Goal: Task Accomplishment & Management: Contribute content

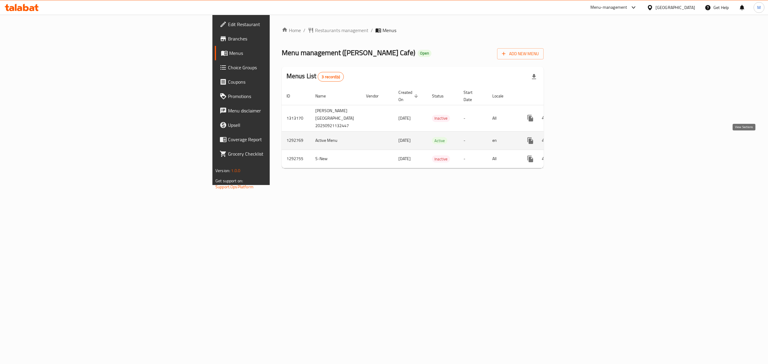
click at [577, 140] on icon "enhanced table" at bounding box center [573, 140] width 7 height 7
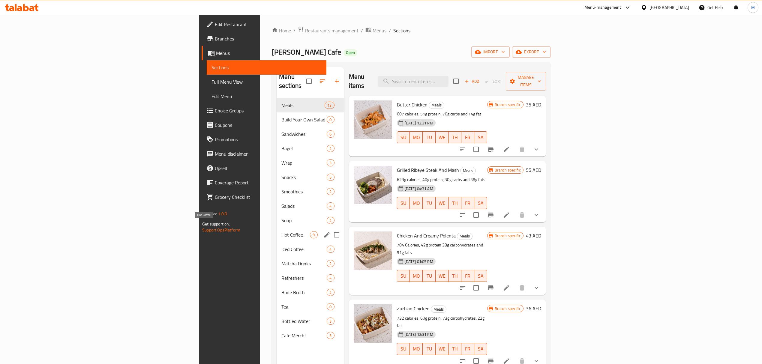
click at [281, 231] on span "Hot Coffee" at bounding box center [295, 234] width 29 height 7
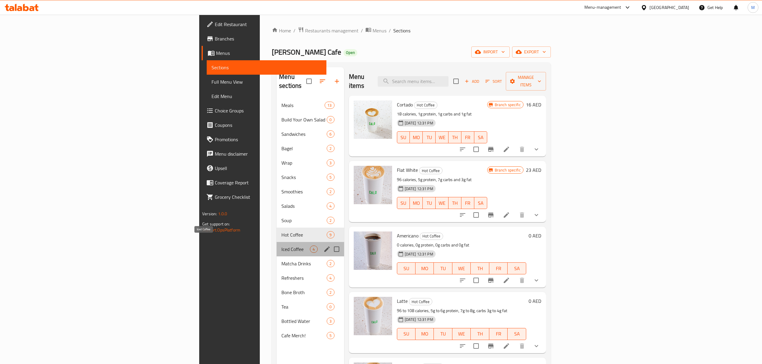
click at [281, 246] on span "Iced Coffee" at bounding box center [295, 249] width 29 height 7
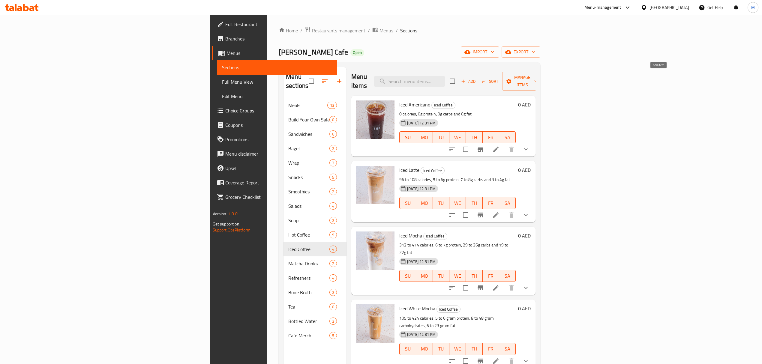
click at [476, 78] on span "Add" at bounding box center [468, 81] width 16 height 7
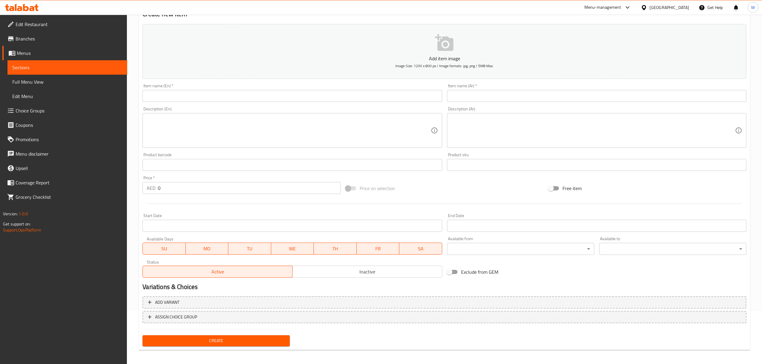
scroll to position [55, 0]
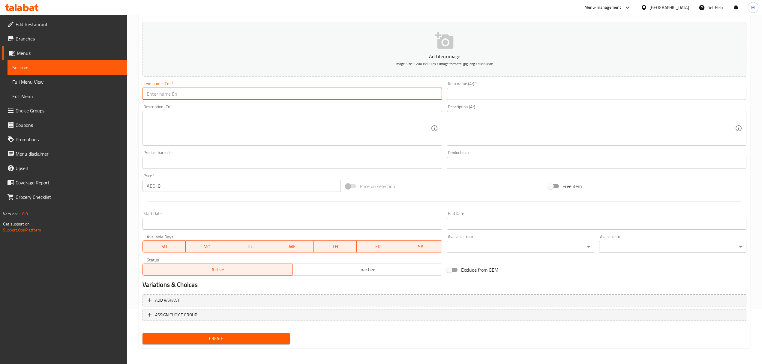
click at [191, 90] on input "text" at bounding box center [292, 94] width 299 height 12
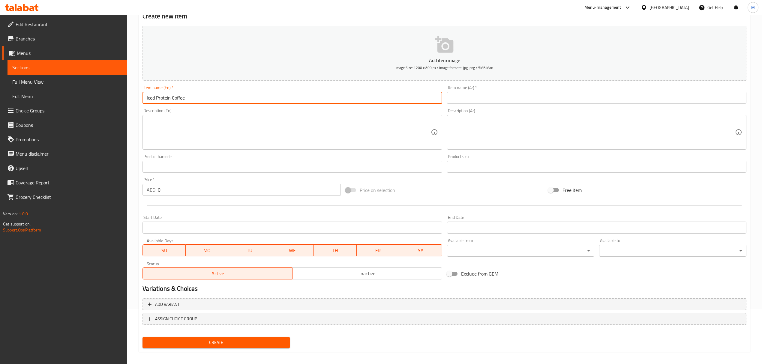
type input "Iced Protein Coffee"
click at [476, 98] on input "text" at bounding box center [596, 98] width 299 height 12
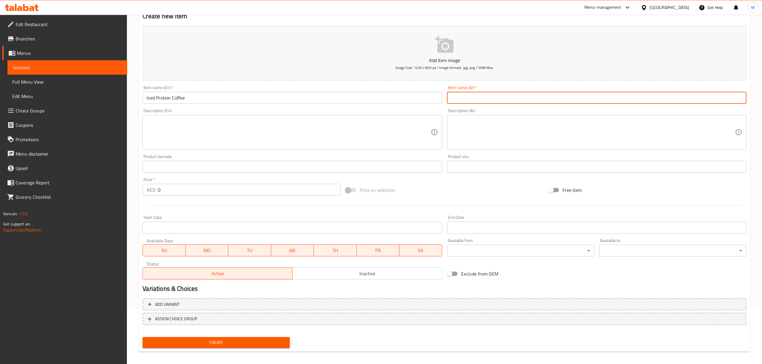
paste input "Iced Protein Coffee"
type input "Iced Protein Coffee"
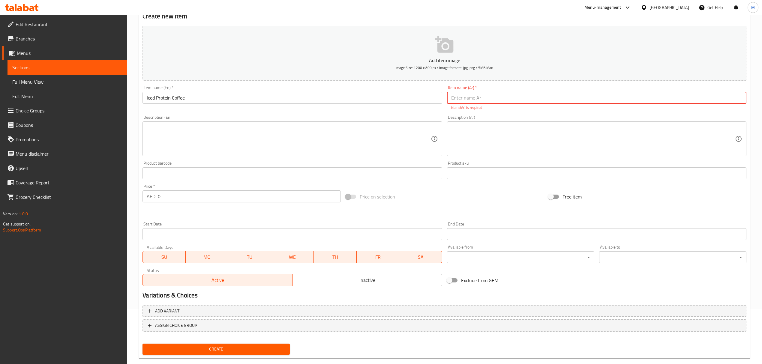
click at [512, 95] on input "text" at bounding box center [596, 98] width 299 height 12
paste input "قهوة البروتين المثلجة"
type input "قهوة البروتين المثلجة"
click at [287, 158] on div "Add item image Image Size: 1200 x 800 px / Image formats: jpg, png / 5MB Max. I…" at bounding box center [444, 155] width 609 height 265
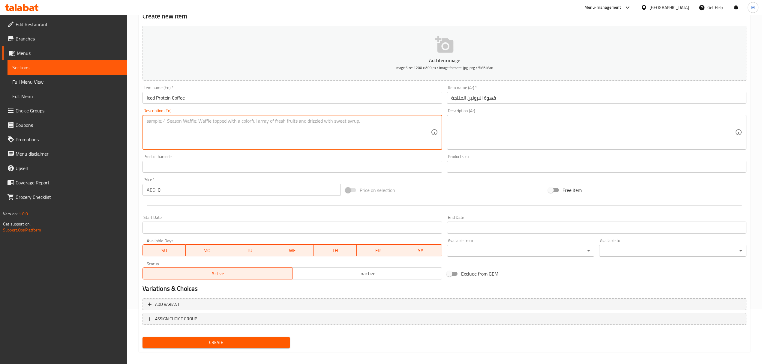
click at [276, 136] on textarea at bounding box center [289, 132] width 284 height 29
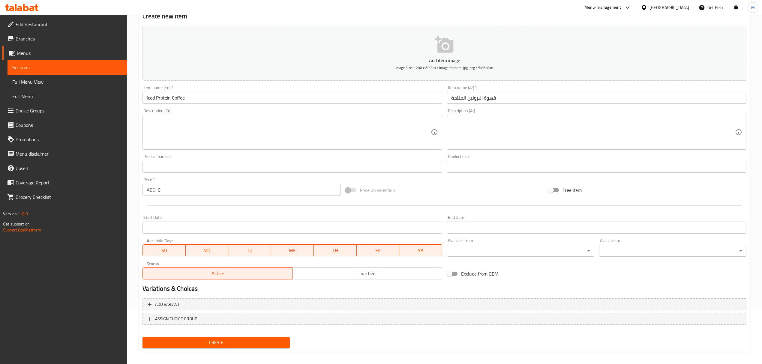
click at [292, 128] on textarea at bounding box center [289, 132] width 284 height 29
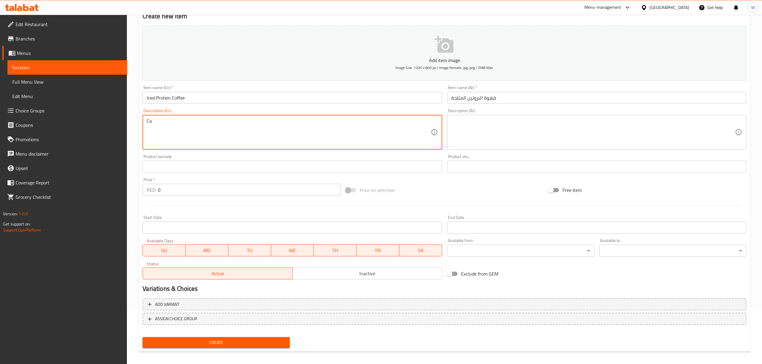
type textarea "C"
drag, startPoint x: 295, startPoint y: 124, endPoint x: 143, endPoint y: 121, distance: 151.8
click at [143, 121] on div "113 to 151 calories, 14 to 18g protein, 8 to 10g carbs, 3 to 4g fat Description…" at bounding box center [292, 132] width 299 height 35
type textarea "113 to 151 calories, 14 to 18g protein, 8 to 10g carbs, 3 to 4g fat"
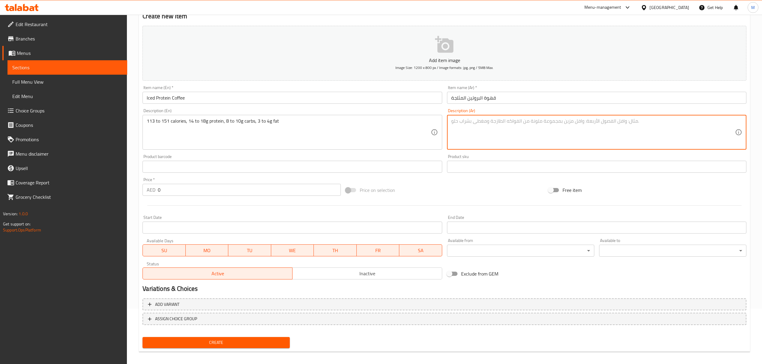
click at [497, 122] on textarea at bounding box center [593, 132] width 284 height 29
paste textarea "113 إلى 151 سعرة حرارية، 14 إلى 18 جرام بروتين، 8 إلى 10 جرام كربوهيدرات، 3 إلى…"
type textarea "113 إلى 151 سعرة حرارية، 14 إلى 18 جرام بروتين، 8 إلى 10 جرام كربوهيدرات، 3 إلى…"
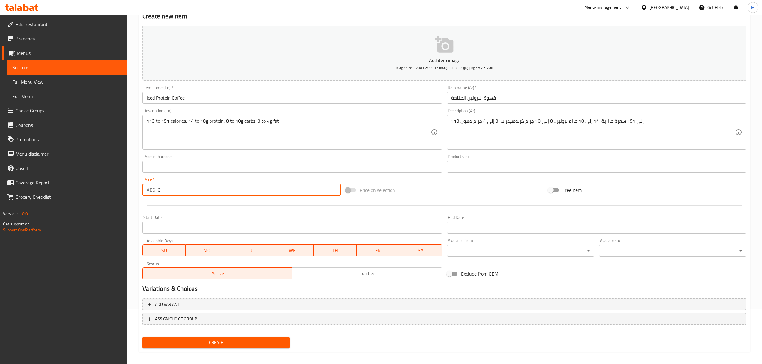
drag, startPoint x: 173, startPoint y: 190, endPoint x: 131, endPoint y: 191, distance: 42.3
click at [134, 191] on div "Home / Restaurants management / Menus / Sections / item / create Iced Coffee se…" at bounding box center [444, 163] width 635 height 409
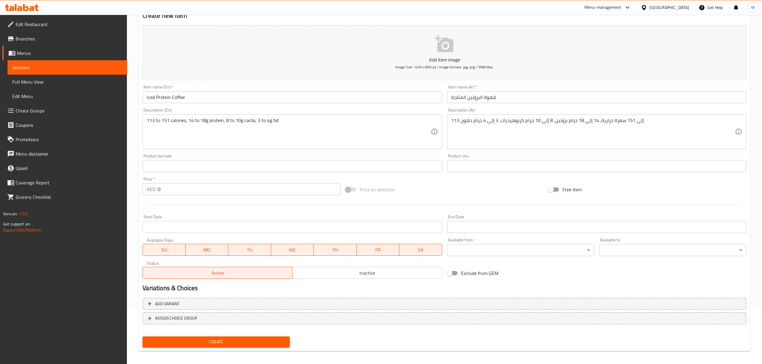
scroll to position [59, 0]
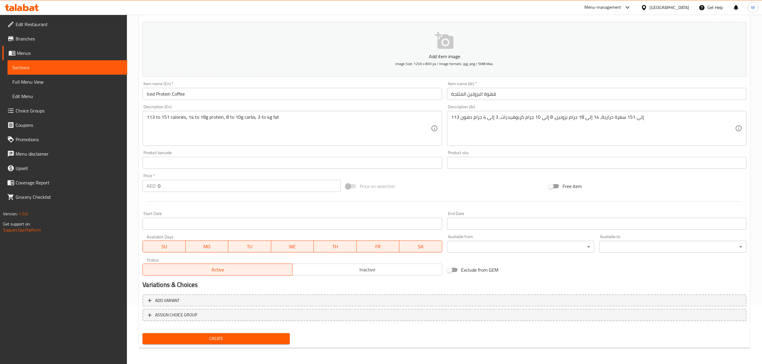
click at [173, 188] on input "0" at bounding box center [249, 186] width 183 height 12
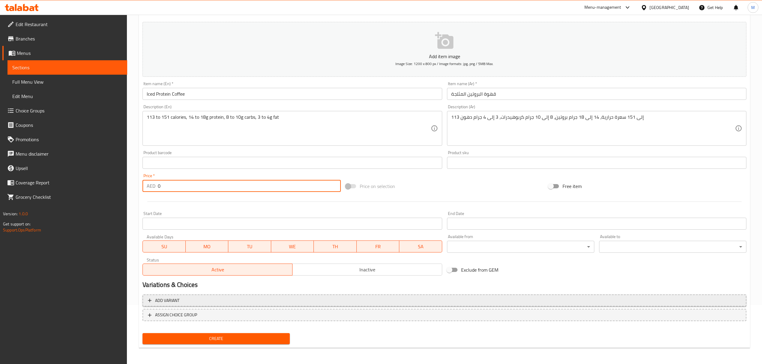
click at [195, 302] on span "Add variant" at bounding box center [444, 301] width 593 height 8
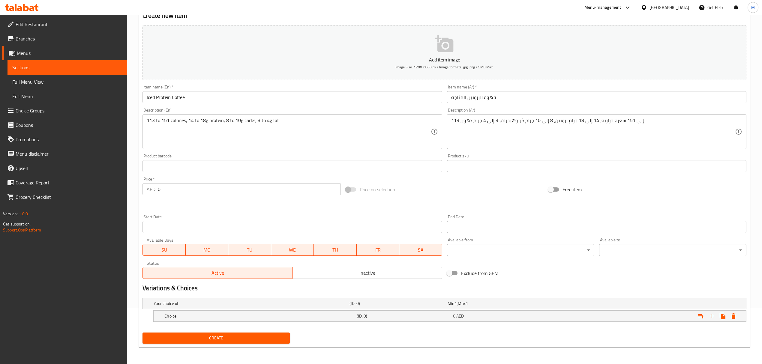
scroll to position [56, 0]
click at [263, 314] on h5 "Choice" at bounding box center [259, 316] width 190 height 6
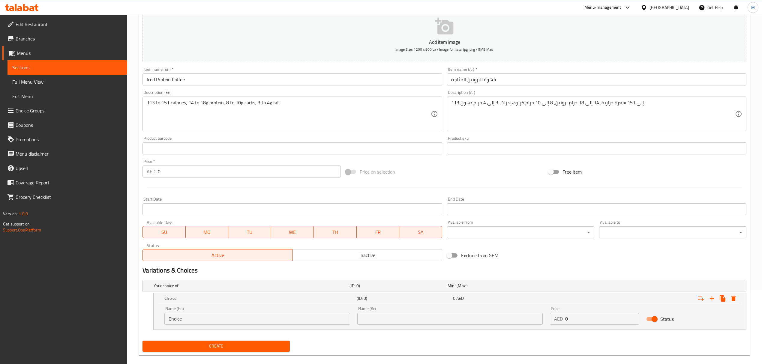
scroll to position [82, 0]
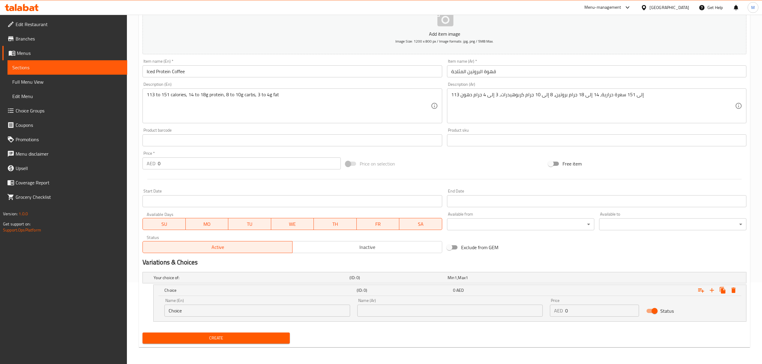
click at [223, 307] on input "Choice" at bounding box center [256, 311] width 185 height 12
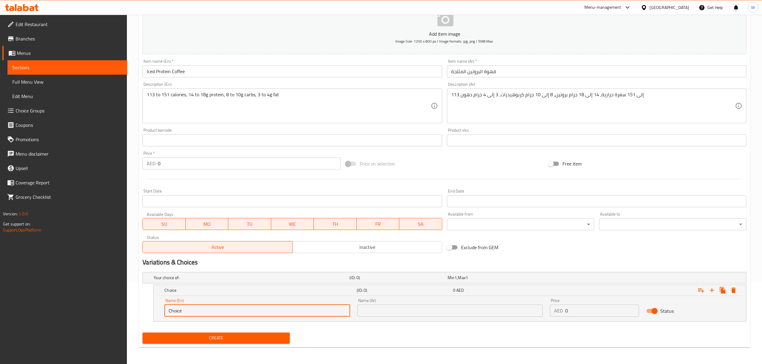
paste input "Regular"
drag, startPoint x: 194, startPoint y: 311, endPoint x: 155, endPoint y: 310, distance: 38.1
click at [156, 310] on div "Name (En) ChoiceRegular Name (En) Name (Ar) Name (Ar) Price AED 0 Price Status" at bounding box center [450, 309] width 593 height 26
paste input "text"
type input "Regular"
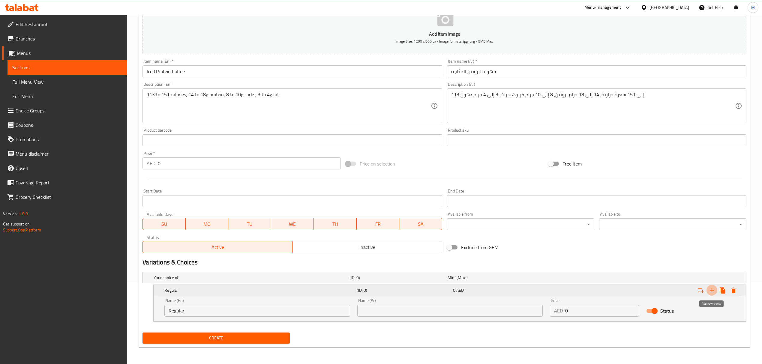
click at [712, 290] on icon "Expand" at bounding box center [712, 290] width 4 height 4
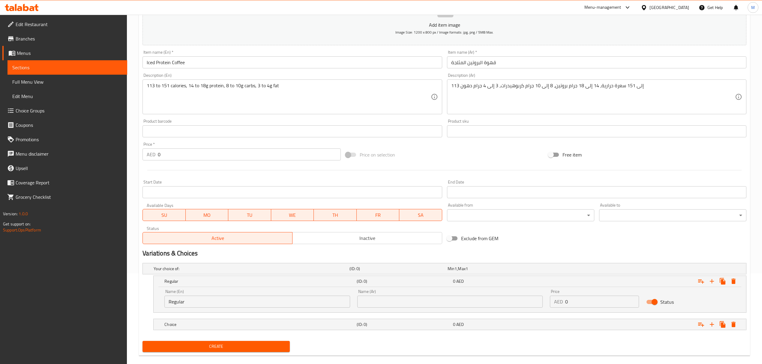
scroll to position [100, 0]
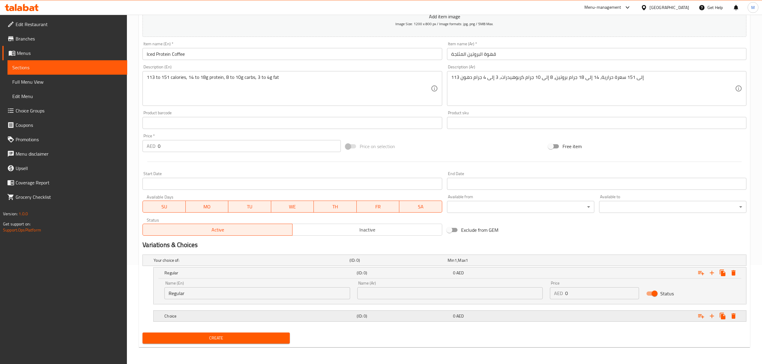
click at [239, 317] on h5 "Choice" at bounding box center [259, 316] width 190 height 6
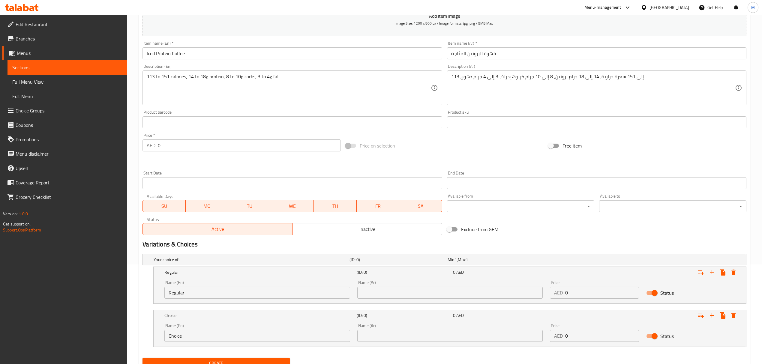
drag, startPoint x: 219, startPoint y: 338, endPoint x: 128, endPoint y: 337, distance: 90.3
click at [128, 337] on div "Home / Restaurants management / Menus / Sections / item / create Iced Coffee se…" at bounding box center [444, 152] width 635 height 474
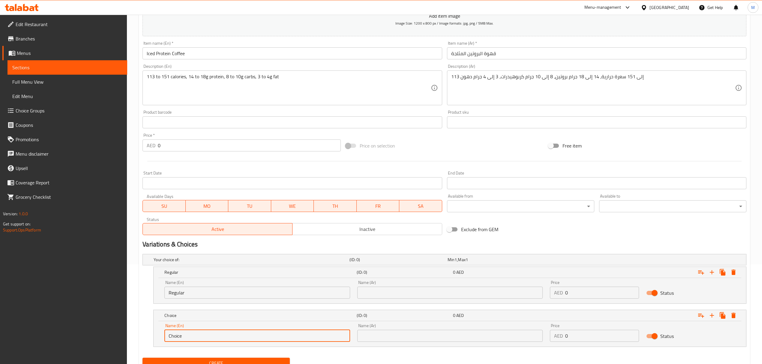
paste input "Larg"
type input "Large"
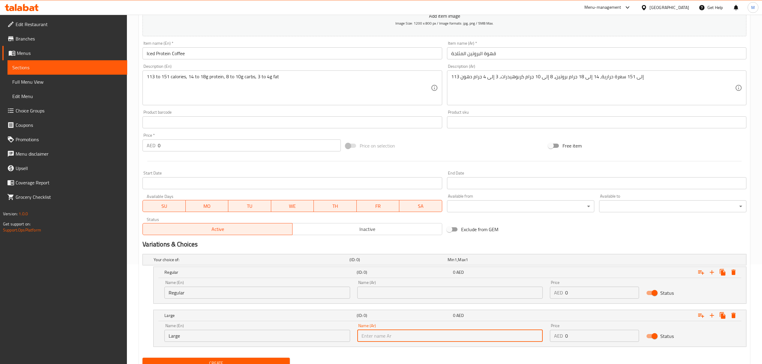
click at [388, 333] on input "text" at bounding box center [449, 336] width 185 height 12
paste input "كبير"
type input "كبير"
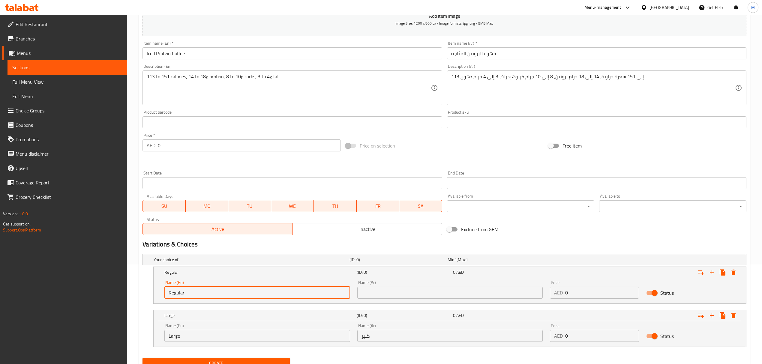
drag, startPoint x: 156, startPoint y: 293, endPoint x: 100, endPoint y: 293, distance: 56.7
click at [100, 293] on div "Edit Restaurant Branches Menus Sections Full Menu View Edit Menu Choice Groups …" at bounding box center [381, 152] width 762 height 474
click at [412, 291] on input "text" at bounding box center [449, 293] width 185 height 12
paste input "عادي"
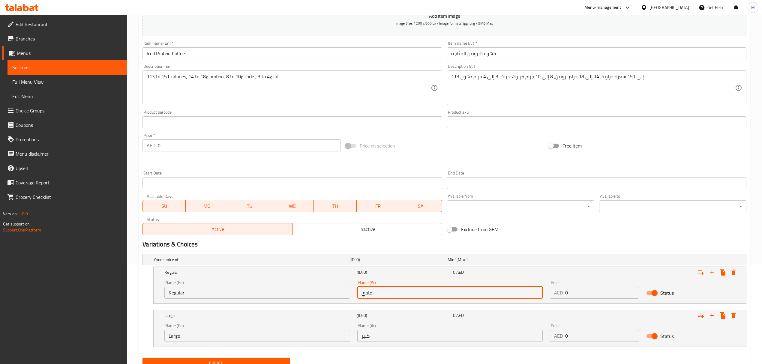
type input "عادي"
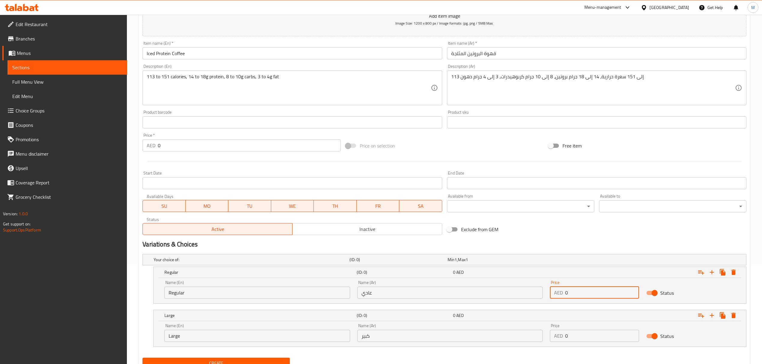
click at [562, 296] on div "AED 0 Price" at bounding box center [594, 293] width 89 height 12
type input "25"
drag, startPoint x: 573, startPoint y: 336, endPoint x: 534, endPoint y: 336, distance: 38.7
click at [534, 336] on div "Name (En) Large Name (En) Name (Ar) كبير Name (Ar) Price AED 0 Price Status" at bounding box center [450, 333] width 578 height 26
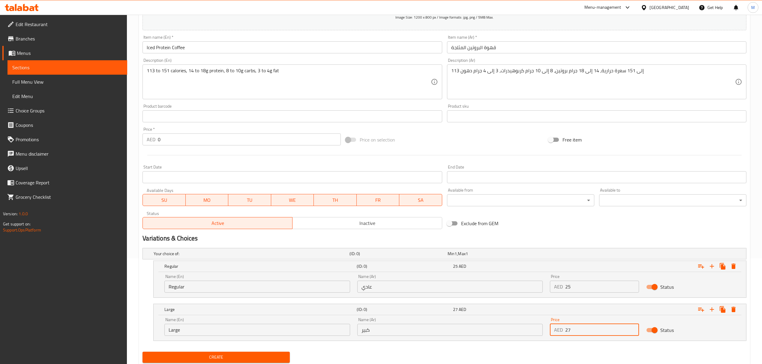
scroll to position [125, 0]
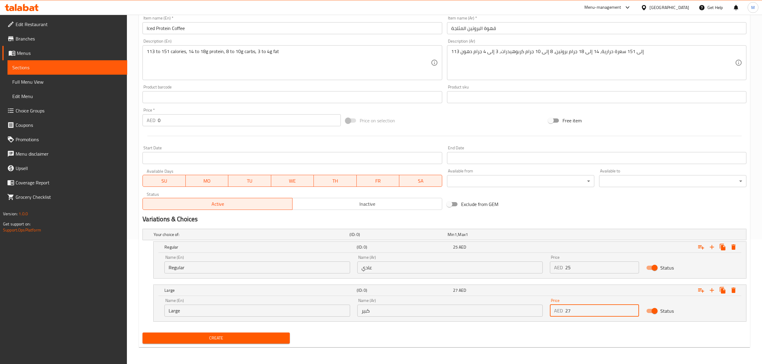
type input "27"
click at [256, 337] on span "Create" at bounding box center [216, 339] width 138 height 8
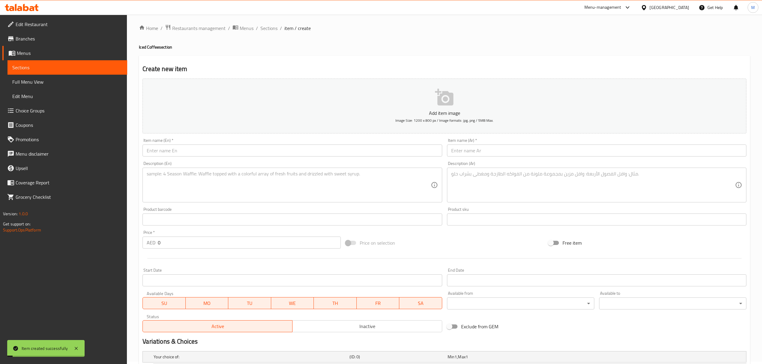
scroll to position [0, 0]
click at [276, 32] on span "Sections" at bounding box center [268, 30] width 17 height 7
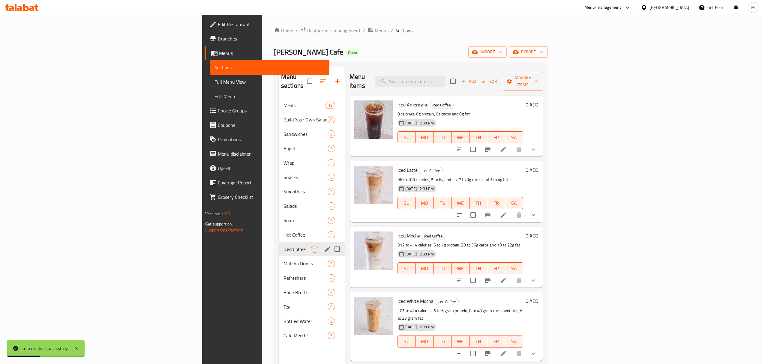
click at [284, 246] on span "Iced Coffee" at bounding box center [297, 249] width 27 height 7
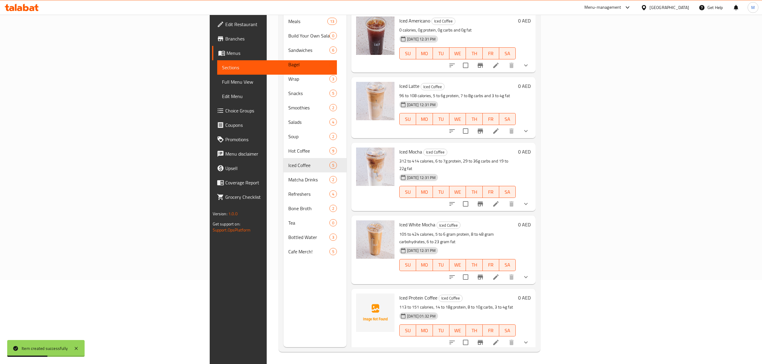
scroll to position [84, 0]
click at [500, 339] on icon at bounding box center [495, 342] width 7 height 7
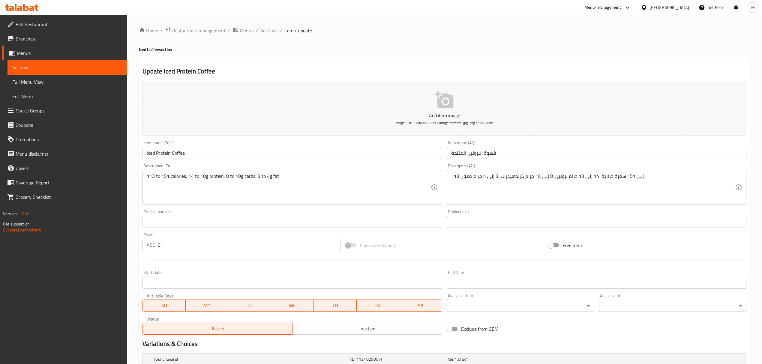
click at [410, 100] on button "Add item image Image Size: 1200 x 800 px / Image formats: jpg, png / 5MB Max." at bounding box center [445, 108] width 604 height 55
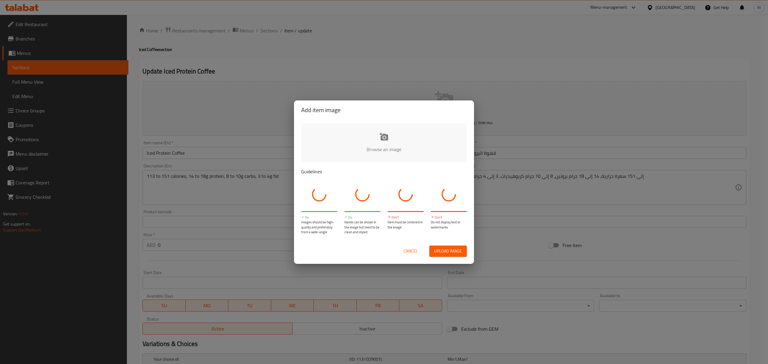
click at [383, 134] on input "file" at bounding box center [586, 151] width 571 height 56
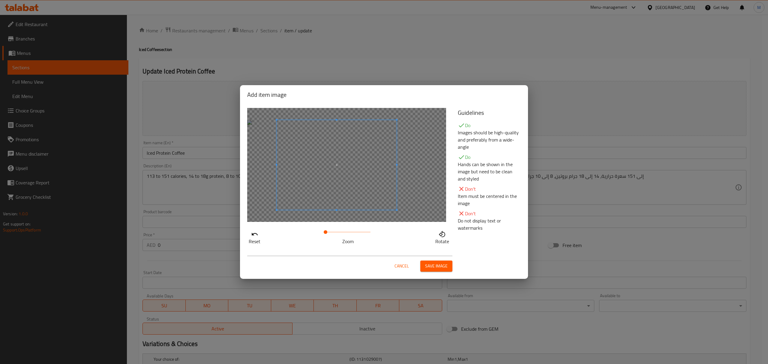
click at [347, 196] on span at bounding box center [337, 165] width 120 height 90
click at [442, 271] on button "Save image" at bounding box center [436, 266] width 32 height 11
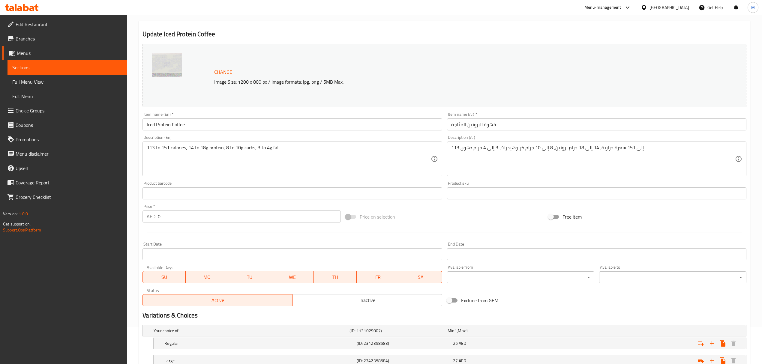
scroll to position [82, 0]
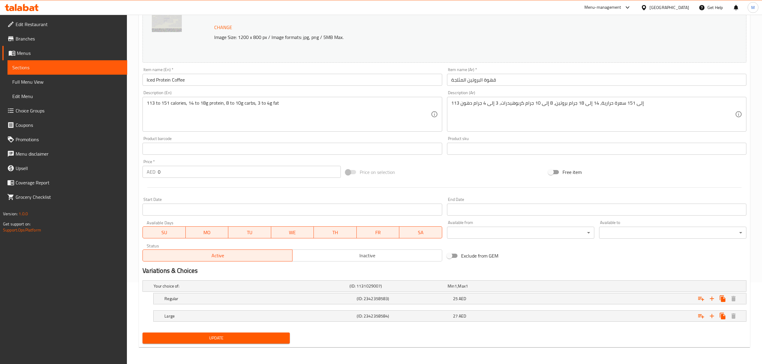
click at [243, 337] on span "Update" at bounding box center [216, 339] width 138 height 8
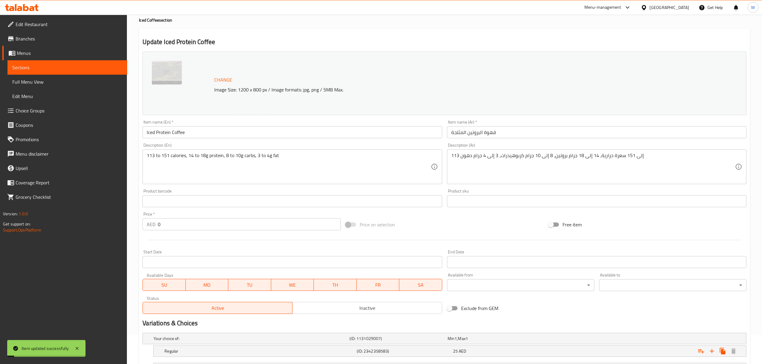
scroll to position [0, 0]
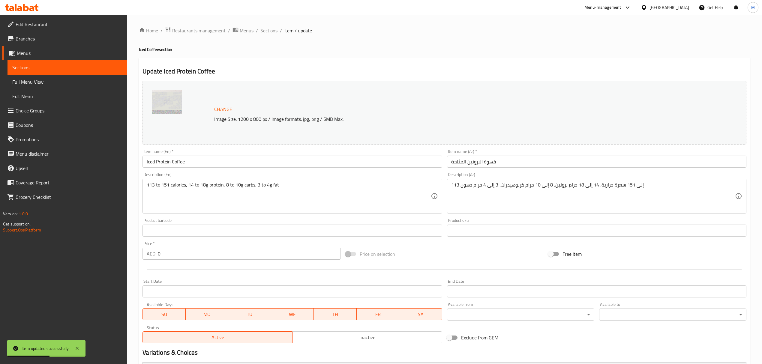
click at [269, 32] on span "Sections" at bounding box center [268, 30] width 17 height 7
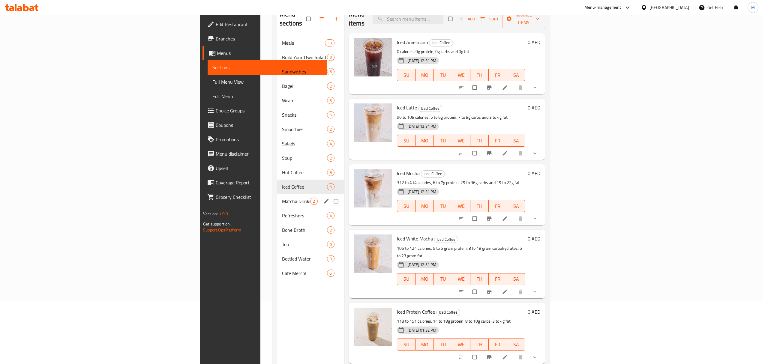
scroll to position [44, 0]
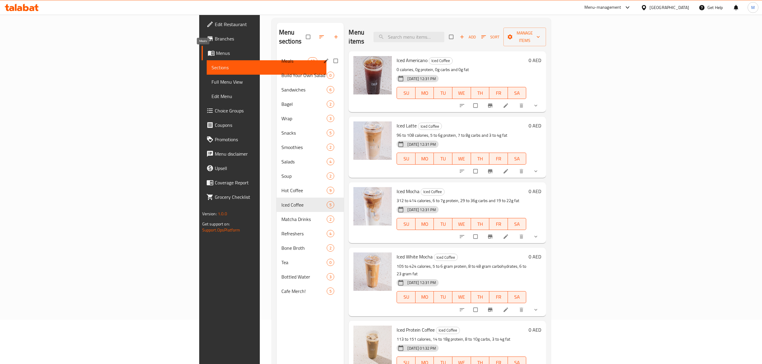
click at [281, 57] on span "Meals" at bounding box center [294, 60] width 26 height 7
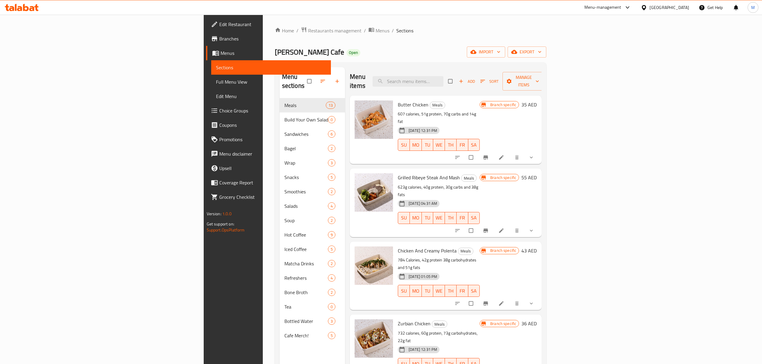
click at [539, 151] on button "show more" at bounding box center [532, 157] width 14 height 13
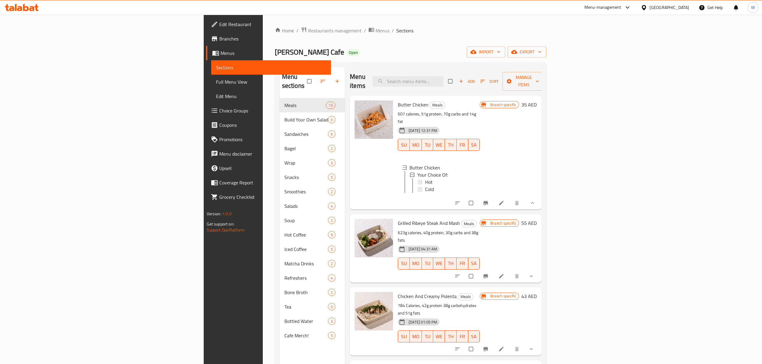
scroll to position [1, 0]
click at [536, 200] on span "show more" at bounding box center [531, 203] width 7 height 6
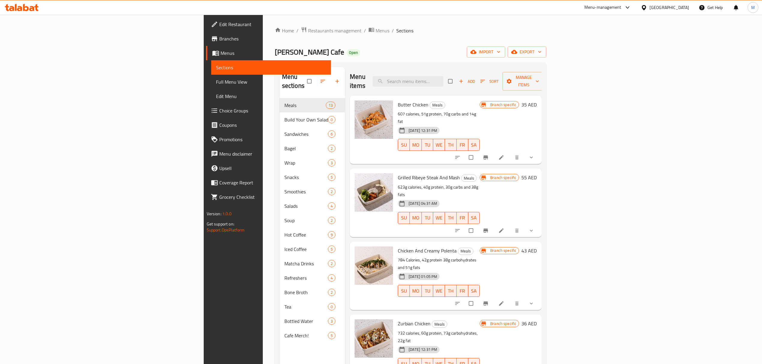
click at [539, 224] on button "show more" at bounding box center [532, 230] width 14 height 13
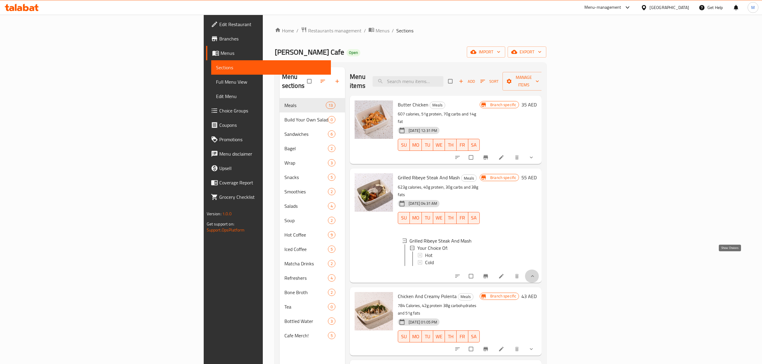
click at [536, 273] on icon "show more" at bounding box center [533, 276] width 6 height 6
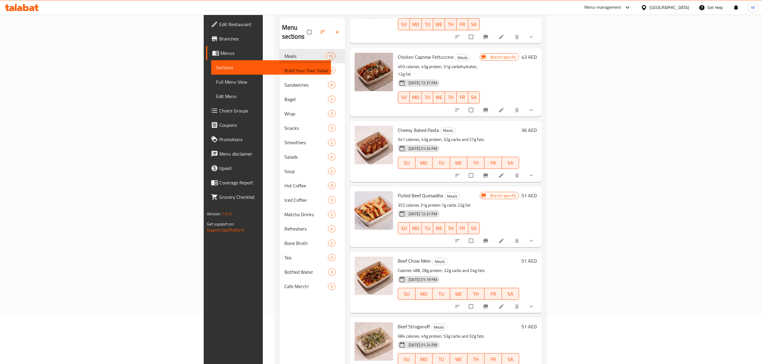
scroll to position [84, 0]
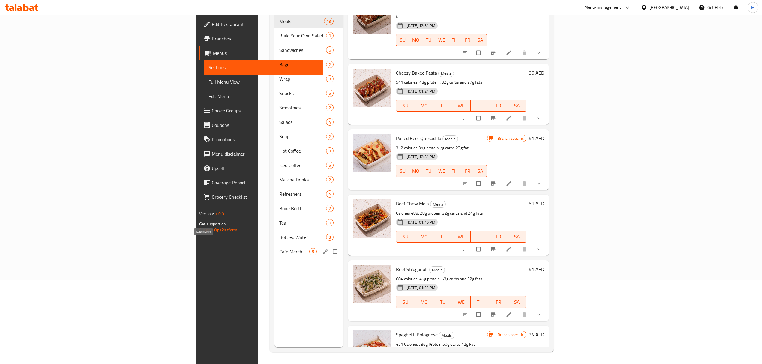
click at [279, 248] on span "Cafe Merch!" at bounding box center [294, 251] width 30 height 7
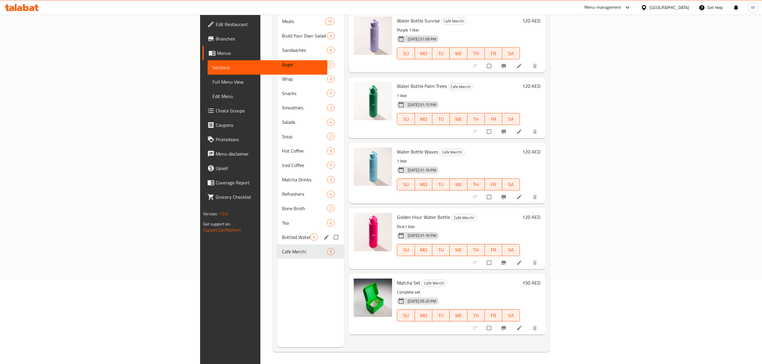
click at [282, 234] on span "Bottled Water" at bounding box center [296, 237] width 28 height 7
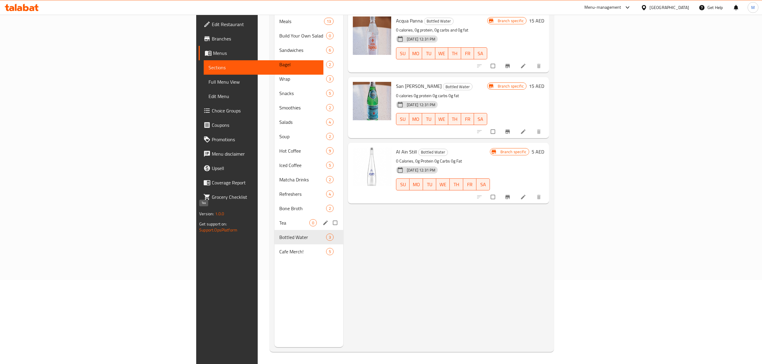
click at [279, 219] on span "Tea" at bounding box center [294, 222] width 30 height 7
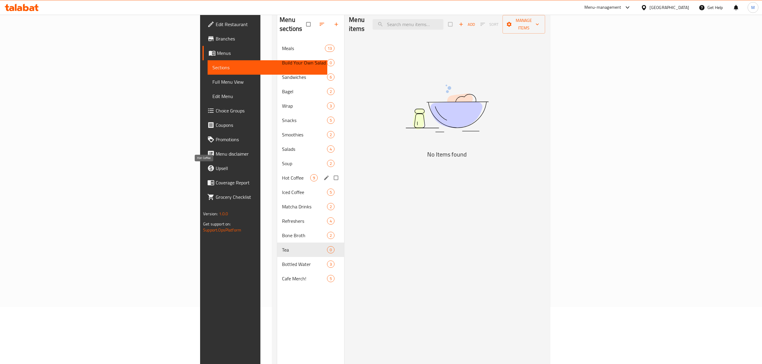
scroll to position [4, 0]
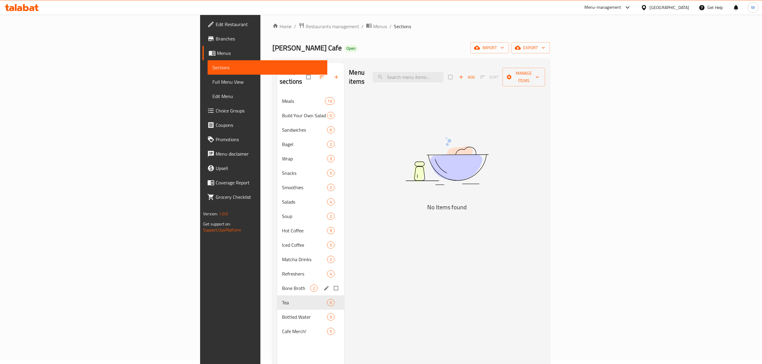
click at [277, 285] on div "Bone Broth 2" at bounding box center [310, 288] width 67 height 14
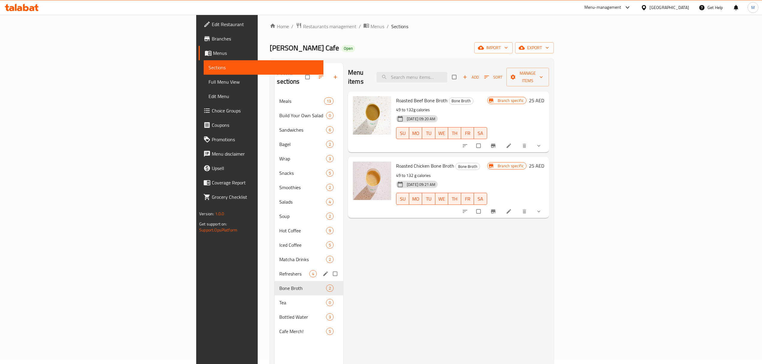
click at [275, 267] on div "Refreshers 4" at bounding box center [309, 274] width 69 height 14
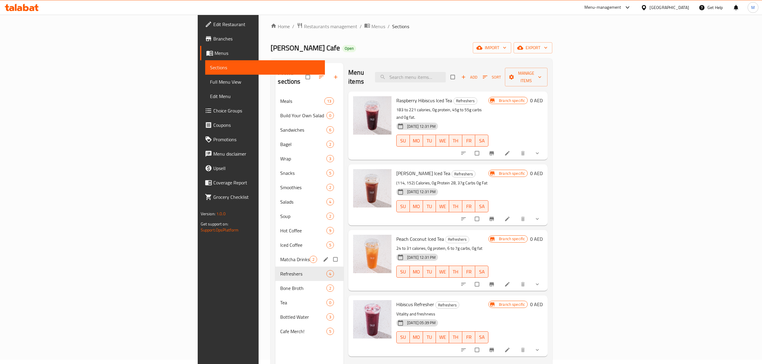
click at [275, 252] on div "Matcha Drinks 2" at bounding box center [309, 259] width 68 height 14
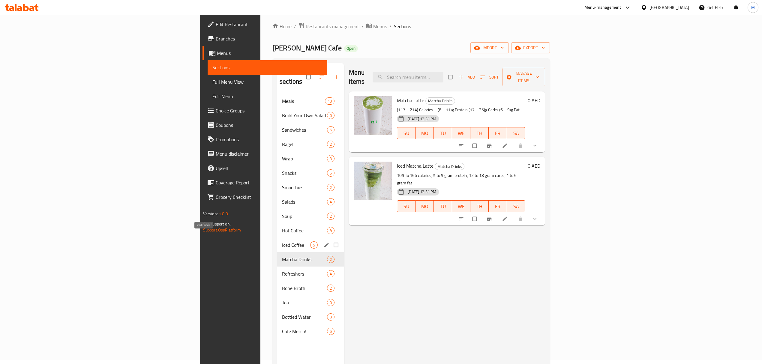
click at [282, 242] on span "Iced Coffee" at bounding box center [296, 245] width 28 height 7
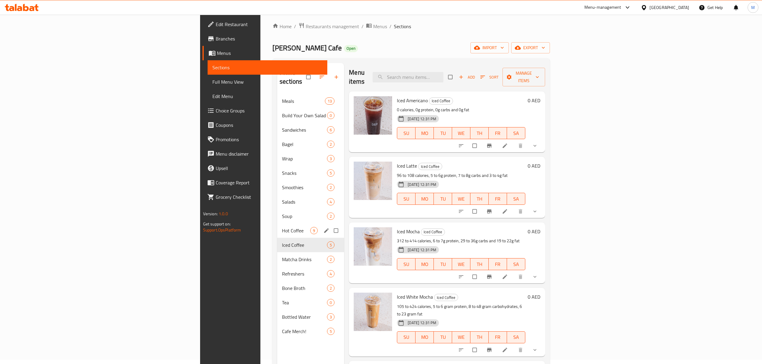
click at [277, 224] on div "Hot Coffee 9" at bounding box center [310, 231] width 67 height 14
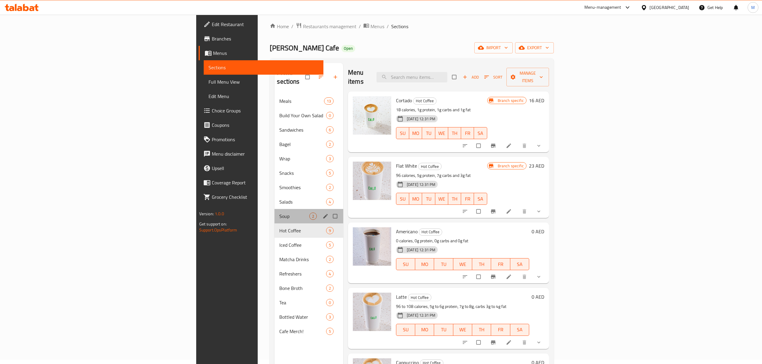
click at [275, 209] on div "Soup 2" at bounding box center [309, 216] width 69 height 14
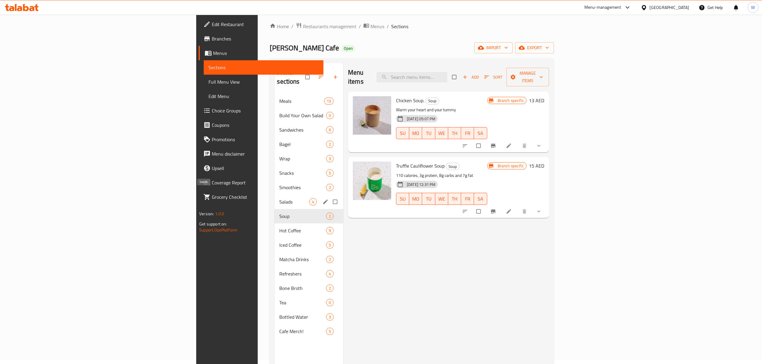
click at [279, 198] on span "Salads" at bounding box center [294, 201] width 30 height 7
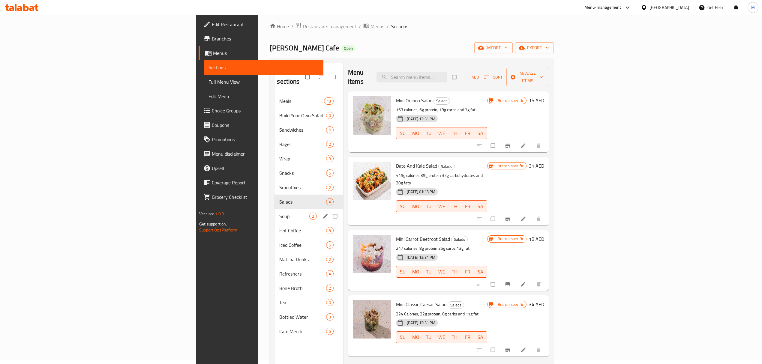
click at [275, 212] on div "Soup 2" at bounding box center [309, 216] width 69 height 14
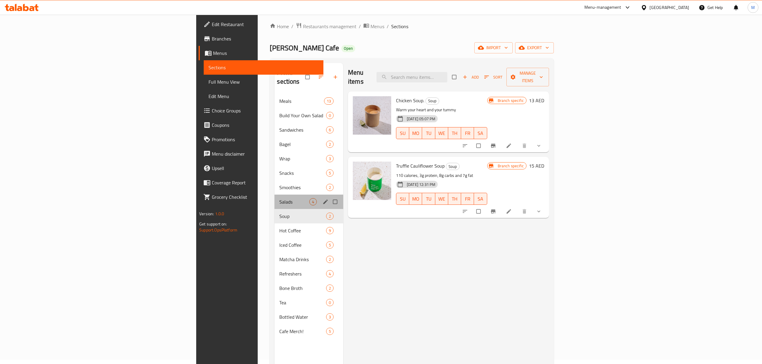
click at [275, 200] on div "Salads 4" at bounding box center [309, 202] width 69 height 14
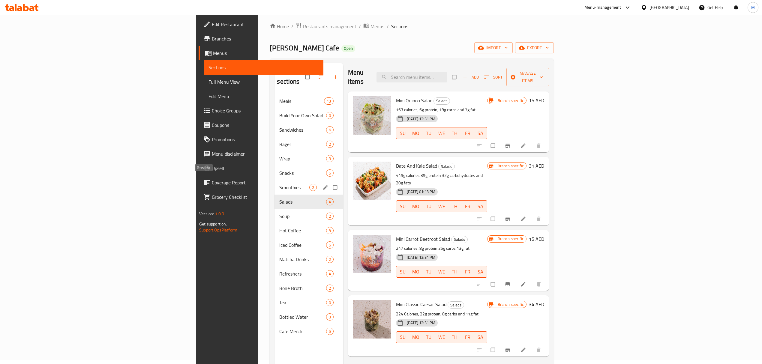
click at [279, 184] on span "Smoothies" at bounding box center [294, 187] width 30 height 7
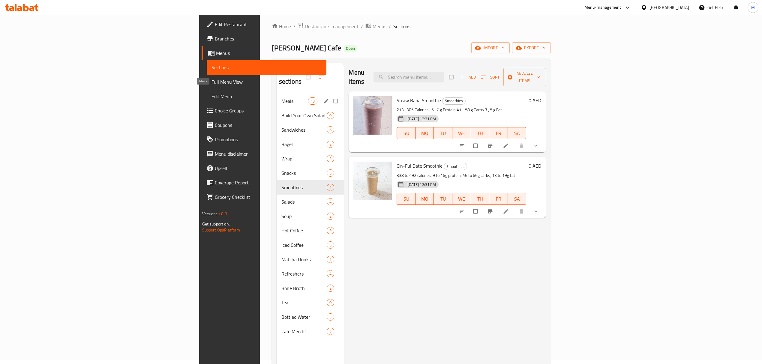
click at [281, 98] on span "Meals" at bounding box center [294, 101] width 26 height 7
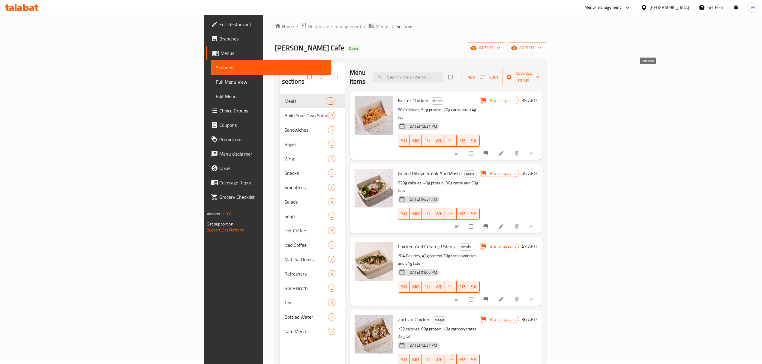
click at [464, 74] on icon "button" at bounding box center [461, 77] width 6 height 6
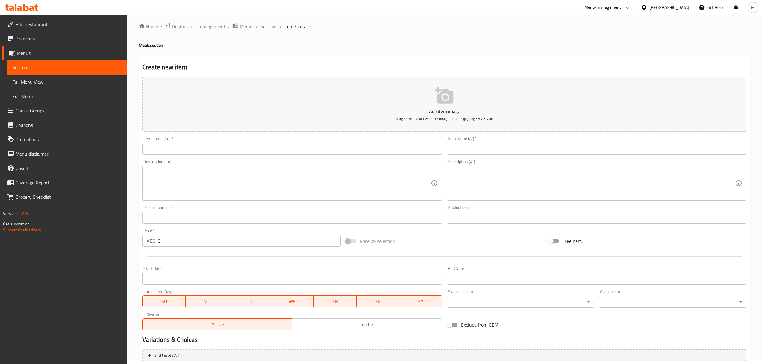
click at [207, 140] on div "Item name (En)   * Item name (En) *" at bounding box center [292, 146] width 299 height 18
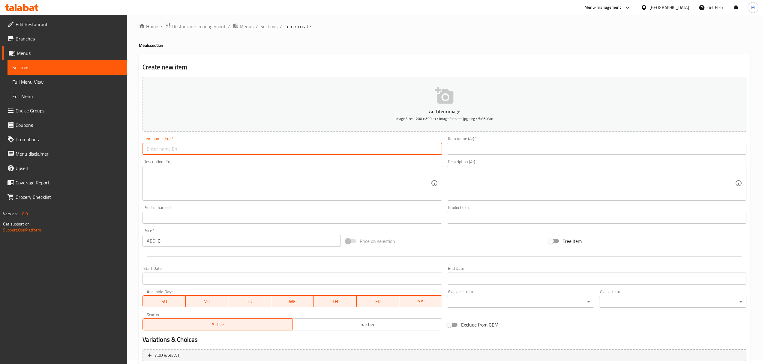
click at [208, 149] on input "text" at bounding box center [292, 149] width 299 height 12
paste input "Truffle Fettucine Pasta"
type input "Truffle Fettucine Pasta"
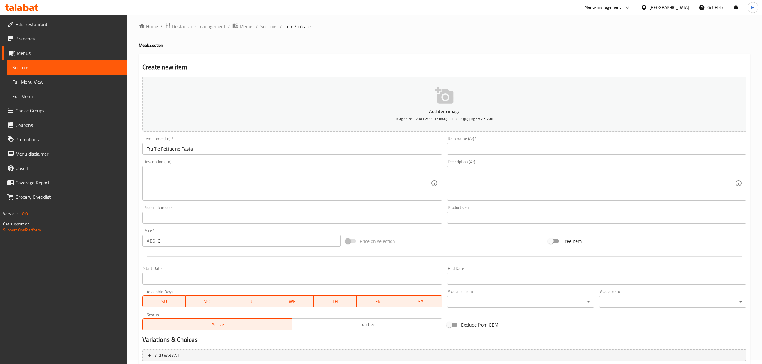
click at [267, 178] on textarea at bounding box center [289, 183] width 284 height 29
paste textarea "661g calories 48g protein 58g carbohydrates and 26g fats"
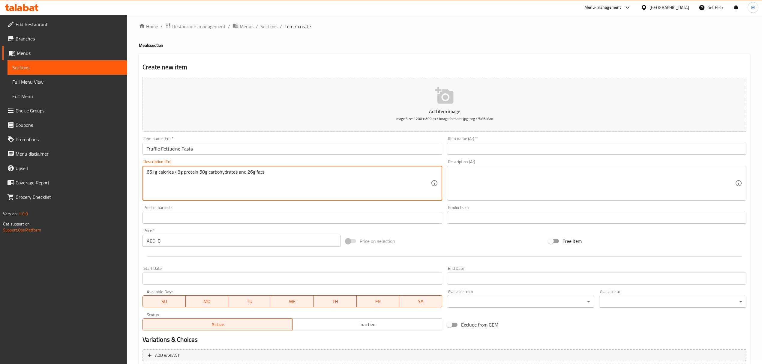
type textarea "661g calories 48g protein 58g carbohydrates and 26g fats"
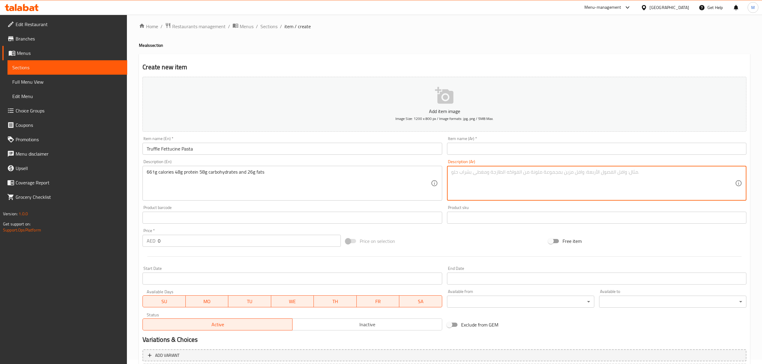
click at [478, 171] on textarea at bounding box center [593, 183] width 284 height 29
paste textarea "661 جرامًا من السعرات الحرارية و48 جرامًا من البروتين و58 جرامًا من الكربوهيدرا…"
type textarea "661 جرامًا من السعرات الحرارية و48 جرامًا من البروتين و58 جرامًا من الكربوهيدرا…"
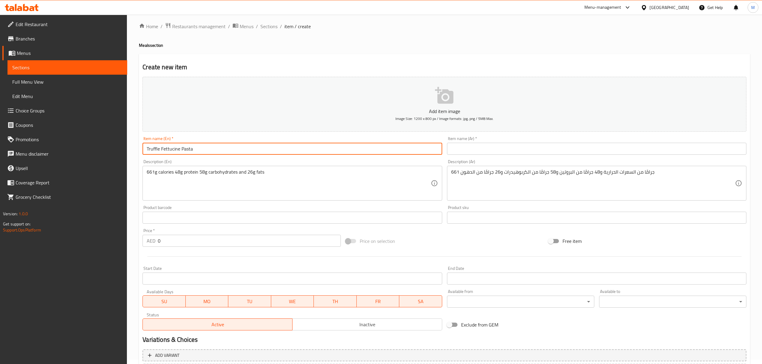
drag, startPoint x: 198, startPoint y: 149, endPoint x: 107, endPoint y: 148, distance: 90.9
click at [107, 148] on div "Edit Restaurant Branches Menus Sections Full Menu View Edit Menu Choice Groups …" at bounding box center [381, 215] width 762 height 409
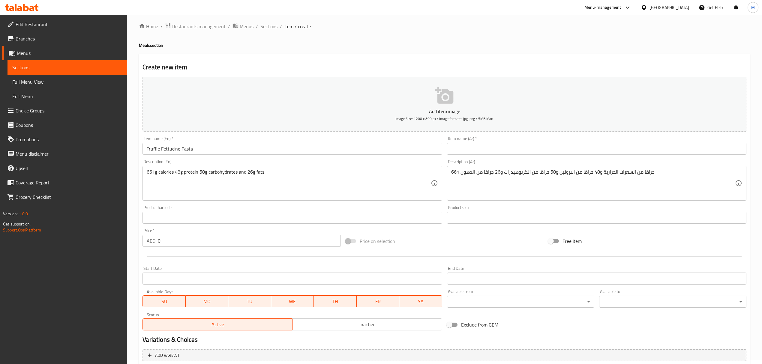
click at [486, 151] on input "text" at bounding box center [596, 149] width 299 height 12
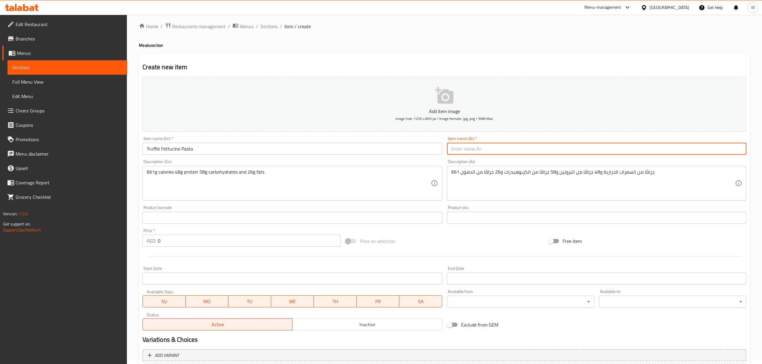
paste input "معكرونة فيتوتشيني بالكمأة"
type input "معكرونة فيتوتشيني بالكمأة"
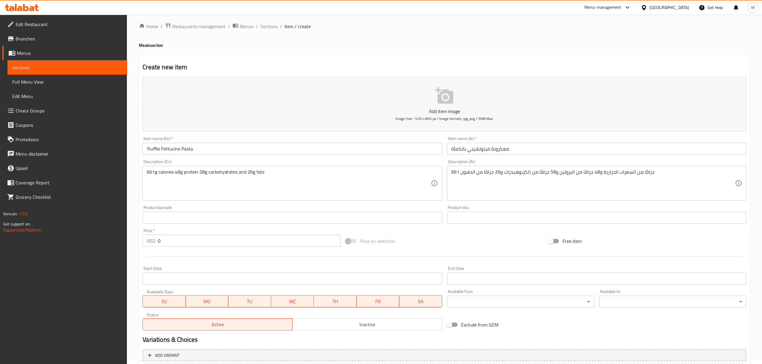
drag, startPoint x: 171, startPoint y: 245, endPoint x: 154, endPoint y: 244, distance: 16.8
click at [155, 244] on div "AED 0 Price *" at bounding box center [242, 241] width 198 height 12
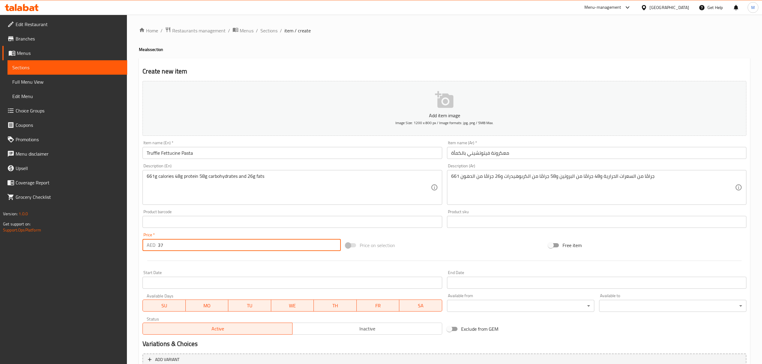
type input "37"
click at [450, 110] on icon "button" at bounding box center [444, 99] width 19 height 19
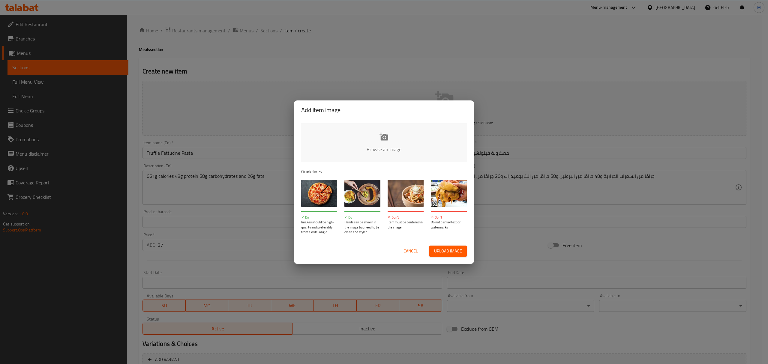
click at [401, 122] on div "Browse an image Guidelines Do Images should be high-quality and preferably from…" at bounding box center [384, 179] width 180 height 119
click at [401, 131] on input "file" at bounding box center [586, 151] width 571 height 56
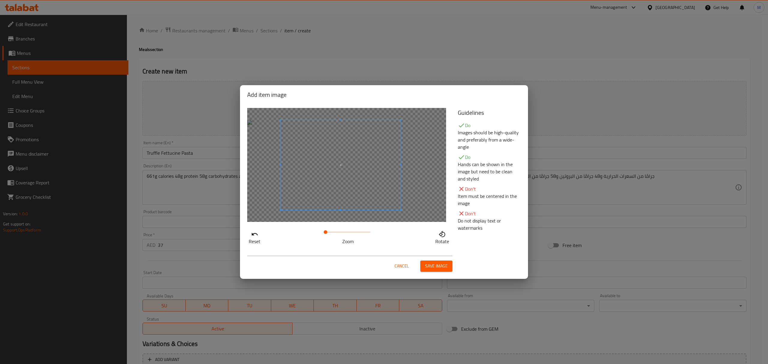
click at [374, 175] on span at bounding box center [341, 165] width 120 height 90
click at [439, 261] on button "Save image" at bounding box center [436, 266] width 32 height 11
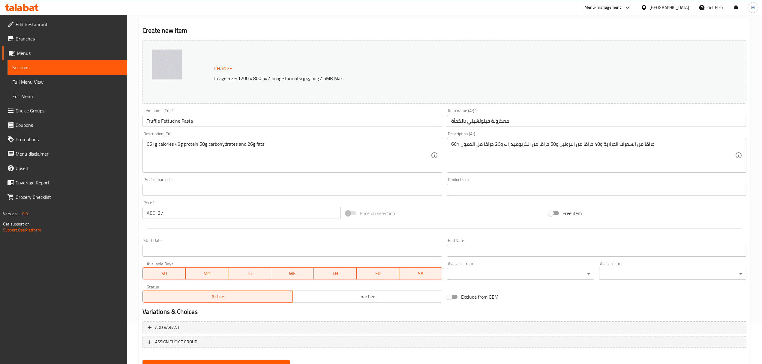
scroll to position [68, 0]
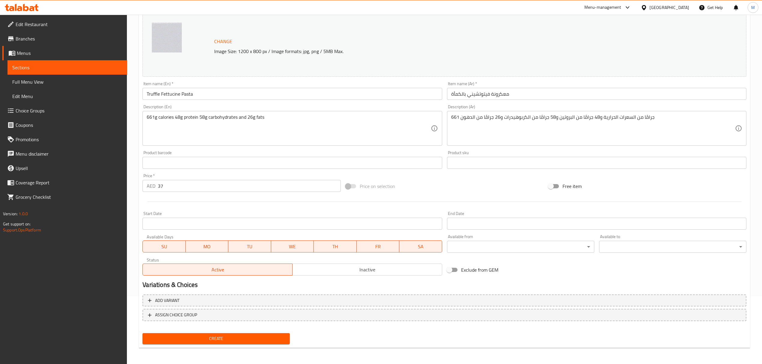
click at [225, 341] on span "Create" at bounding box center [216, 339] width 138 height 8
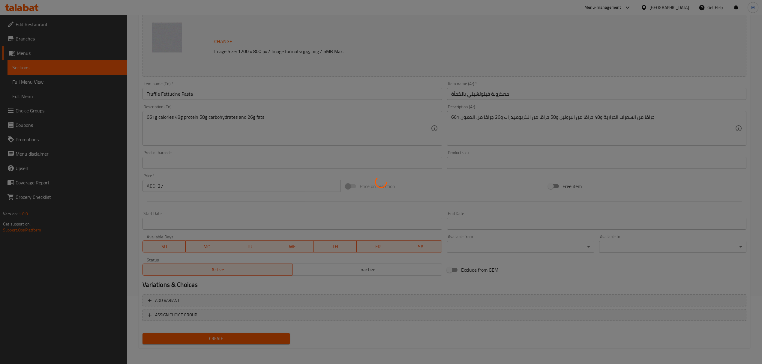
type input "0"
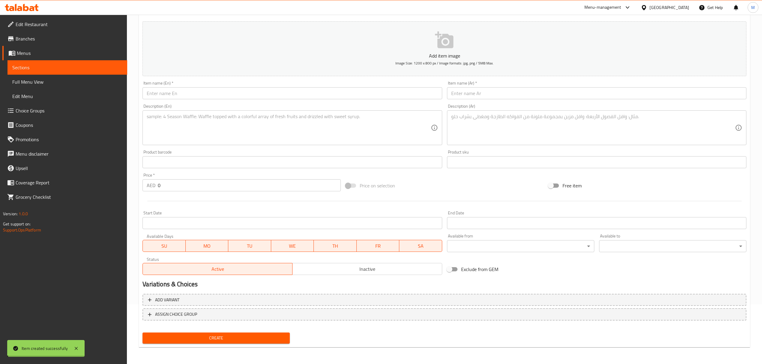
scroll to position [59, 0]
click at [170, 99] on input "text" at bounding box center [292, 94] width 299 height 12
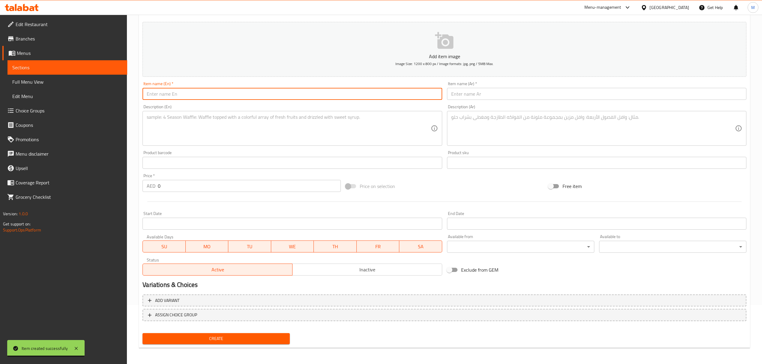
paste input "Classic Katsu Chicken"
type input "Classic Katsu Chicken"
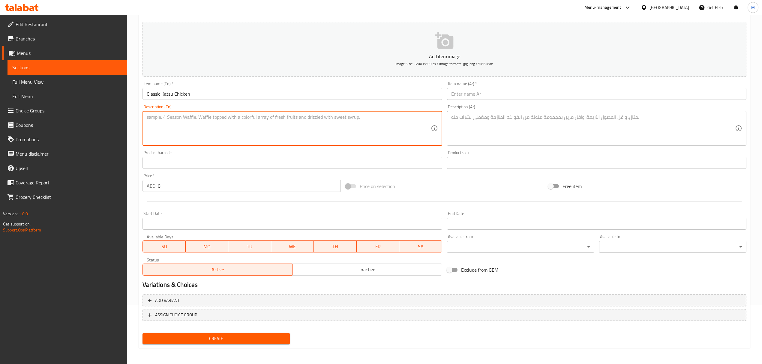
click at [377, 124] on textarea at bounding box center [289, 128] width 284 height 29
paste textarea "568g calories 30g protein 88g carbohydrates and 11g fats"
type textarea "568g calories 30g protein 88g carbohydrates and 11g fats"
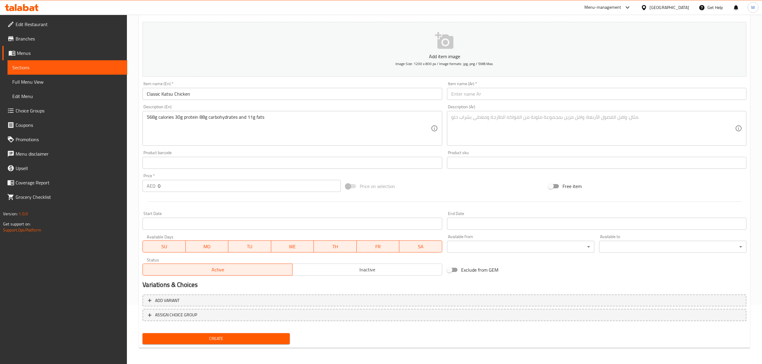
click at [158, 186] on input "0" at bounding box center [249, 186] width 183 height 12
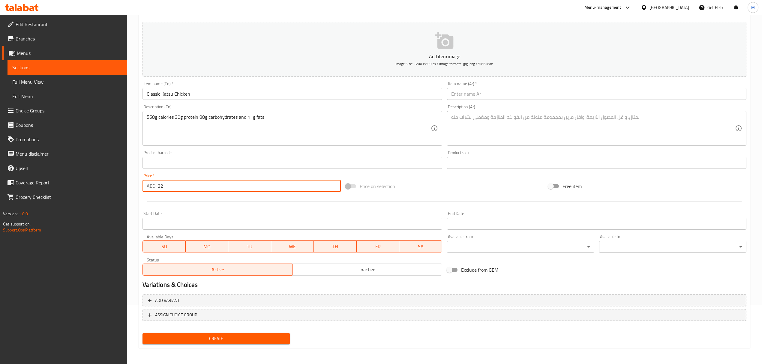
type input "32"
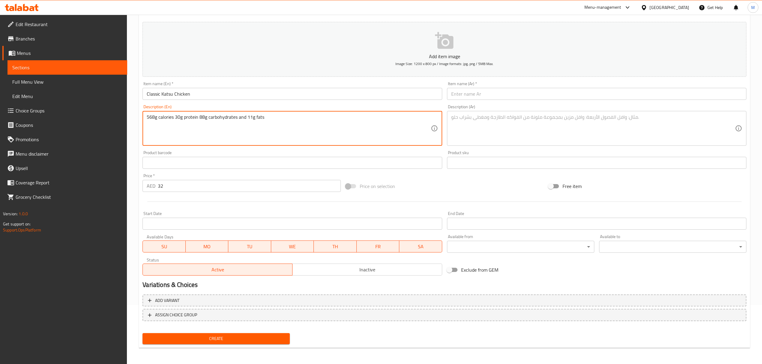
click at [274, 117] on textarea "568g calories 30g protein 88g carbohydrates and 11g fats" at bounding box center [289, 128] width 284 height 29
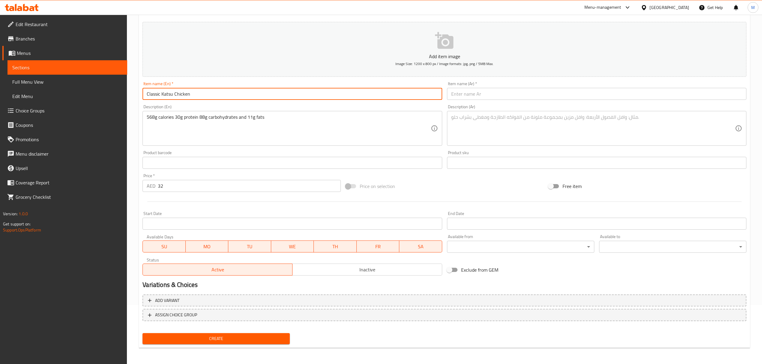
drag, startPoint x: 194, startPoint y: 93, endPoint x: 136, endPoint y: 93, distance: 58.5
click at [136, 93] on div "Home / Restaurants management / Menus / Sections / item / create Meals section …" at bounding box center [444, 160] width 635 height 409
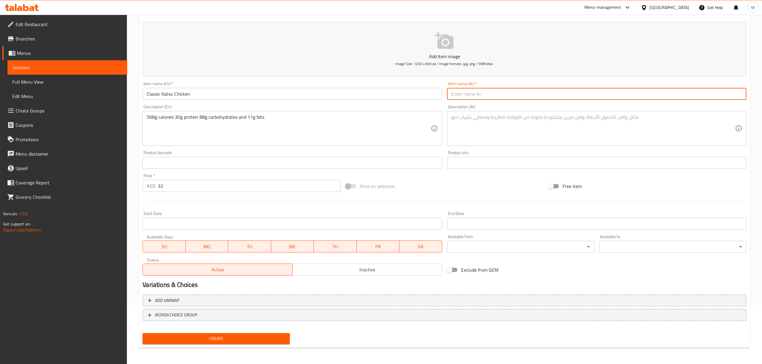
click at [463, 92] on input "text" at bounding box center [596, 94] width 299 height 12
paste input "دجاج كاتسو الكلاسيكي"
type input "دجاج كاتسو الكلاسيكي"
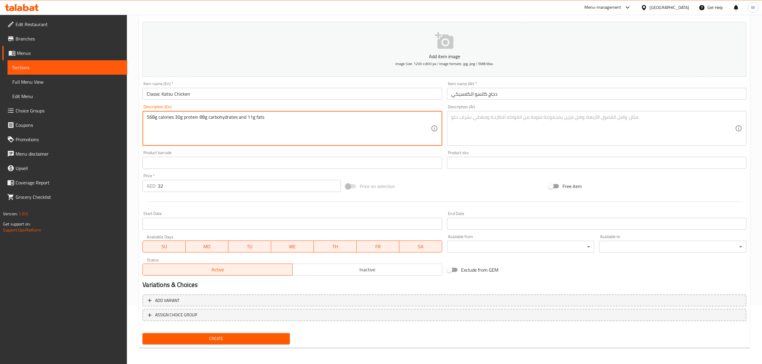
drag, startPoint x: 275, startPoint y: 116, endPoint x: 110, endPoint y: 115, distance: 165.3
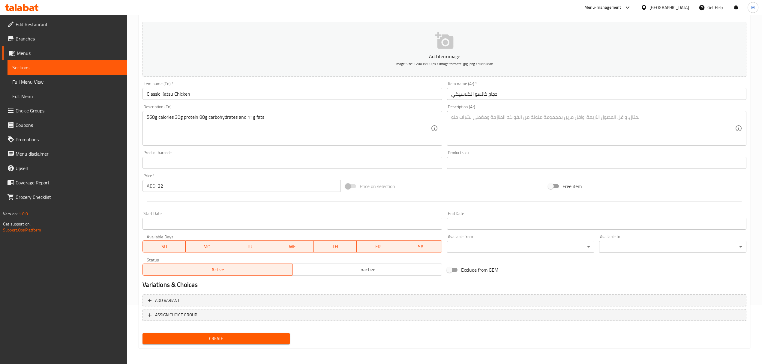
click at [482, 126] on textarea at bounding box center [593, 128] width 284 height 29
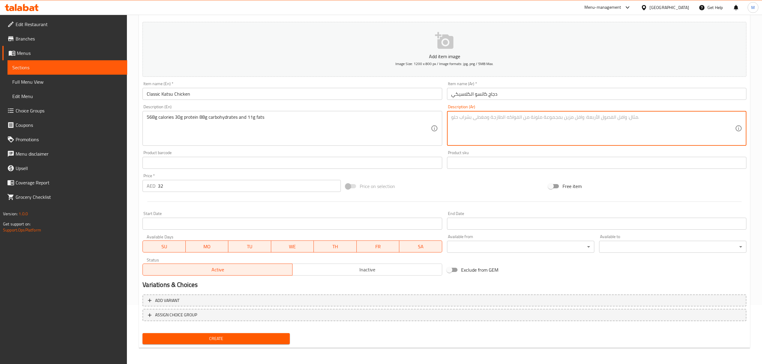
paste textarea "568 جرامًا من السعرات الحرارية و30 جرامًا من البروتين و88 جرامًا من الكربوهيدرا…"
type textarea "568 جرامًا من السعرات الحرارية و30 جرامًا من البروتين و88 جرامًا من الكربوهيدرا…"
click at [394, 56] on p "Add item image" at bounding box center [444, 56] width 585 height 7
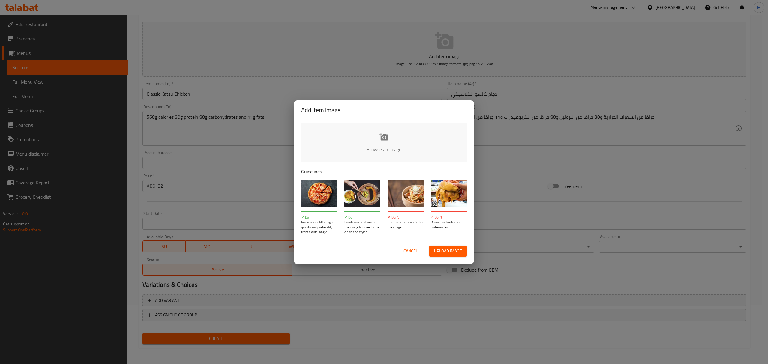
click at [393, 131] on input "file" at bounding box center [586, 151] width 571 height 56
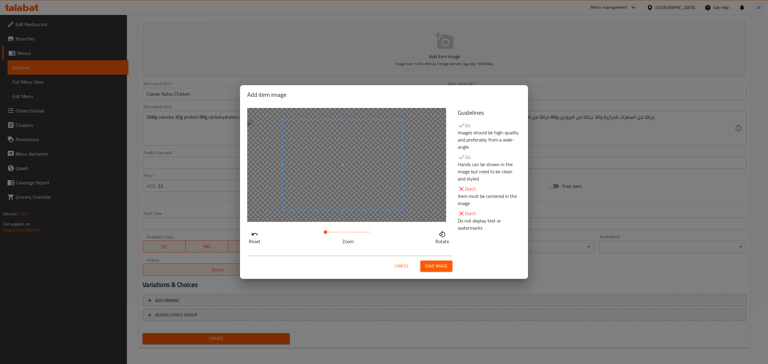
click at [354, 191] on span at bounding box center [343, 165] width 120 height 90
click at [353, 191] on span at bounding box center [342, 165] width 120 height 90
click at [431, 265] on span "Save image" at bounding box center [436, 267] width 23 height 8
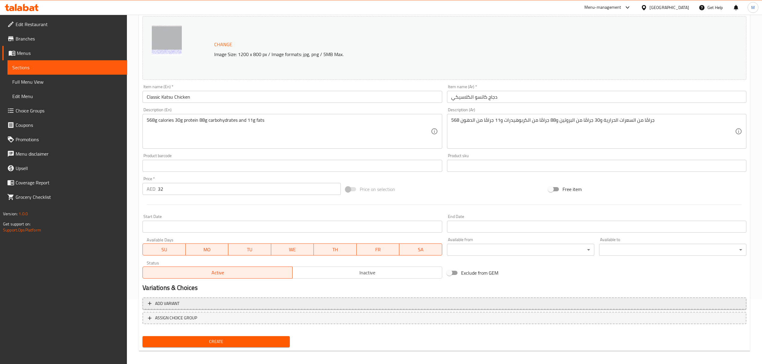
scroll to position [68, 0]
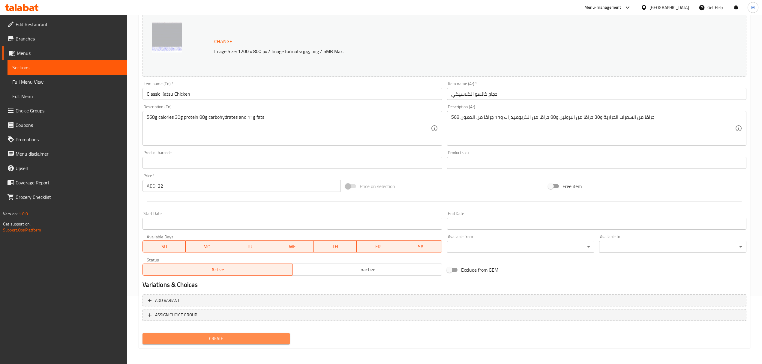
click at [233, 338] on span "Create" at bounding box center [216, 339] width 138 height 8
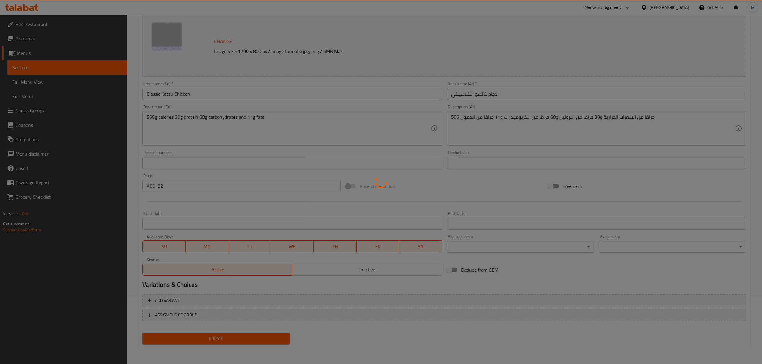
type input "0"
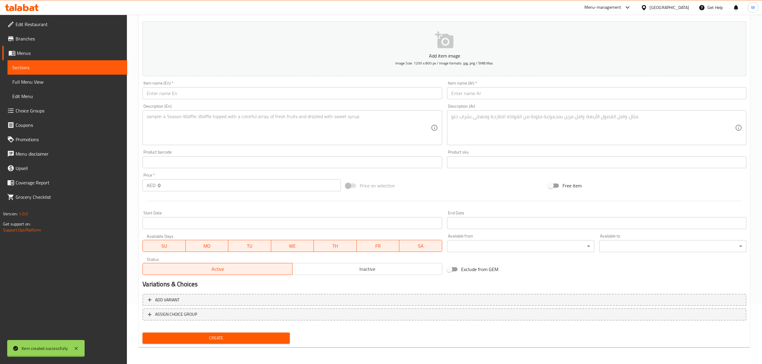
scroll to position [59, 0]
click at [216, 91] on input "text" at bounding box center [292, 94] width 299 height 12
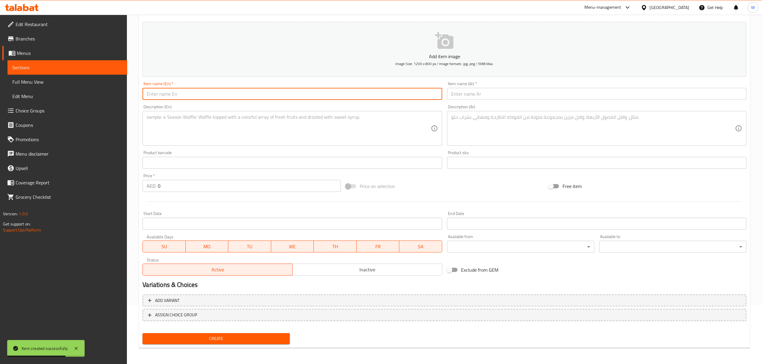
paste input "Creamy Beef Pasta"
type input "Creamy Beef Pasta"
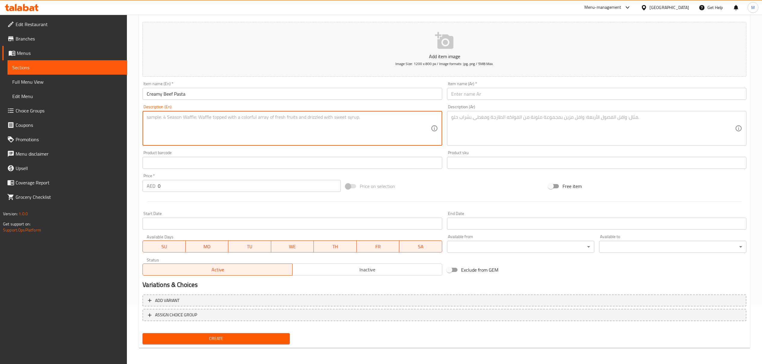
click at [210, 134] on textarea at bounding box center [289, 128] width 284 height 29
paste textarea "753g calories 33g protein 74g carbohydrates and 36g fats"
type textarea "753g calories 33g protein 74g carbohydrates and 36g fats"
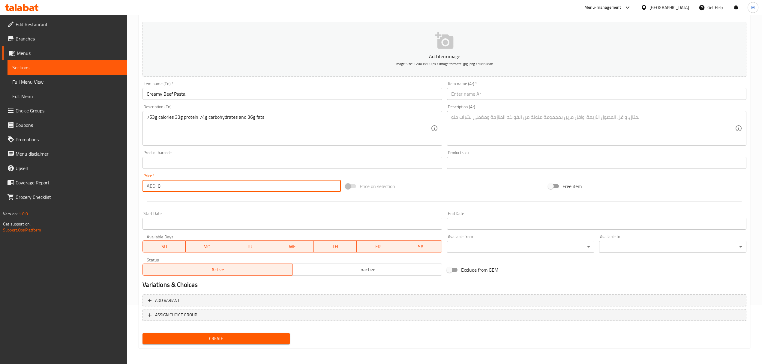
click at [152, 184] on div "AED 0 Price *" at bounding box center [242, 186] width 198 height 12
type input "35"
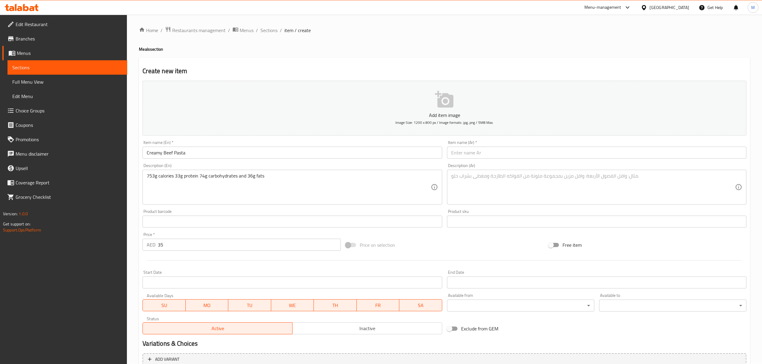
scroll to position [0, 0]
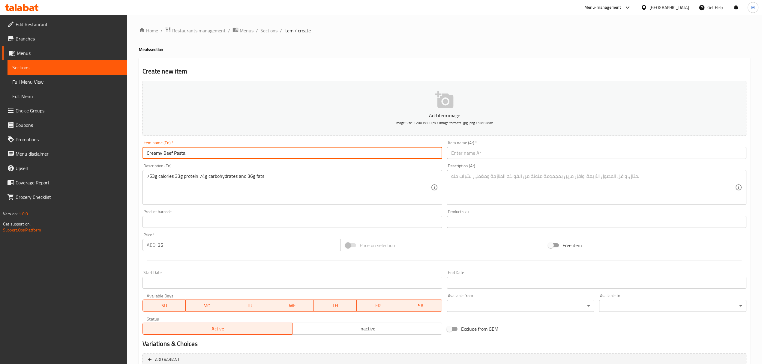
drag, startPoint x: 190, startPoint y: 155, endPoint x: 122, endPoint y: 153, distance: 68.1
click at [122, 153] on div "Edit Restaurant Branches Menus Sections Full Menu View Edit Menu Choice Groups …" at bounding box center [381, 219] width 762 height 409
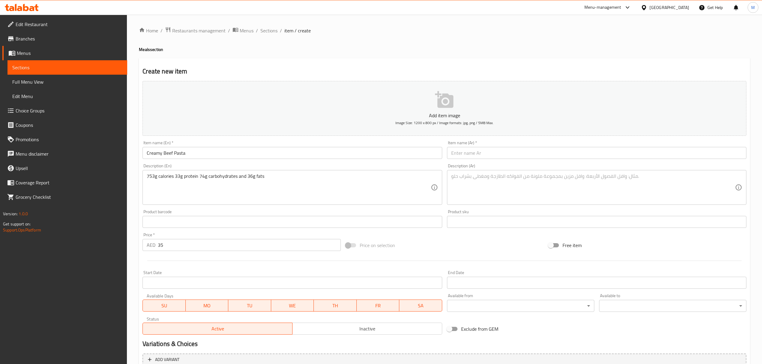
click at [456, 155] on input "text" at bounding box center [596, 153] width 299 height 12
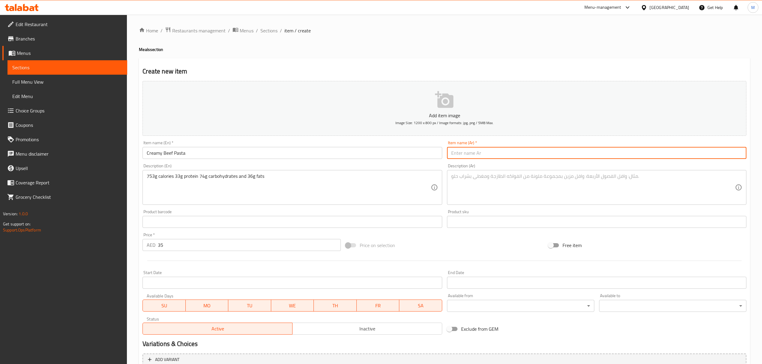
paste input "معكرونة كريمية باللحم البقري"
type input "معكرونة كريمية باللحم البقري"
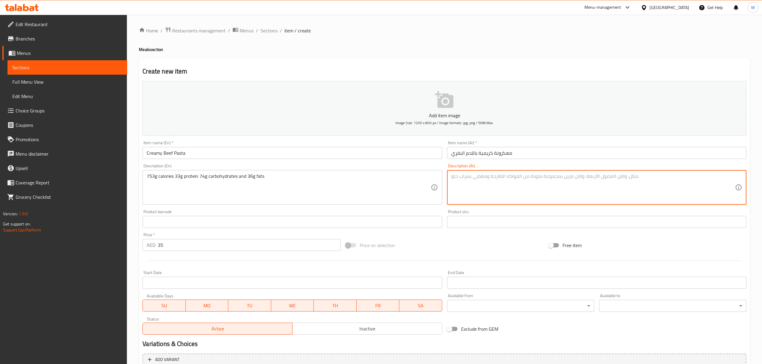
click at [507, 192] on textarea at bounding box center [593, 187] width 284 height 29
paste textarea "753 جرامًا من السعرات الحرارية و33 جرامًا من البروتين و74 جرامًا من الكربوهيدرا…"
type textarea "753 جرامًا من السعرات الحرارية و33 جرامًا من البروتين و74 جرامًا من الكربوهيدرا…"
click at [445, 113] on p "Add item image" at bounding box center [444, 115] width 585 height 7
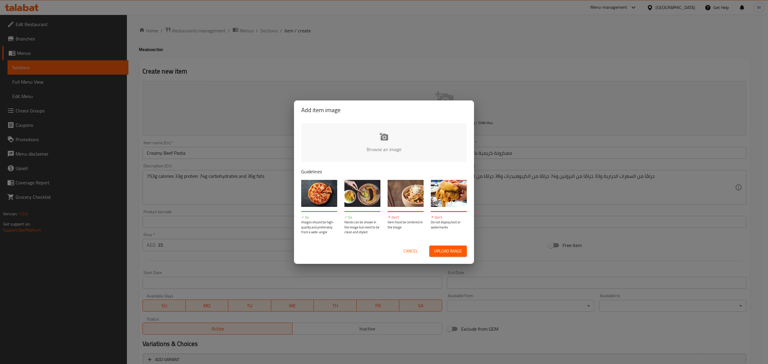
click at [369, 132] on input "file" at bounding box center [586, 151] width 571 height 56
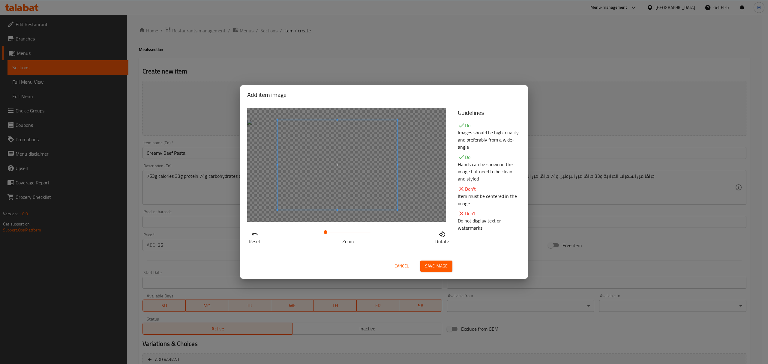
click at [362, 171] on span at bounding box center [338, 165] width 120 height 90
click at [434, 267] on span "Save image" at bounding box center [436, 267] width 23 height 8
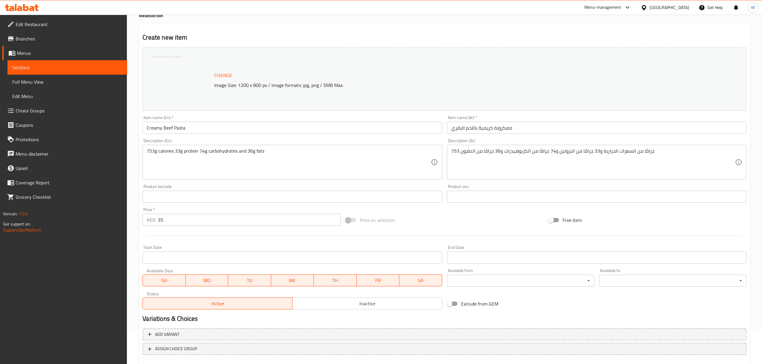
scroll to position [68, 0]
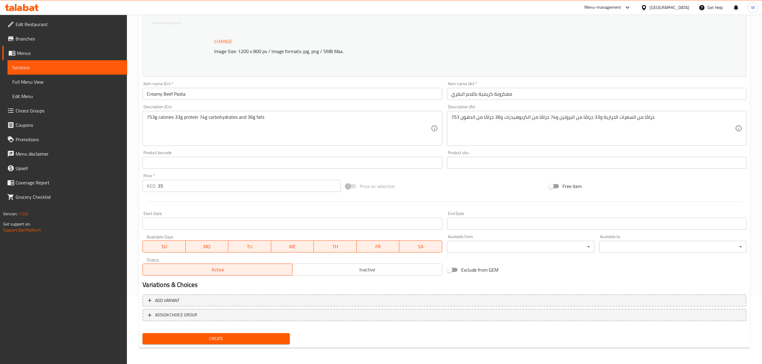
click at [203, 335] on span "Create" at bounding box center [216, 339] width 138 height 8
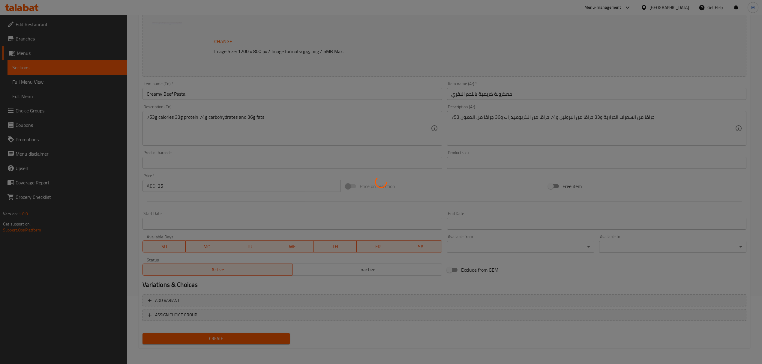
type input "0"
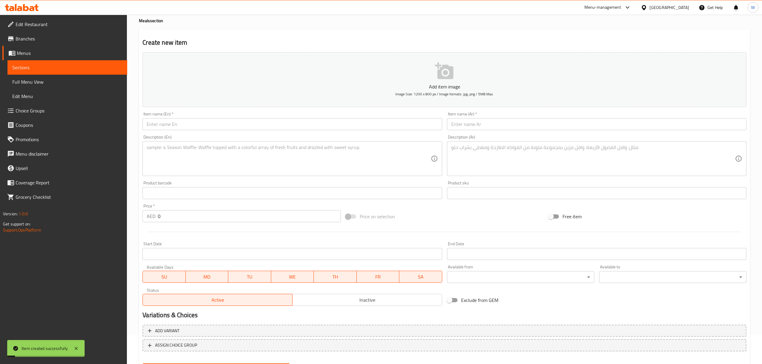
scroll to position [0, 0]
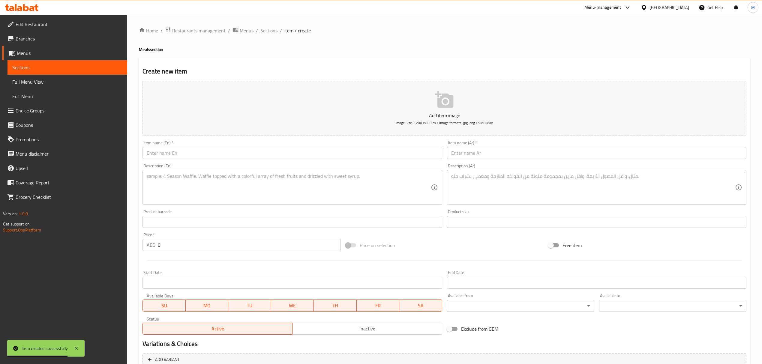
click at [212, 155] on input "text" at bounding box center [292, 153] width 299 height 12
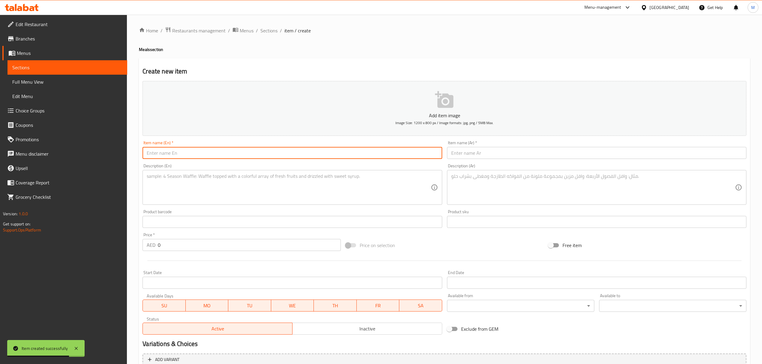
paste input "Crusted Salmon and Purple Rice"
type input "Crusted Salmon and Purple Rice"
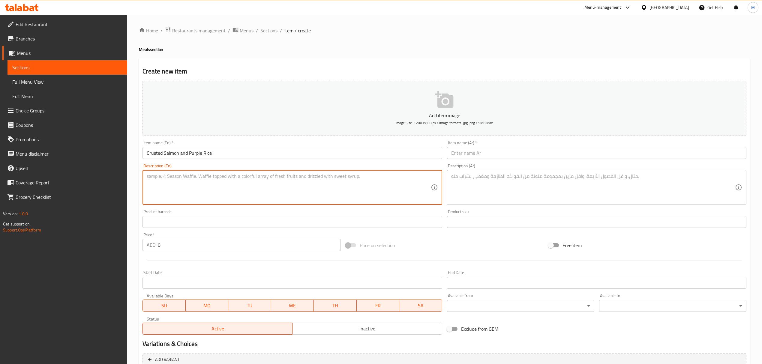
click at [212, 196] on textarea at bounding box center [289, 187] width 284 height 29
paste textarea "705g calories 30g protein 58g carbohydrates and 39g fats"
type textarea "705g calories 30g protein 58g carbohydrates and 39g fats"
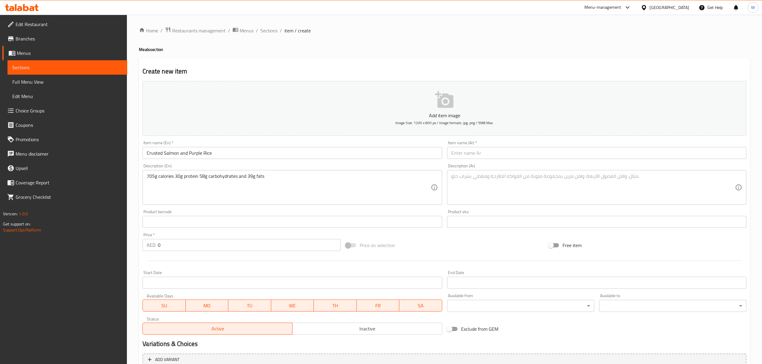
click at [485, 178] on textarea at bounding box center [593, 187] width 284 height 29
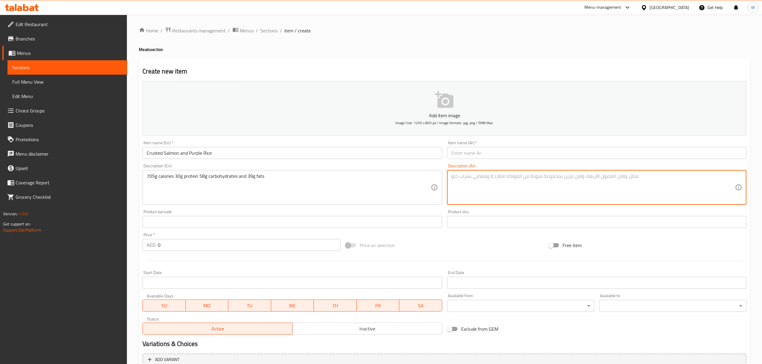
paste textarea "705 جرام من السعرات الحرارية و30 [PERSON_NAME] البروتين و58 جرام من الكربوهيدرا…"
type textarea "705 جرام من السعرات الحرارية و30 [PERSON_NAME] البروتين و58 جرام من الكربوهيدرا…"
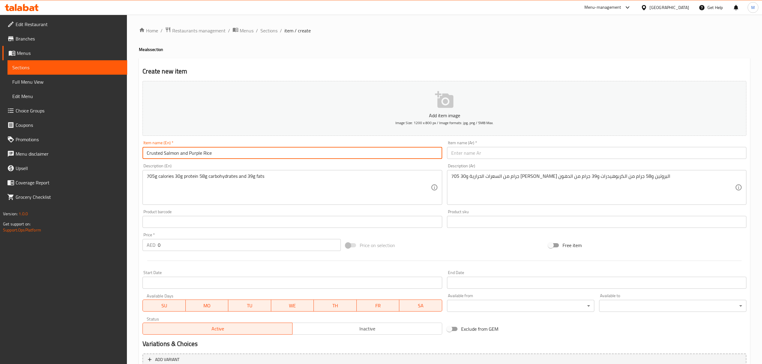
click at [215, 150] on input "Crusted Salmon and Purple Rice" at bounding box center [292, 153] width 299 height 12
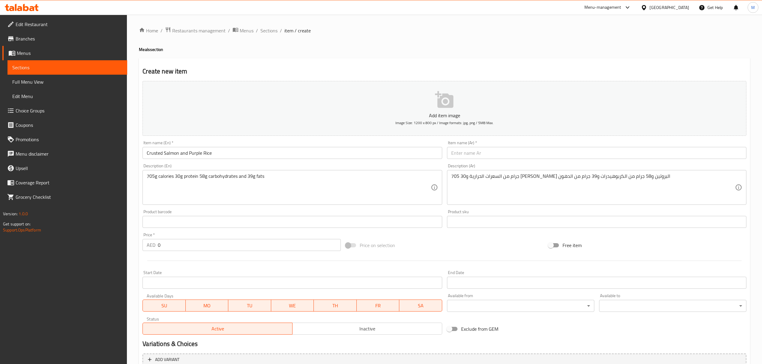
click at [472, 158] on input "text" at bounding box center [596, 153] width 299 height 12
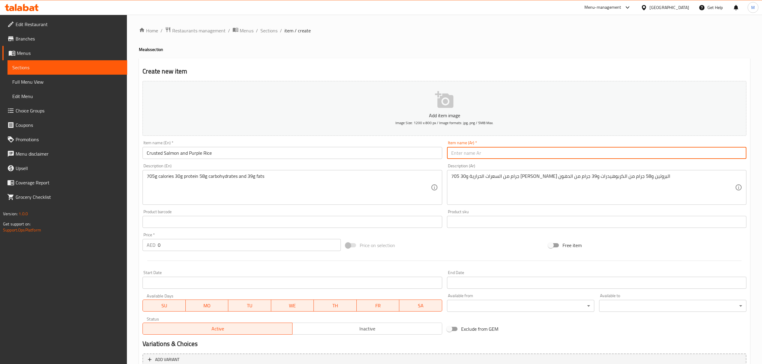
paste input "سمك السلمون المقرمش والأرز الأرجواني"
type input "سمك السلمون المقرمش والأرز الأرجواني"
drag, startPoint x: 182, startPoint y: 244, endPoint x: 140, endPoint y: 243, distance: 41.1
click at [140, 243] on div "Price   * AED 0 Price *" at bounding box center [241, 241] width 203 height 23
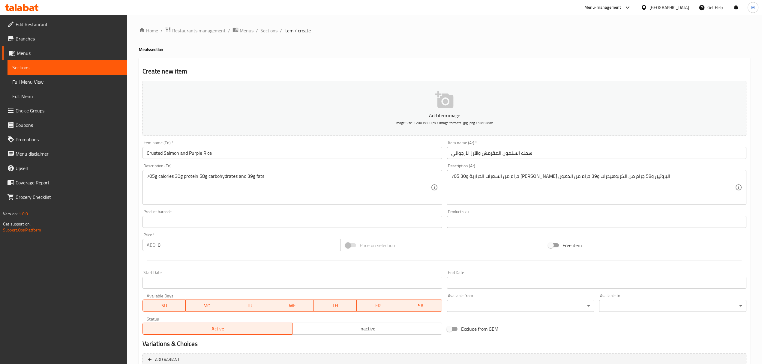
click at [186, 238] on div "Price   * AED 0 Price *" at bounding box center [242, 242] width 198 height 18
click at [186, 240] on input "0" at bounding box center [249, 245] width 183 height 12
drag, startPoint x: 178, startPoint y: 244, endPoint x: 147, endPoint y: 244, distance: 31.5
click at [148, 244] on div "AED 0 Price *" at bounding box center [242, 245] width 198 height 12
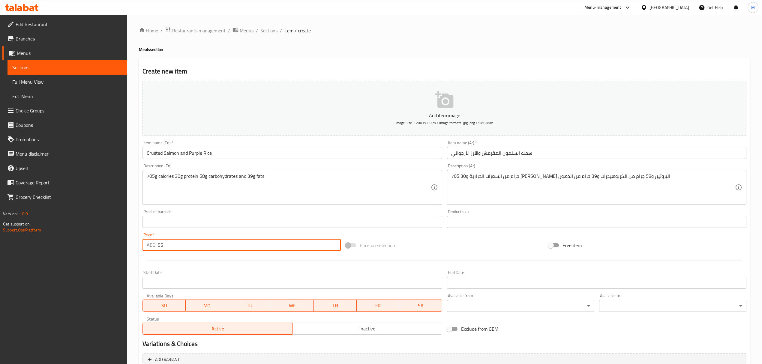
type input "55"
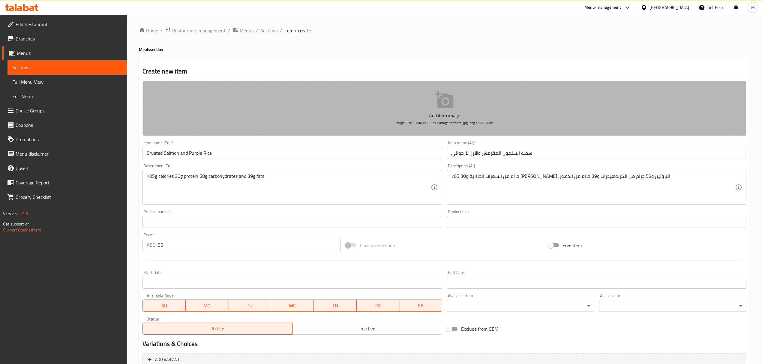
click at [426, 99] on button "Add item image Image Size: 1200 x 800 px / Image formats: jpg, png / 5MB Max." at bounding box center [445, 108] width 604 height 55
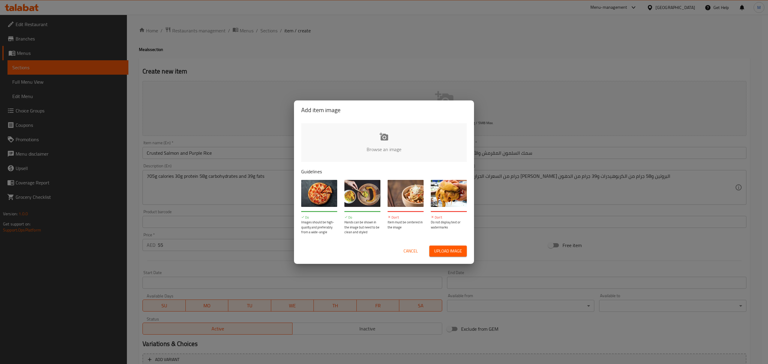
click at [388, 143] on input "file" at bounding box center [586, 151] width 571 height 56
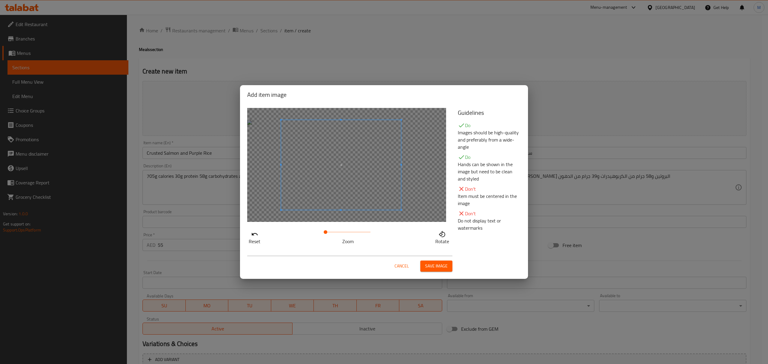
click at [357, 170] on span at bounding box center [341, 165] width 120 height 90
click at [430, 264] on span "Save image" at bounding box center [436, 267] width 23 height 8
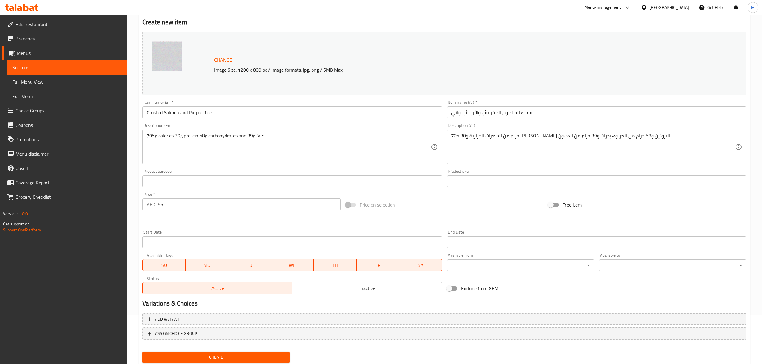
scroll to position [68, 0]
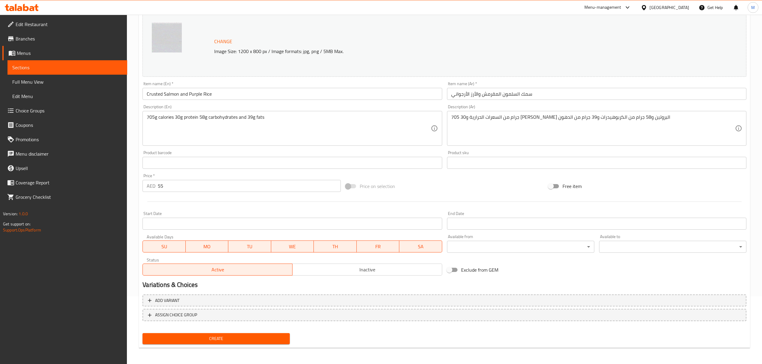
click at [230, 340] on span "Create" at bounding box center [216, 339] width 138 height 8
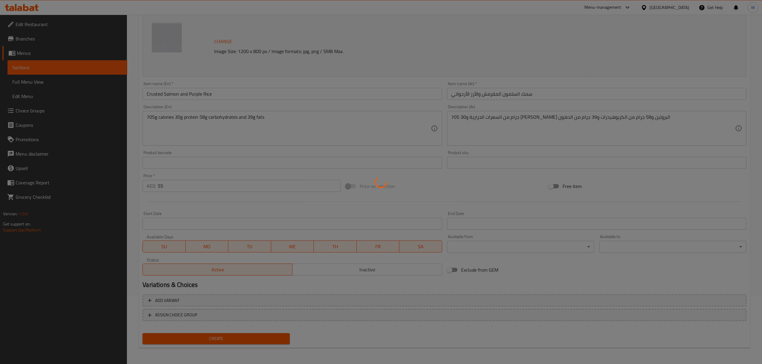
type input "0"
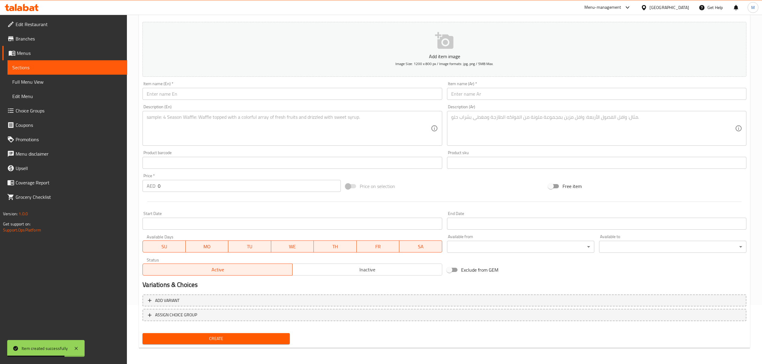
click at [172, 95] on input "text" at bounding box center [292, 94] width 299 height 12
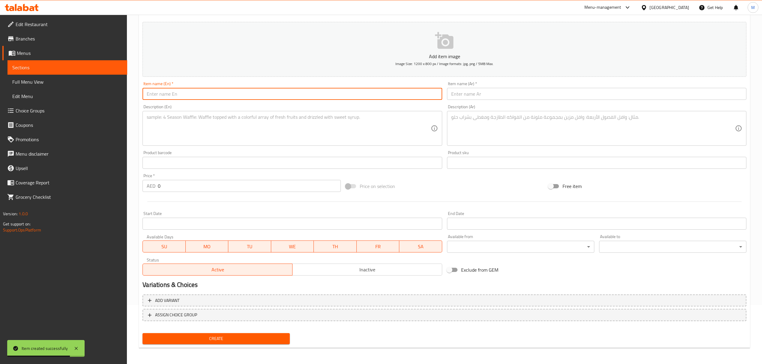
paste input "Mix Bean Enchiladas"
type input "Mix Bean Enchiladas"
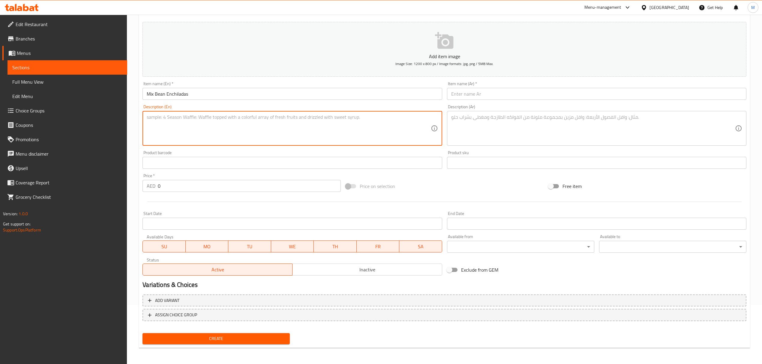
click at [198, 127] on textarea at bounding box center [289, 128] width 284 height 29
paste textarea "716g calories 23g protein 81g carbohydrates and 33g fats"
type textarea "716g calories 23g protein 81g carbohydrates and 33g fats"
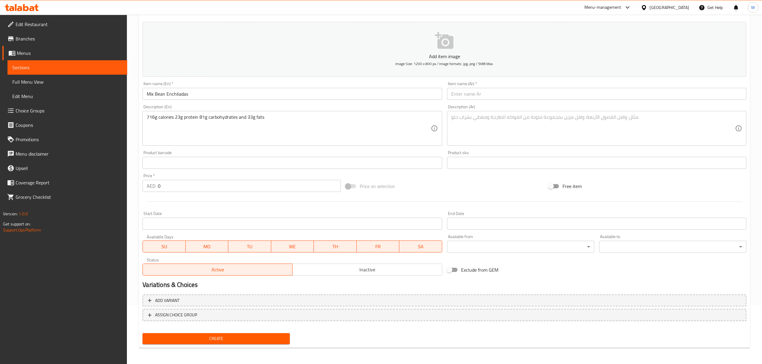
click at [491, 140] on textarea at bounding box center [593, 128] width 284 height 29
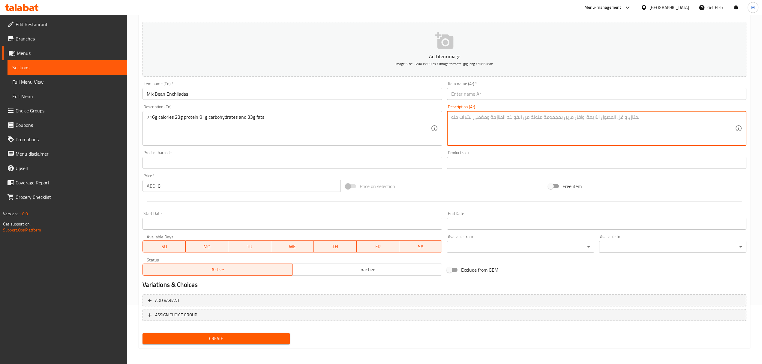
paste textarea "716 جرامًا من السعرات الحرارية و23 جرامًا من البروتين و81 جرامًا من الكربوهيدرا…"
type textarea "716 جرامًا من السعرات الحرارية و23 جرامًا من البروتين و81 جرامًا من الكربوهيدرا…"
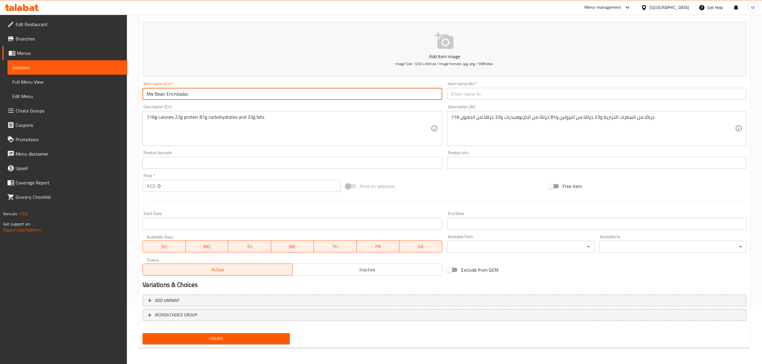
drag, startPoint x: 197, startPoint y: 96, endPoint x: 123, endPoint y: 95, distance: 74.1
click at [123, 95] on div "Edit Restaurant Branches Menus Sections Full Menu View Edit Menu Choice Groups …" at bounding box center [381, 160] width 762 height 409
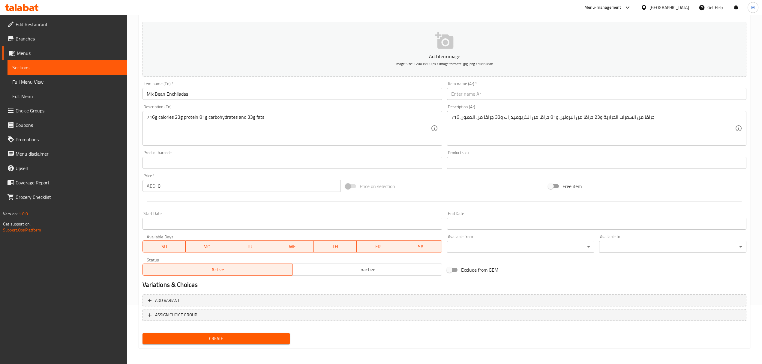
click at [467, 97] on input "text" at bounding box center [596, 94] width 299 height 12
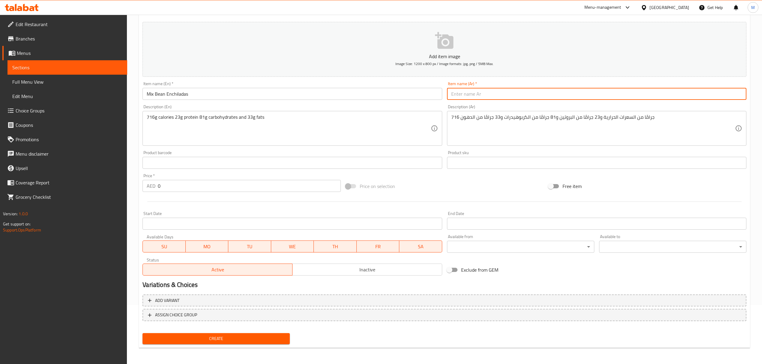
paste input "إنتشلادا الفاصوليا المختلطة"
type input "إنتشلادا الفاصوليا المختلطة"
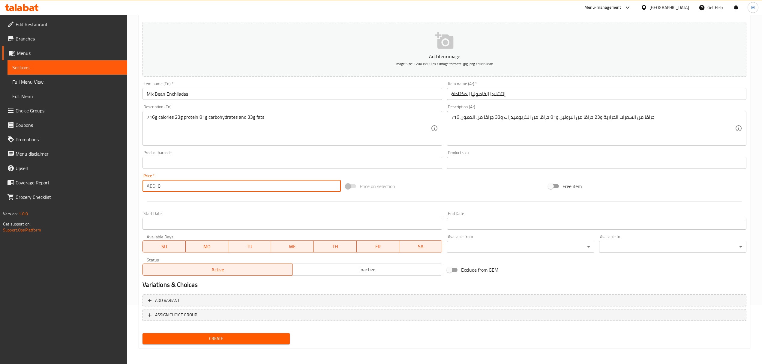
drag, startPoint x: 155, startPoint y: 188, endPoint x: 120, endPoint y: 188, distance: 35.1
click at [121, 188] on div "Edit Restaurant Branches Menus Sections Full Menu View Edit Menu Choice Groups …" at bounding box center [381, 160] width 762 height 409
type input "50"
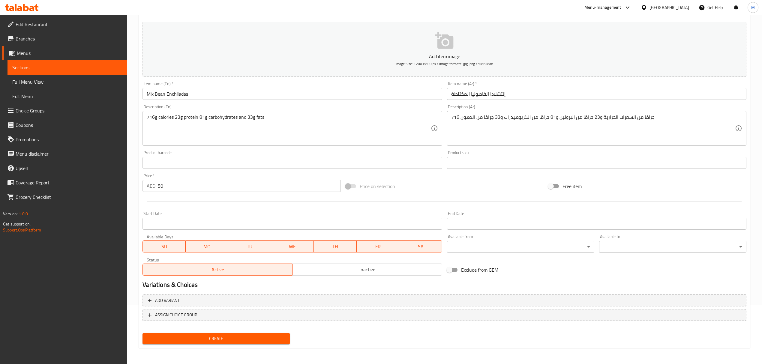
click at [442, 52] on button "Add item image Image Size: 1200 x 800 px / Image formats: jpg, png / 5MB Max." at bounding box center [445, 49] width 604 height 55
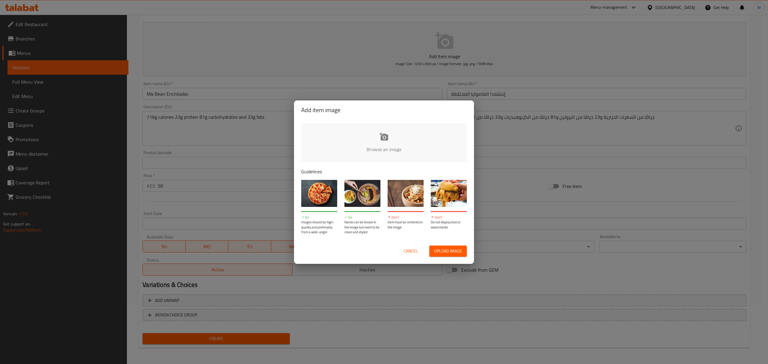
click at [401, 139] on input "file" at bounding box center [586, 151] width 571 height 56
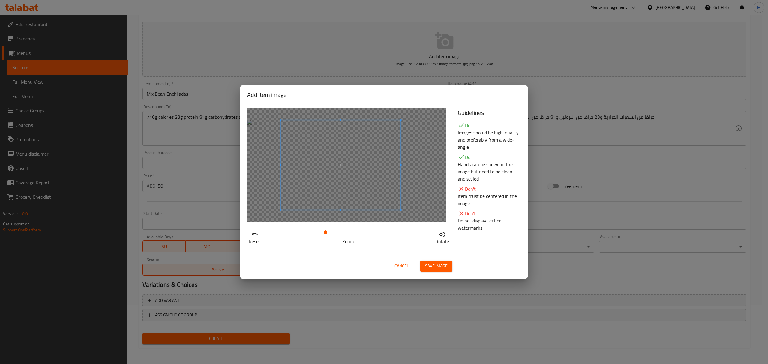
click at [343, 180] on span at bounding box center [341, 165] width 120 height 90
click at [436, 262] on button "Save image" at bounding box center [436, 266] width 32 height 11
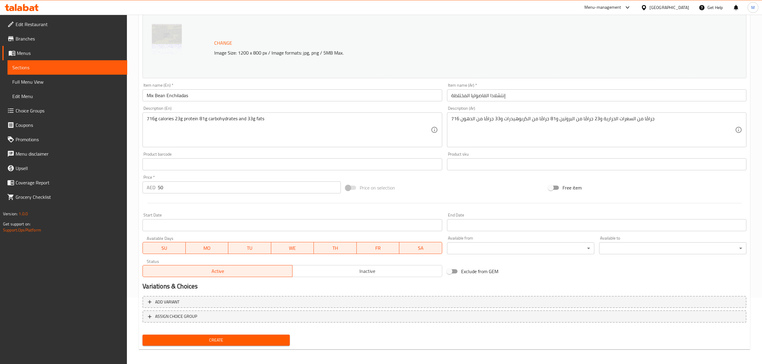
scroll to position [68, 0]
click at [247, 339] on span "Create" at bounding box center [216, 339] width 138 height 8
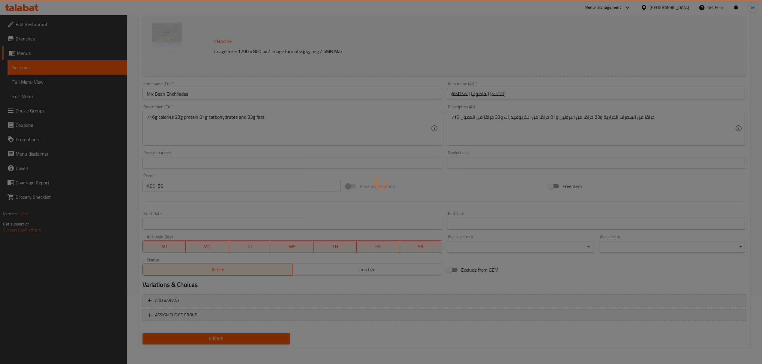
type input "0"
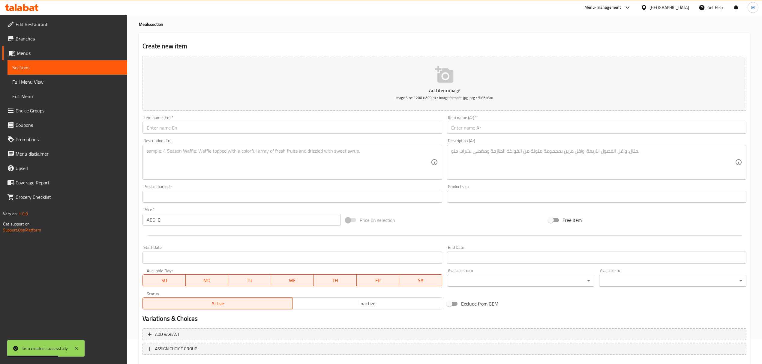
scroll to position [0, 0]
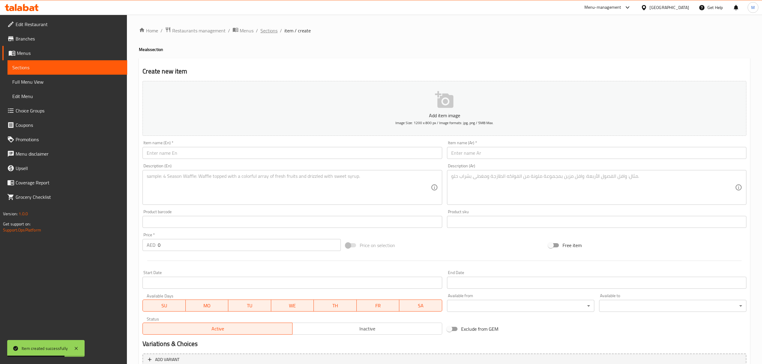
click at [265, 32] on span "Sections" at bounding box center [268, 30] width 17 height 7
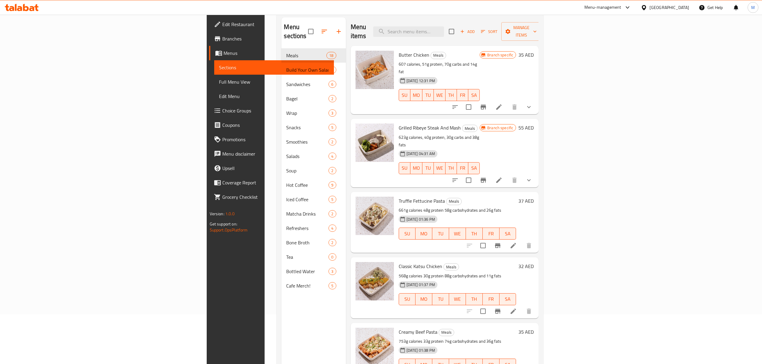
scroll to position [4, 0]
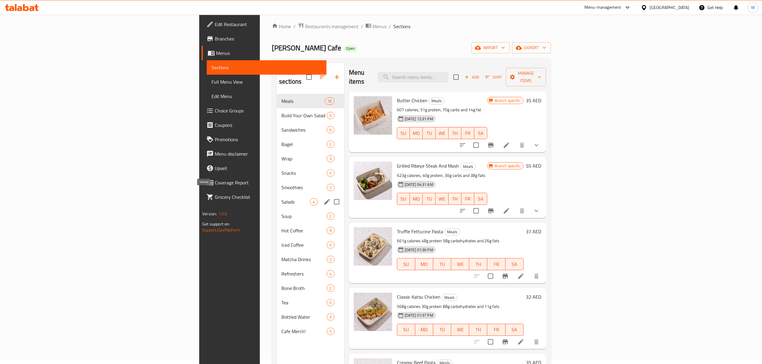
click at [281, 198] on span "Salads" at bounding box center [295, 201] width 29 height 7
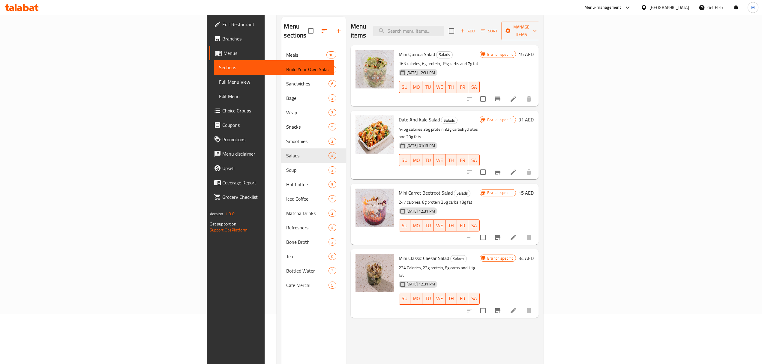
scroll to position [4, 0]
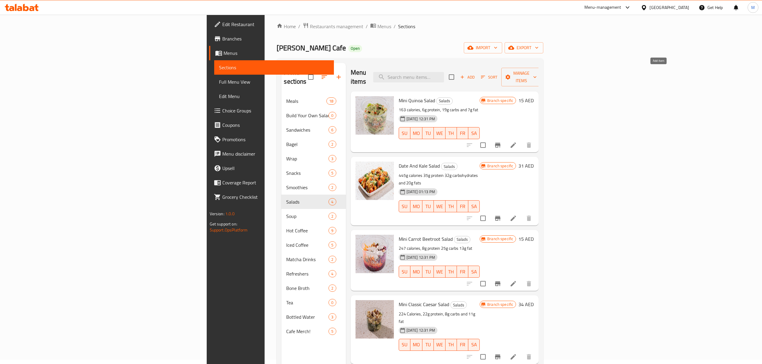
click at [476, 74] on span "Add" at bounding box center [467, 77] width 16 height 7
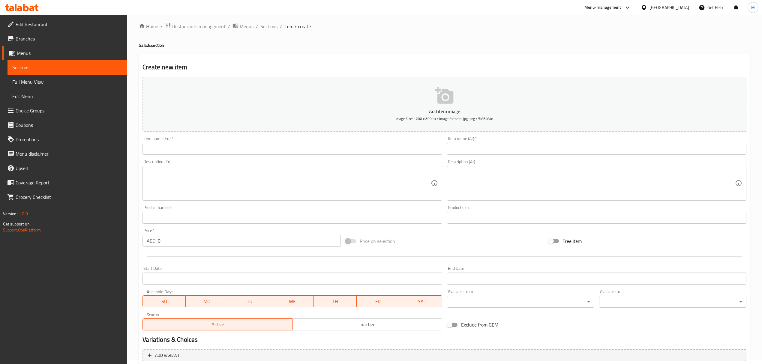
click at [186, 147] on input "text" at bounding box center [292, 149] width 299 height 12
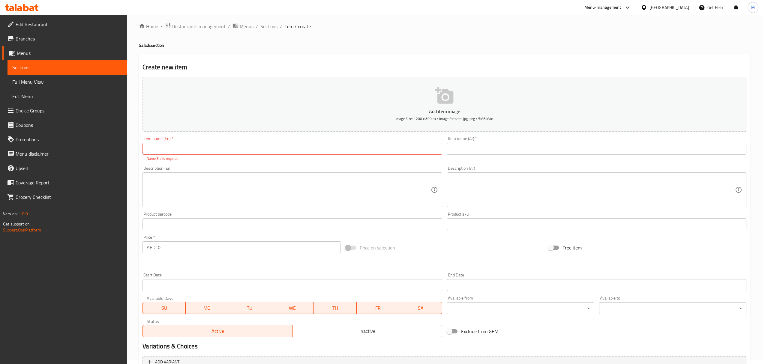
click at [254, 194] on textarea at bounding box center [289, 190] width 284 height 29
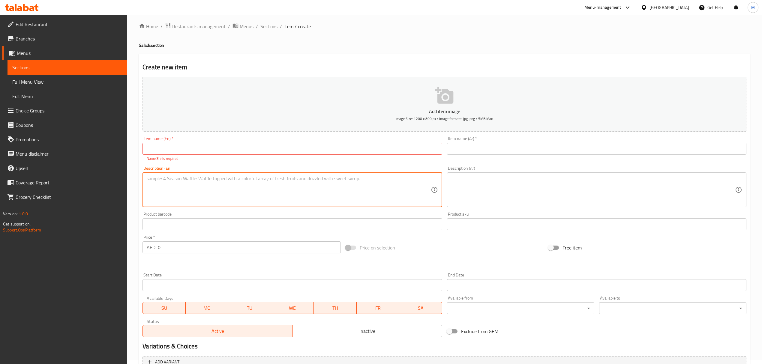
click at [242, 152] on input "text" at bounding box center [292, 149] width 299 height 12
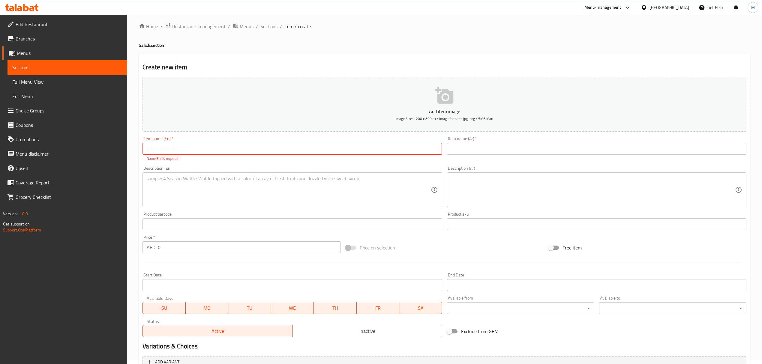
paste input "Steak Superfood Salad"
type input "Steak Superfood Salad"
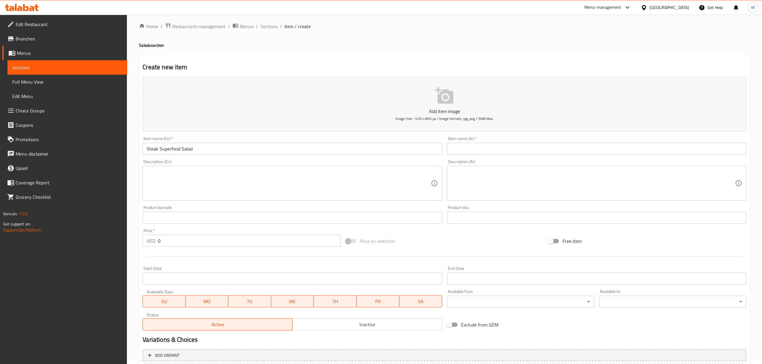
click at [296, 187] on textarea at bounding box center [289, 183] width 284 height 29
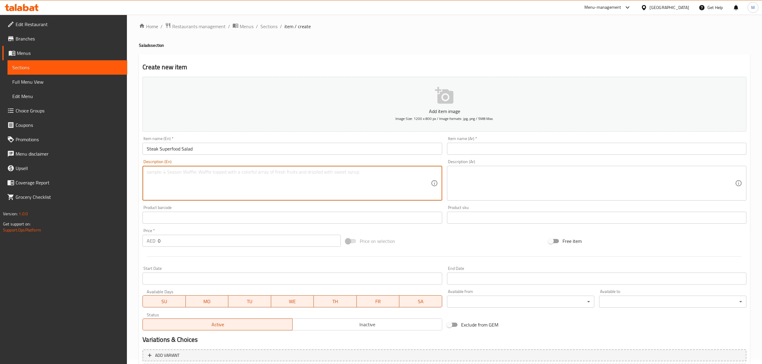
paste textarea "584g calories, 31g protein 28g carbohydrates and 38g fat"
type textarea "584g calories, 31g protein 28g carbohydrates and 38g fat"
drag, startPoint x: 169, startPoint y: 239, endPoint x: 132, endPoint y: 237, distance: 36.4
click at [132, 237] on div "Home / Restaurants management / Menus / Sections / item / create Salads section…" at bounding box center [444, 215] width 635 height 409
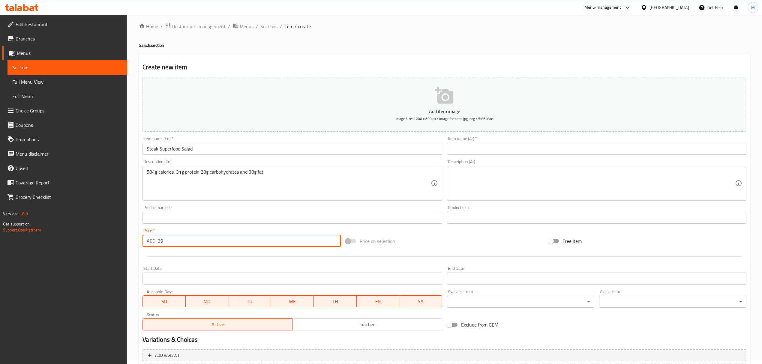
type input "39"
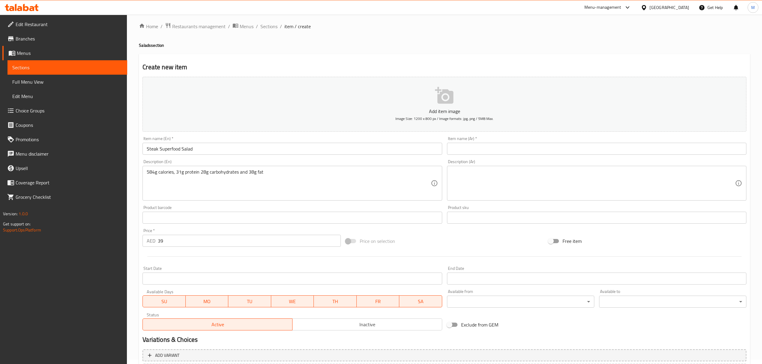
click at [455, 169] on div "Description (Ar)" at bounding box center [596, 183] width 299 height 35
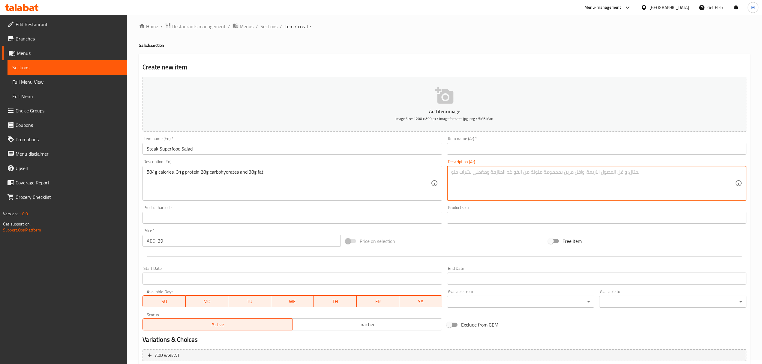
paste textarea "584 جرامًا من السعرات الحرارية، و31 جرامًا من البروتين، و28 جرامًا من الكربوهيد…"
type textarea "584 جرامًا من السعرات الحرارية، و31 جرامًا من البروتين، و28 جرامًا من الكربوهيد…"
drag, startPoint x: 122, startPoint y: 149, endPoint x: 115, endPoint y: 149, distance: 7.8
click at [115, 149] on div "Edit Restaurant Branches Menus Sections Full Menu View Edit Menu Choice Groups …" at bounding box center [381, 215] width 762 height 409
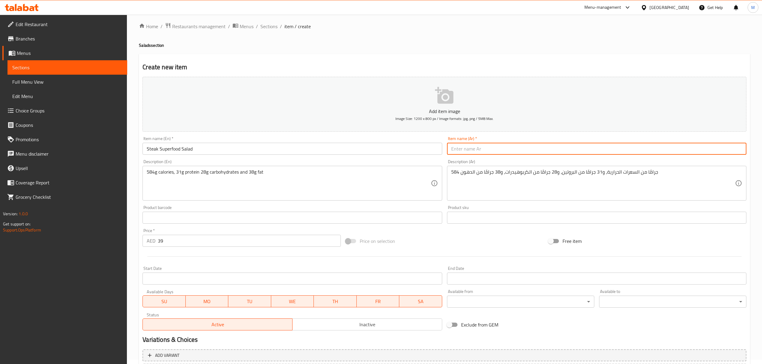
click at [464, 154] on input "text" at bounding box center [596, 149] width 299 height 12
paste input "سلطة ستيك سوبر فود"
type input "سلطة ستيك سوبر فود"
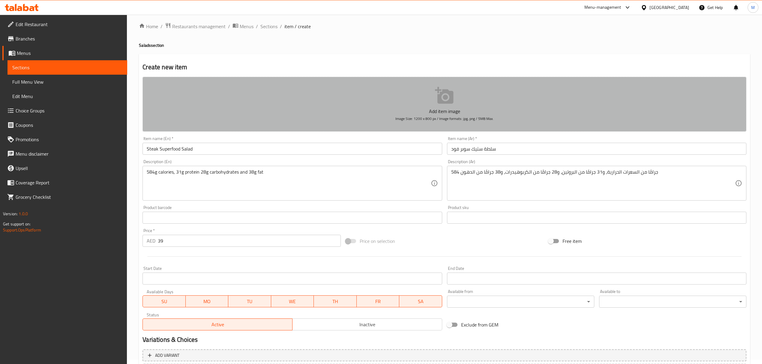
click at [432, 89] on button "Add item image Image Size: 1200 x 800 px / Image formats: jpg, png / 5MB Max." at bounding box center [445, 104] width 604 height 55
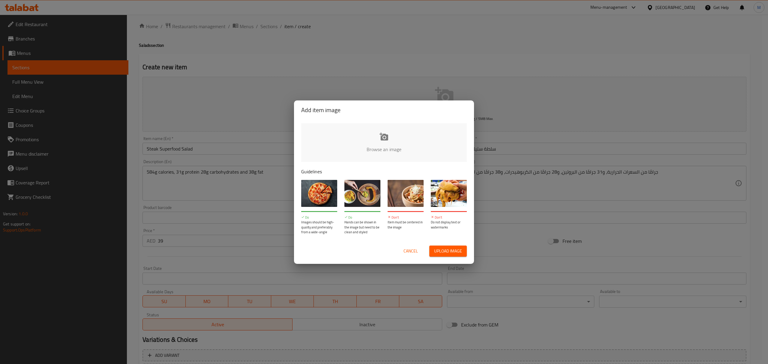
click at [412, 141] on input "file" at bounding box center [586, 151] width 571 height 56
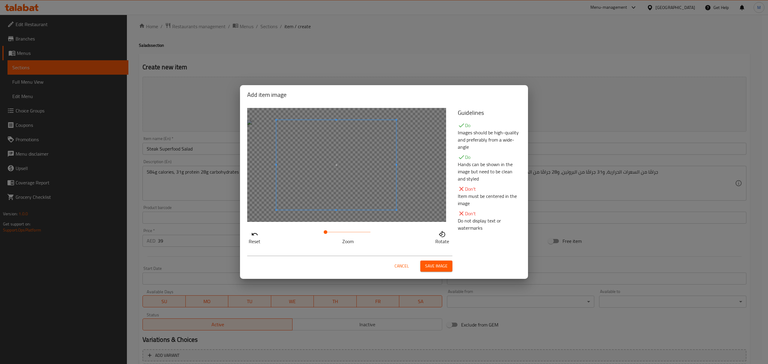
click at [336, 177] on span at bounding box center [336, 165] width 120 height 90
click at [438, 263] on span "Save image" at bounding box center [436, 267] width 23 height 8
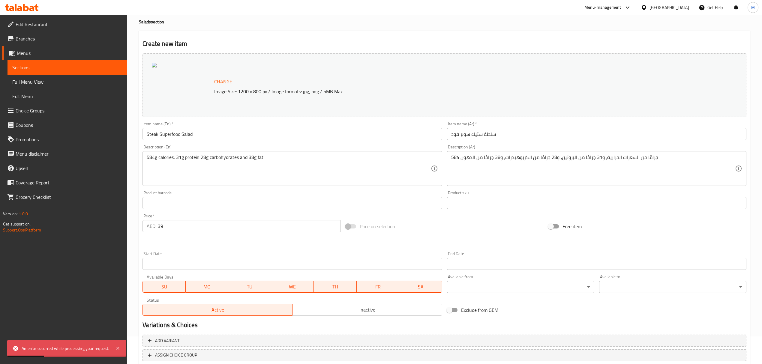
scroll to position [68, 0]
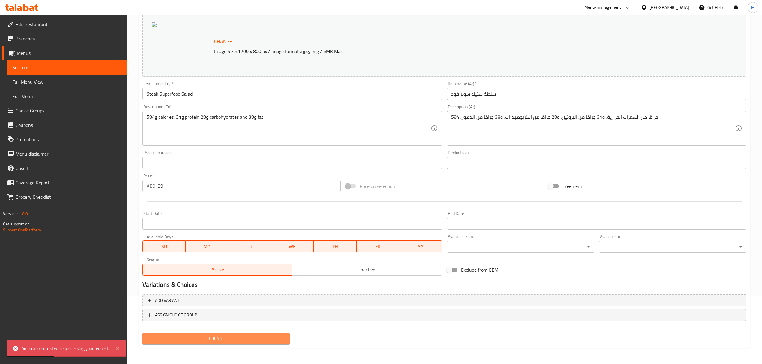
click at [208, 334] on button "Create" at bounding box center [216, 338] width 147 height 11
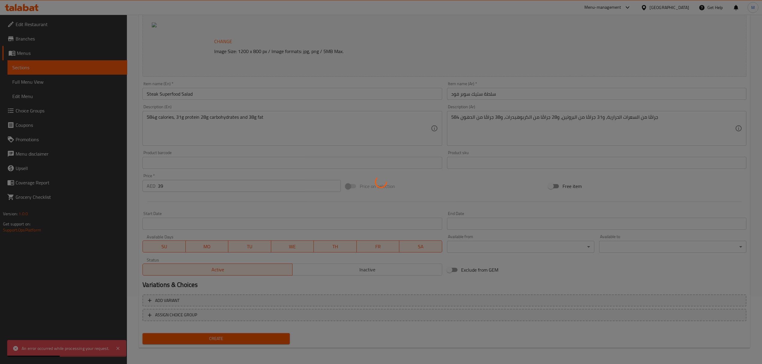
type input "0"
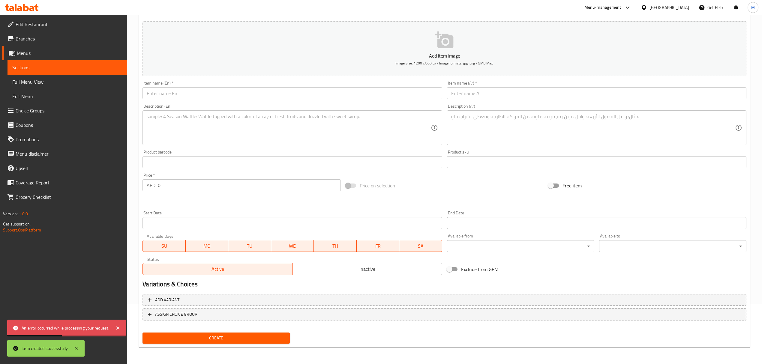
scroll to position [59, 0]
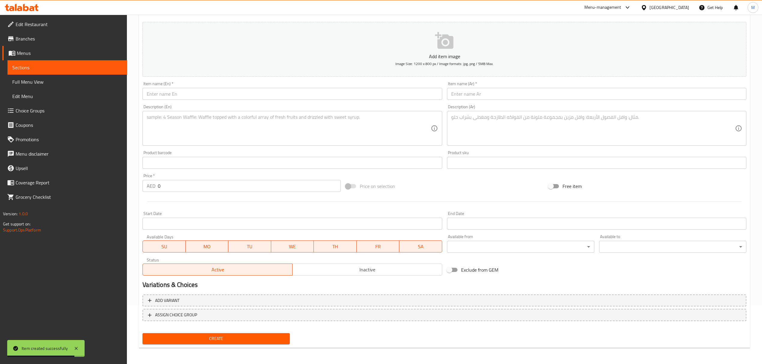
click at [205, 100] on input "text" at bounding box center [292, 94] width 299 height 12
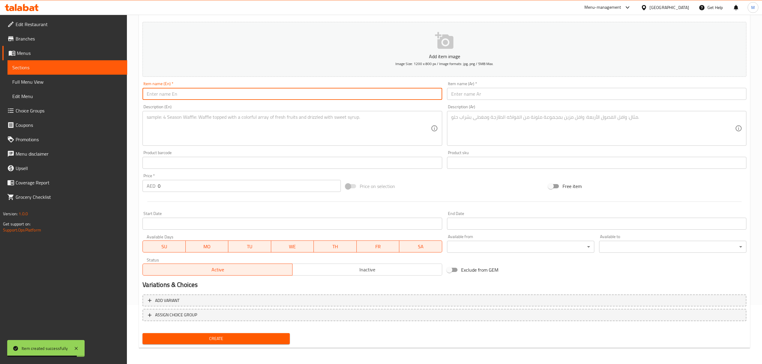
paste input "Spicy Tuna Fiber Salad"
type input "Spicy Tuna Fiber Salad"
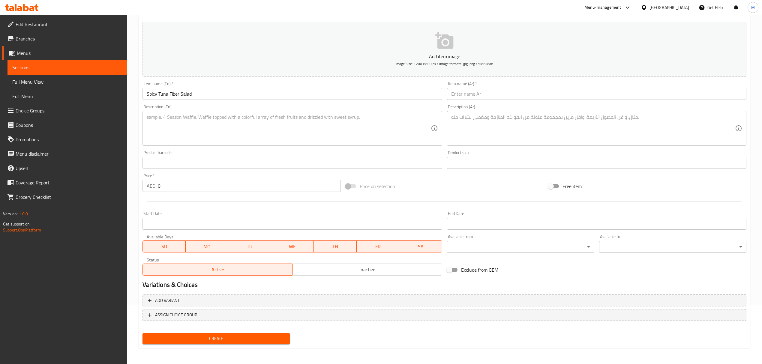
click at [219, 126] on textarea at bounding box center [289, 128] width 284 height 29
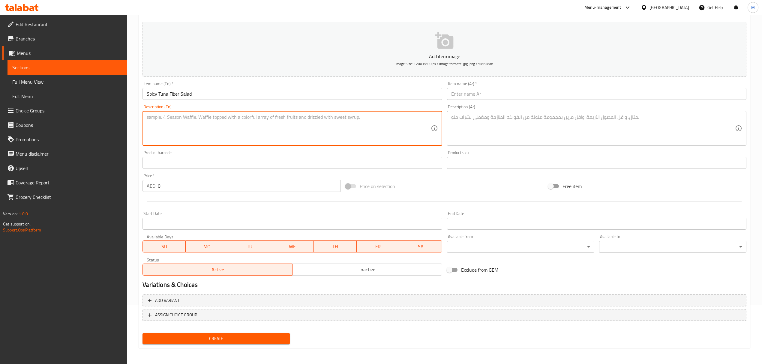
paste textarea "406g calories, 23g protein 28g carbohydrates and 23g fat"
type textarea "406g calories, 23g protein 28g carbohydrates and 23g fat"
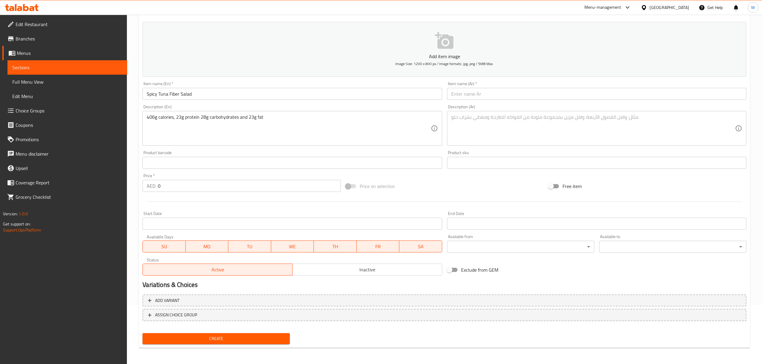
click at [476, 137] on textarea at bounding box center [593, 128] width 284 height 29
paste textarea "406 جرام من السعرات الحرارية، 23 [PERSON_NAME] البروتين، 28 جرام من الكربوهيدرا…"
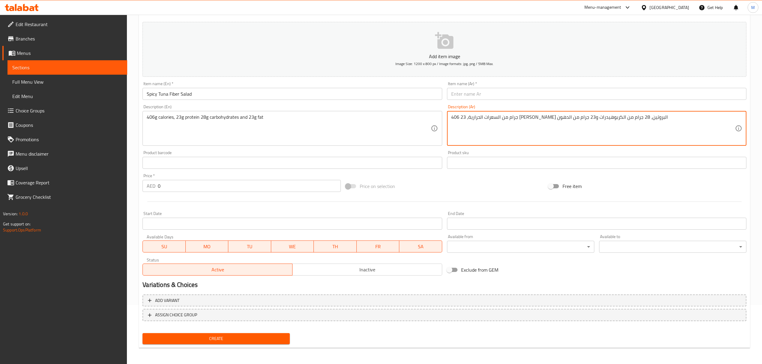
type textarea "406 جرام من السعرات الحرارية، 23 [PERSON_NAME] البروتين، 28 جرام من الكربوهيدرا…"
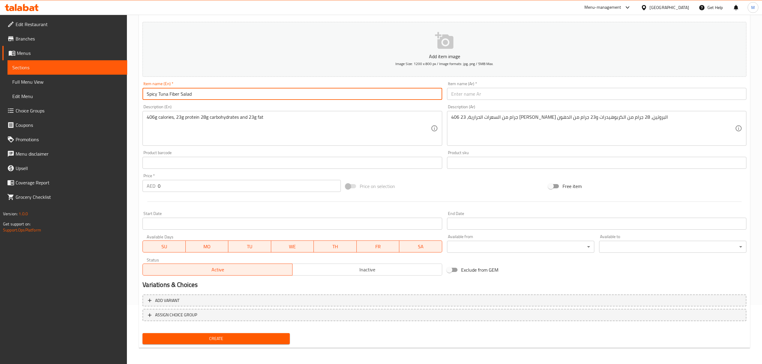
drag, startPoint x: 198, startPoint y: 100, endPoint x: 103, endPoint y: 92, distance: 95.4
click at [103, 92] on div "Edit Restaurant Branches Menus Sections Full Menu View Edit Menu Choice Groups …" at bounding box center [381, 160] width 762 height 409
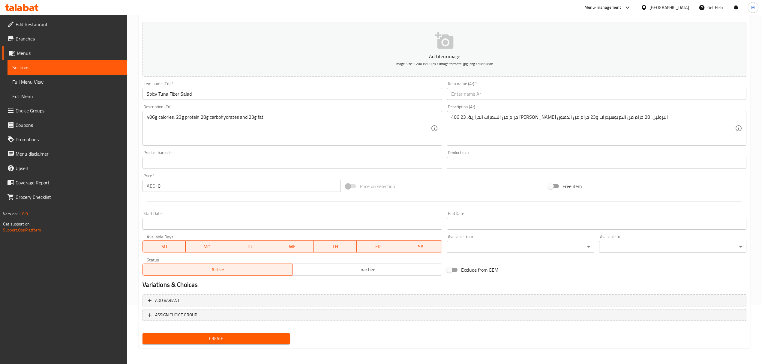
click at [466, 98] on input "text" at bounding box center [596, 94] width 299 height 12
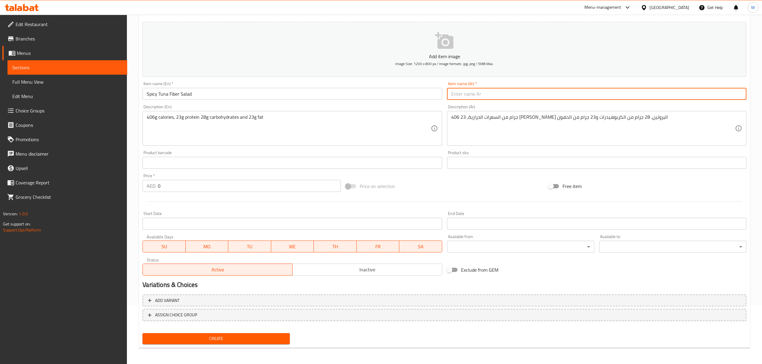
paste input "سلطة ألياف التونة الحارة"
type input "سلطة ألياف التونة الحارة"
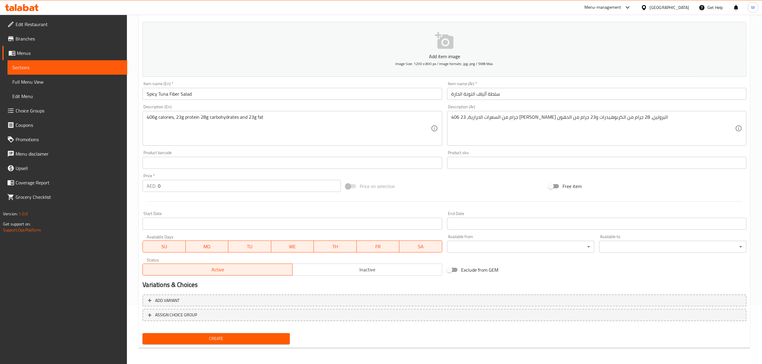
drag, startPoint x: 185, startPoint y: 190, endPoint x: 105, endPoint y: 177, distance: 81.4
click at [105, 177] on div "Edit Restaurant Branches Menus Sections Full Menu View Edit Menu Choice Groups …" at bounding box center [381, 160] width 762 height 409
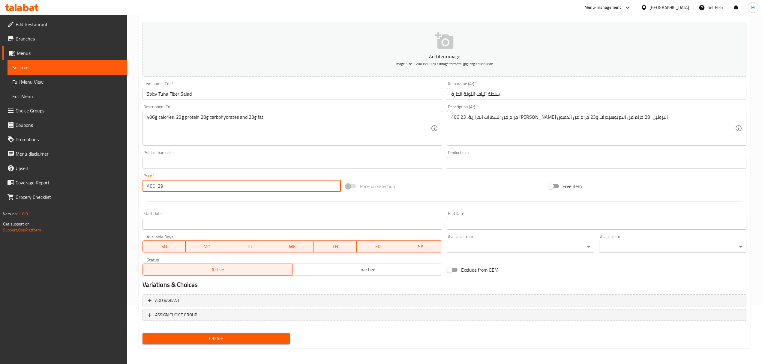
type input "39"
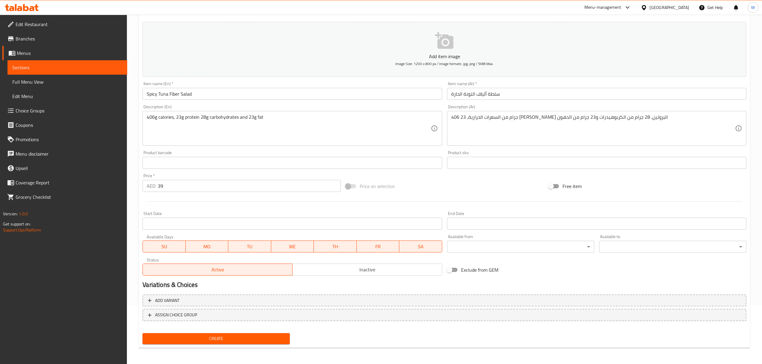
click at [364, 46] on button "Add item image Image Size: 1200 x 800 px / Image formats: jpg, png / 5MB Max." at bounding box center [445, 49] width 604 height 55
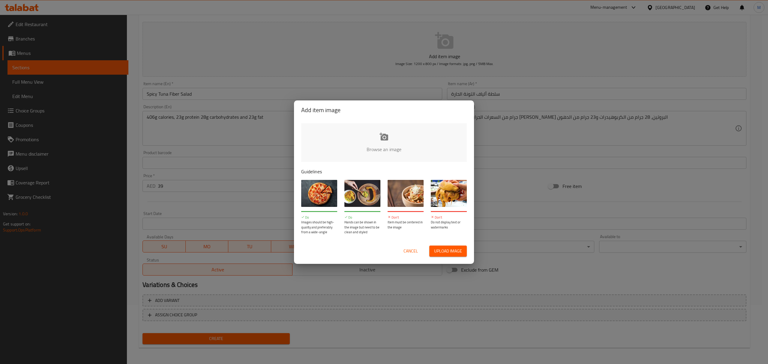
click at [373, 136] on input "file" at bounding box center [586, 151] width 571 height 56
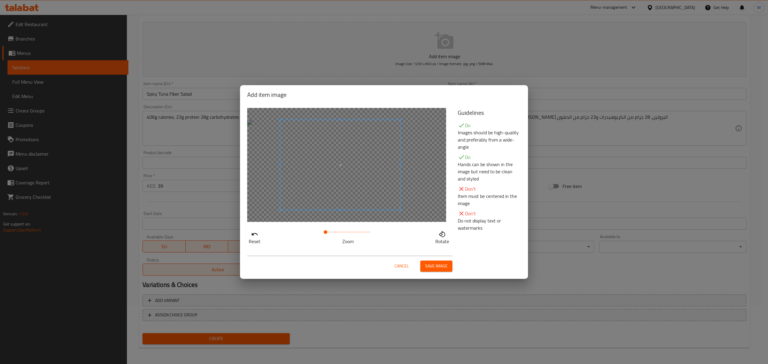
click at [371, 192] on span at bounding box center [340, 165] width 120 height 90
click at [436, 265] on span "Save image" at bounding box center [436, 267] width 23 height 8
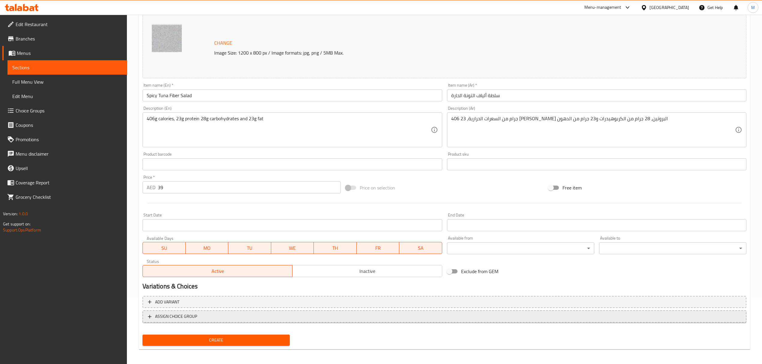
scroll to position [68, 0]
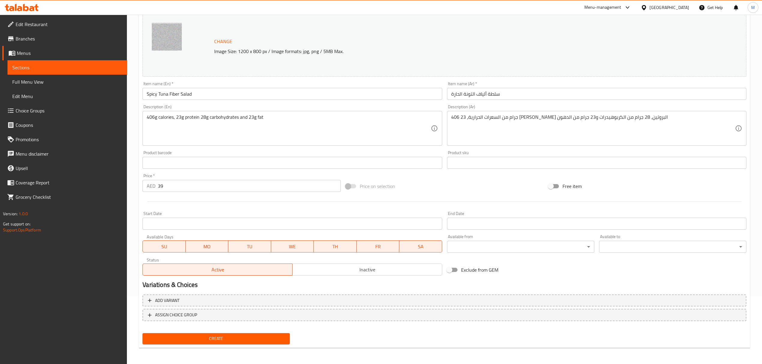
click at [244, 341] on span "Create" at bounding box center [216, 339] width 138 height 8
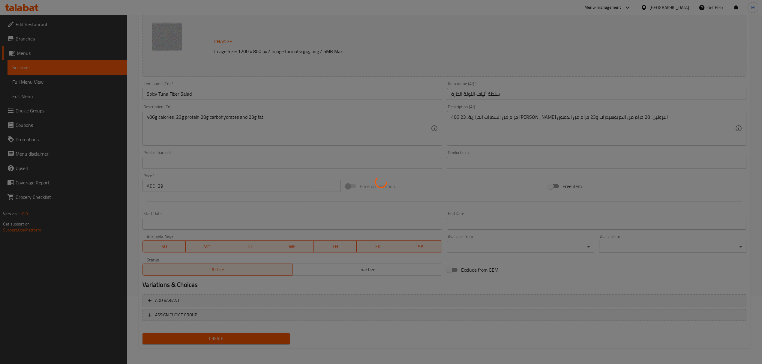
type input "0"
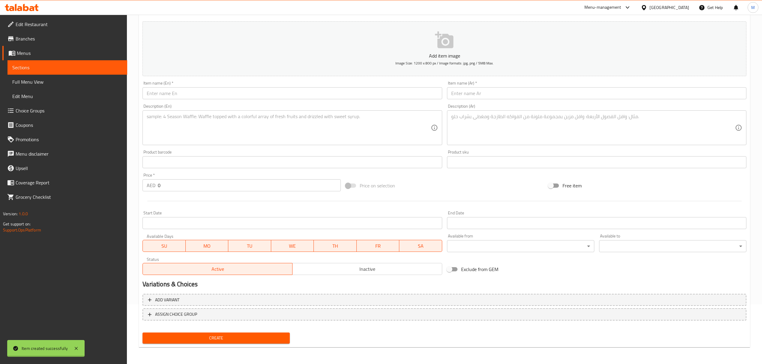
scroll to position [59, 0]
click at [159, 95] on input "text" at bounding box center [292, 94] width 299 height 12
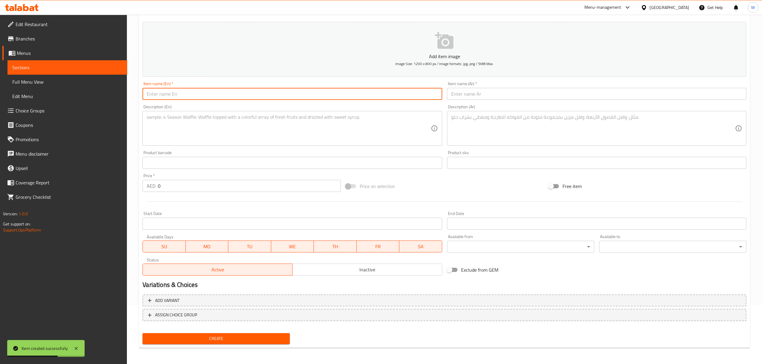
paste input "Protein Powerhouse Salad"
type input "Protein Powerhouse Salad"
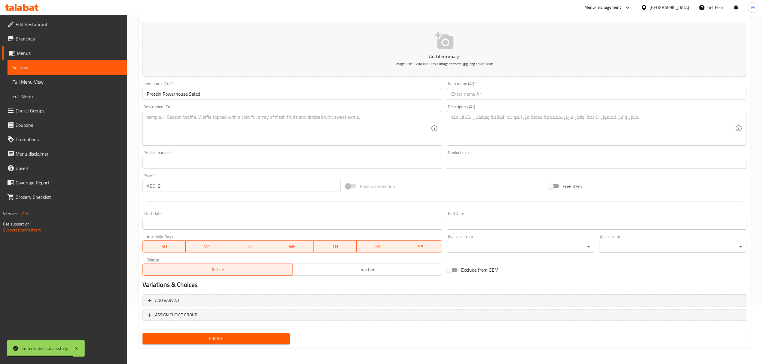
click at [213, 122] on textarea at bounding box center [289, 128] width 284 height 29
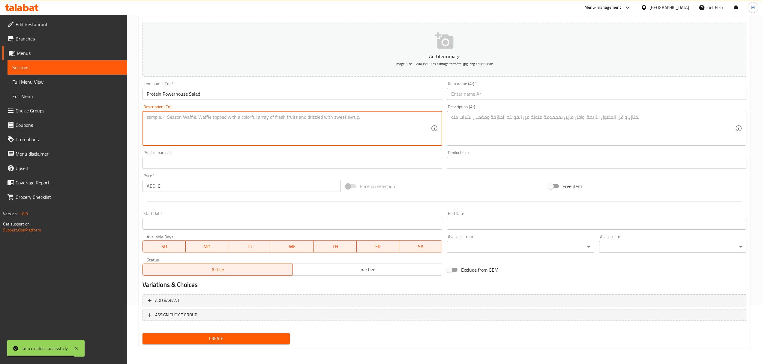
paste textarea "578g calories, 42g protein 41g carbohydrates and 27g fat"
type textarea "578g calories, 42g protein 41g carbohydrates and 27g fat"
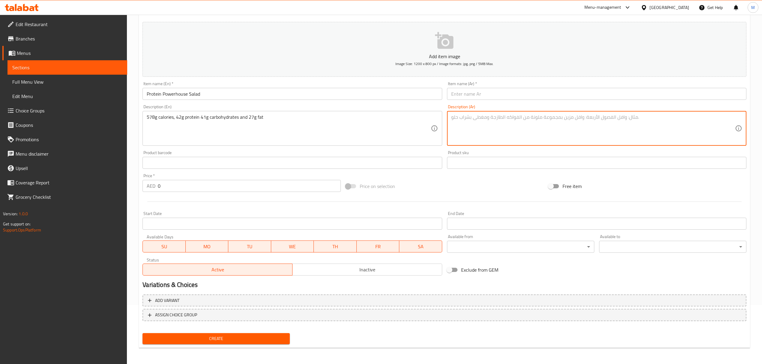
click at [539, 118] on textarea at bounding box center [593, 128] width 284 height 29
paste textarea "578 جرامًا من السعرات الحرارية، 42 جرامًا من [DEMOGRAPHIC_DATA]، 41 جرامًا من ا…"
type textarea "578 جرامًا من السعرات الحرارية، 42 جرامًا من [DEMOGRAPHIC_DATA]، 41 جرامًا من ا…"
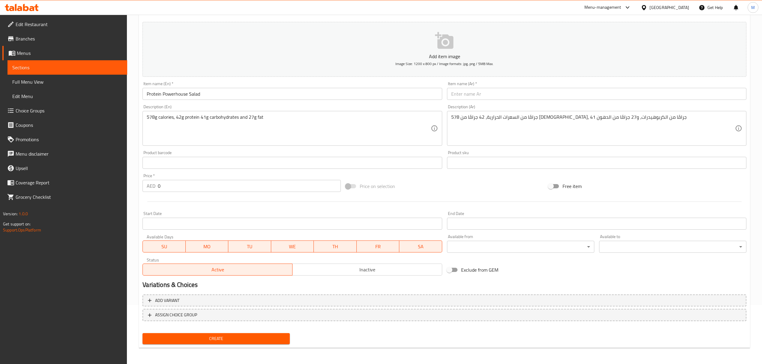
click at [474, 95] on input "text" at bounding box center [596, 94] width 299 height 12
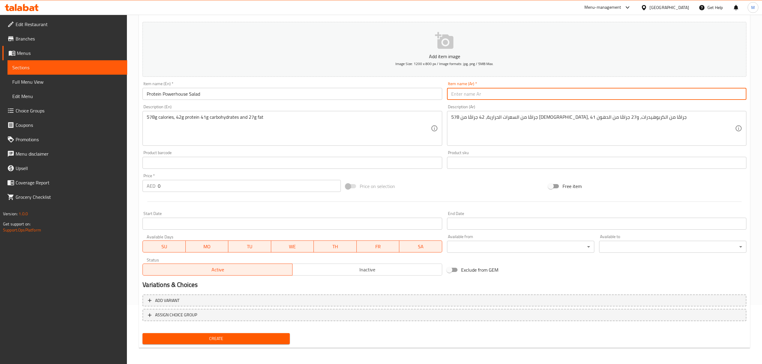
paste input "سلطة غنية بالبروتين"
type input "سلطة غنية بالبروتين"
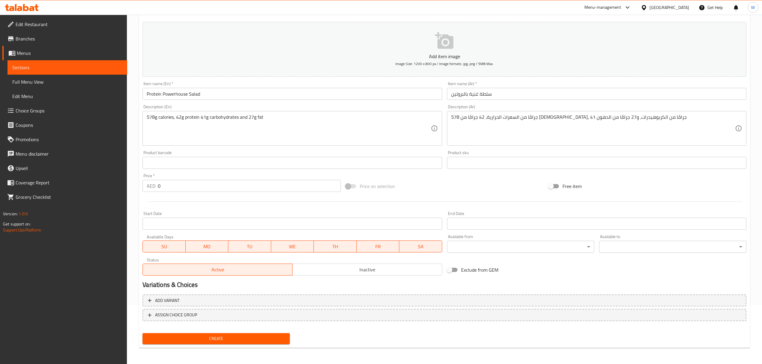
drag, startPoint x: 167, startPoint y: 188, endPoint x: 148, endPoint y: 191, distance: 19.4
click at [148, 191] on div "AED 0 Price *" at bounding box center [242, 186] width 198 height 12
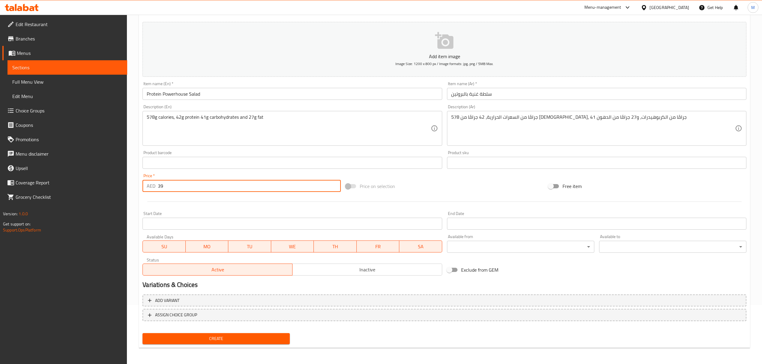
type input "39"
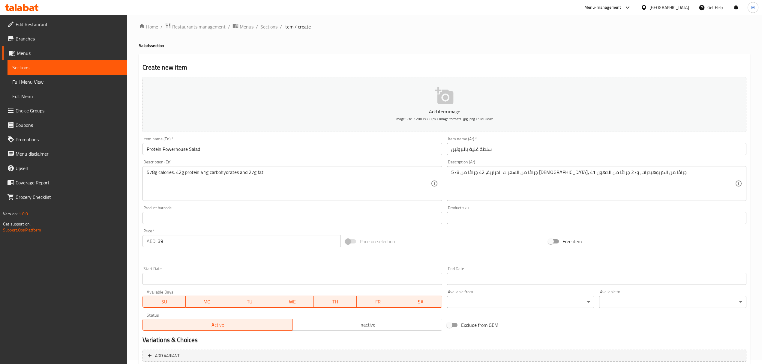
scroll to position [0, 0]
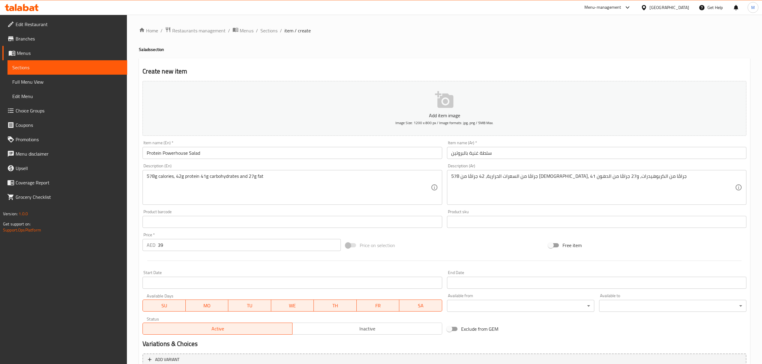
click at [407, 113] on p "Add item image" at bounding box center [444, 115] width 585 height 7
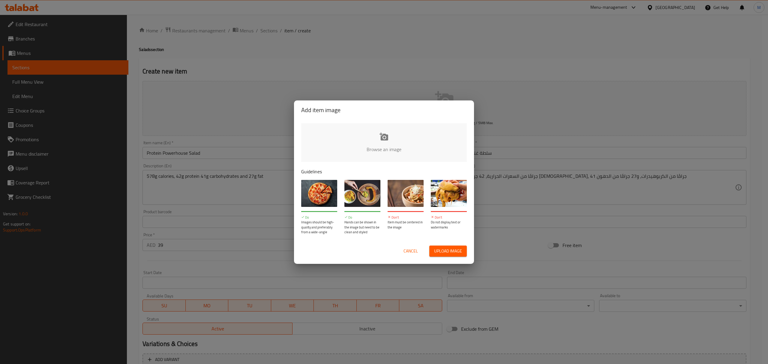
click at [357, 131] on input "file" at bounding box center [586, 151] width 571 height 56
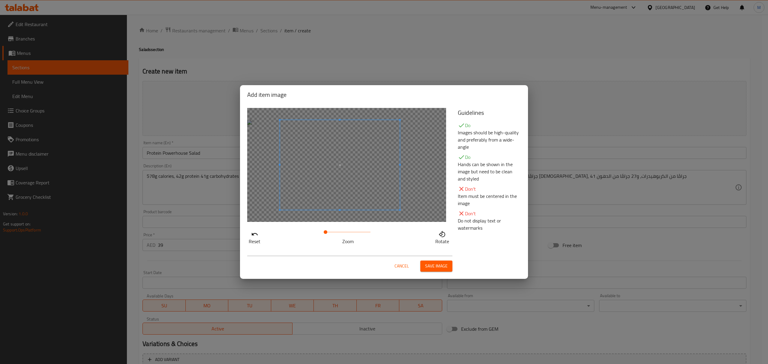
click at [351, 172] on span at bounding box center [340, 165] width 120 height 90
click at [442, 262] on button "Save image" at bounding box center [436, 266] width 32 height 11
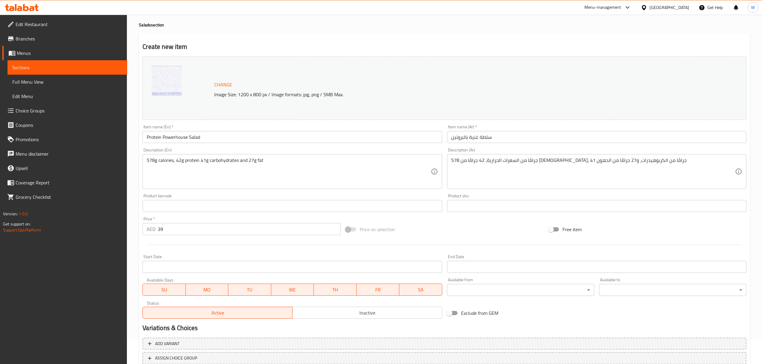
scroll to position [68, 0]
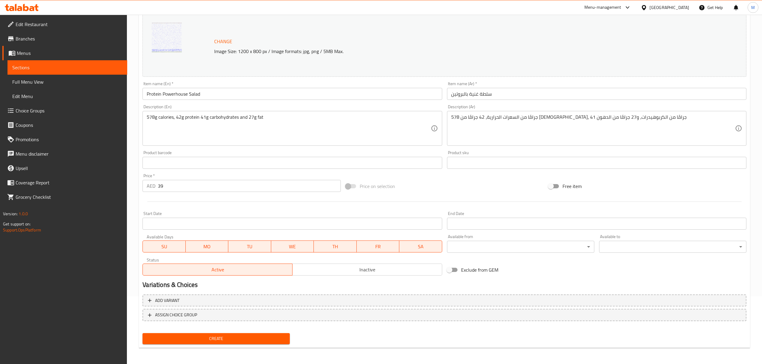
click at [229, 336] on span "Create" at bounding box center [216, 339] width 138 height 8
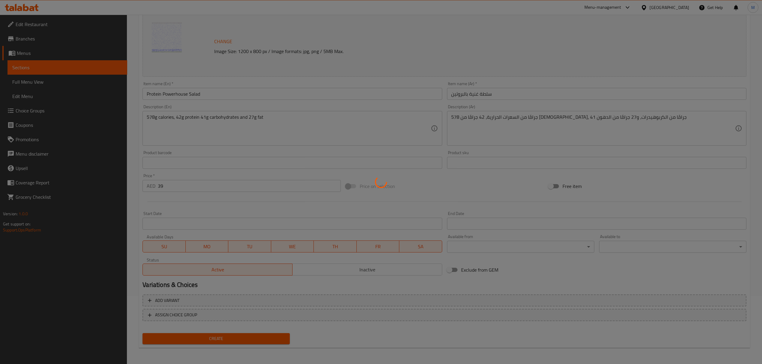
type input "0"
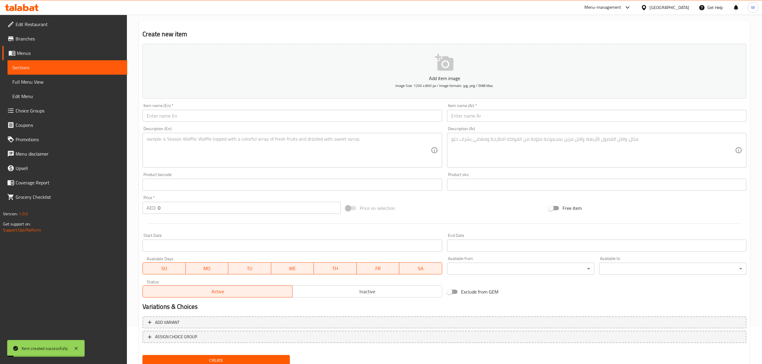
scroll to position [0, 0]
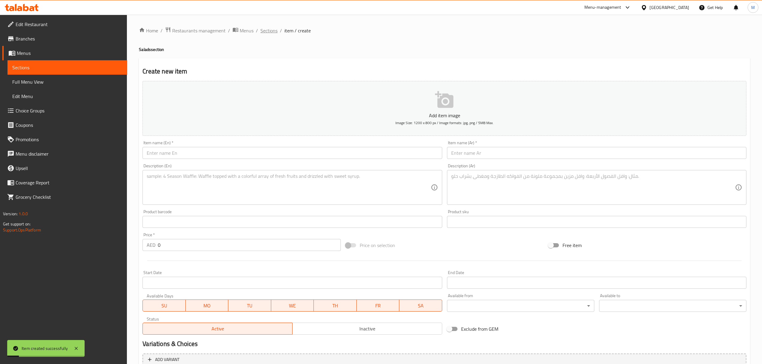
click at [272, 28] on span "Sections" at bounding box center [268, 30] width 17 height 7
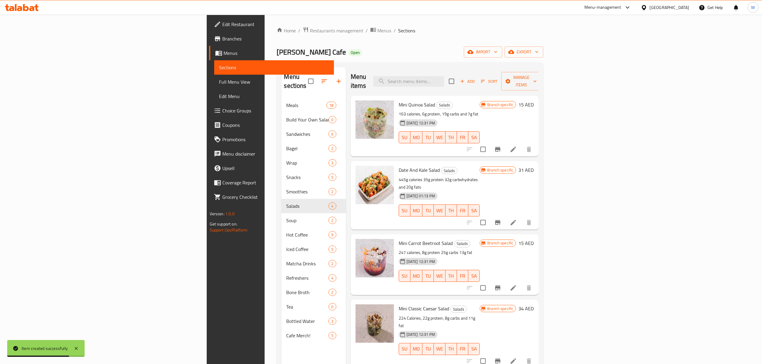
click at [465, 79] on icon "button" at bounding box center [462, 81] width 5 height 5
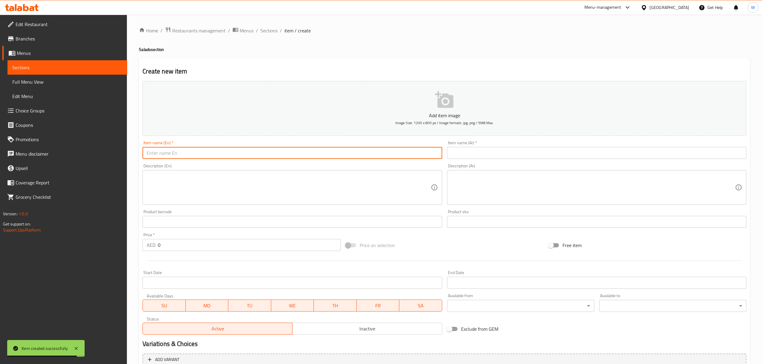
click at [232, 153] on input "text" at bounding box center [292, 153] width 299 height 12
paste input "Omega Salmon Salad"
type input "Omega Salmon Salad"
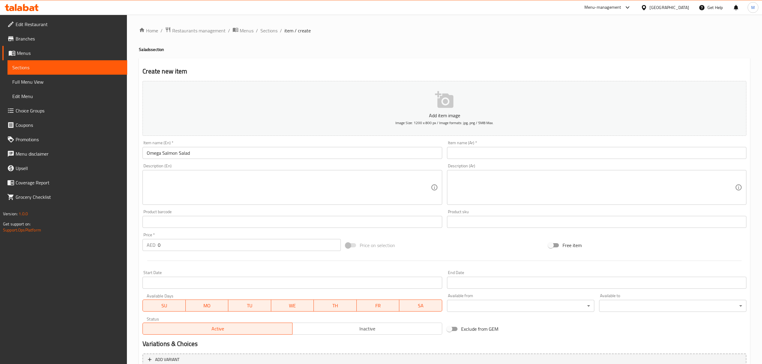
click at [489, 154] on input "text" at bounding box center [596, 153] width 299 height 12
paste input "سلطة سمك السلمون أوميجا"
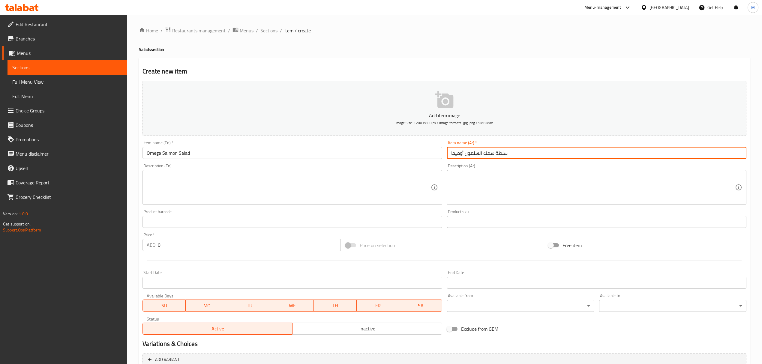
type input "سلطة سمك السلمون أوميجا"
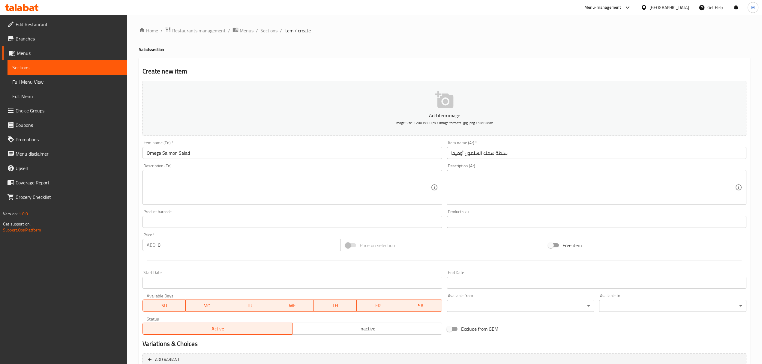
click at [360, 185] on textarea at bounding box center [289, 187] width 284 height 29
paste textarea "461g calories, 21g protein 31g carbohydrates and 28g fat"
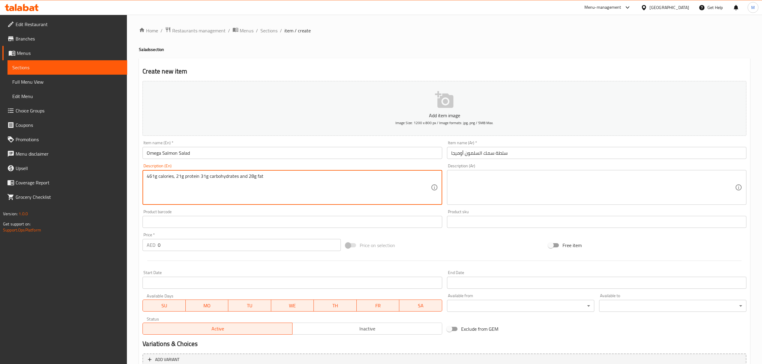
type textarea "461g calories, 21g protein 31g carbohydrates and 28g fat"
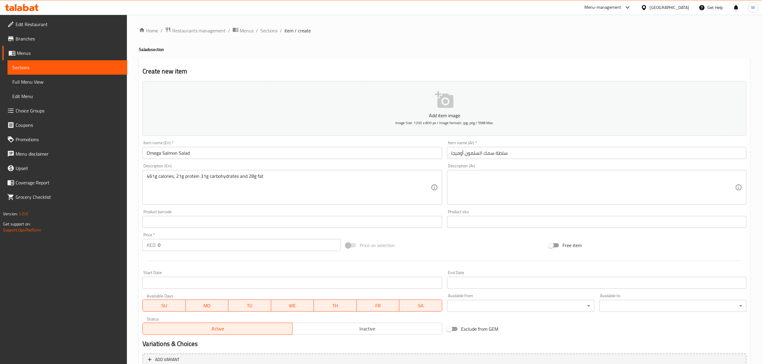
click at [479, 179] on textarea at bounding box center [593, 187] width 284 height 29
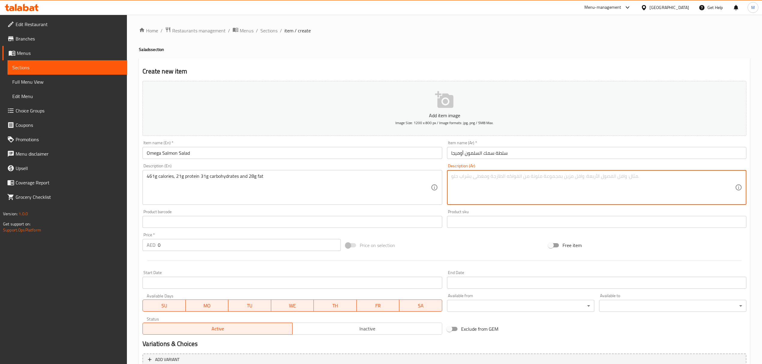
paste textarea "461 جرامًا من السعرات الحرارية، 21 جرامًا من البروتين، 31 جرامًا من الكربوهيدرا…"
type textarea "461 جرامًا من السعرات الحرارية، 21 جرامًا من البروتين، 31 جرامًا من الكربوهيدرا…"
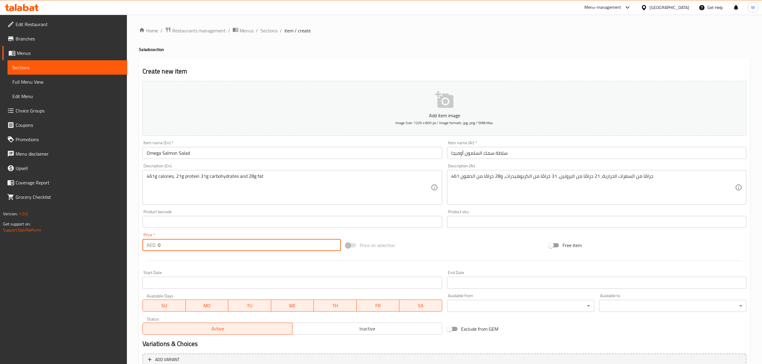
drag, startPoint x: 161, startPoint y: 248, endPoint x: 138, endPoint y: 248, distance: 23.4
click at [138, 248] on div "Home / Restaurants management / Menus / Sections / item / create Salads section…" at bounding box center [444, 219] width 635 height 409
type input "39"
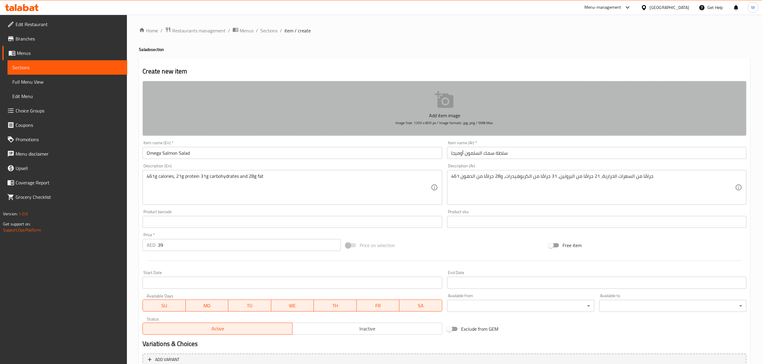
click at [362, 100] on button "Add item image Image Size: 1200 x 800 px / Image formats: jpg, png / 5MB Max." at bounding box center [445, 108] width 604 height 55
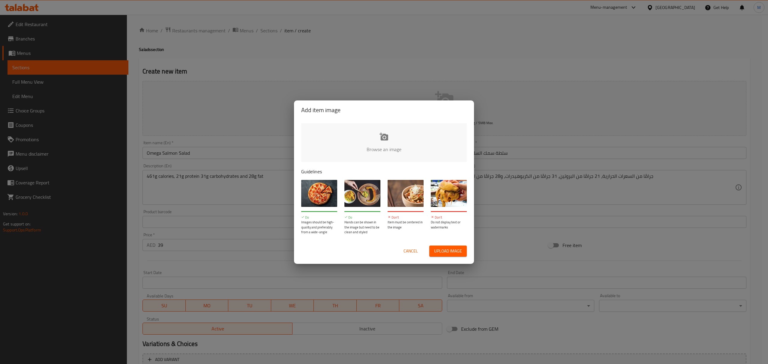
click at [364, 132] on input "file" at bounding box center [586, 151] width 571 height 56
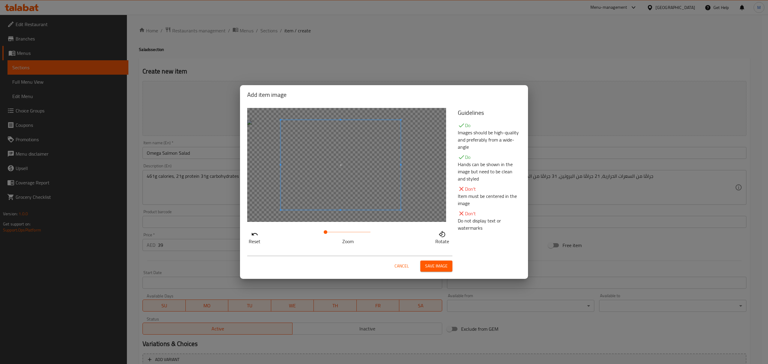
click at [366, 178] on span at bounding box center [341, 165] width 120 height 90
click at [434, 266] on span "Save image" at bounding box center [436, 267] width 23 height 8
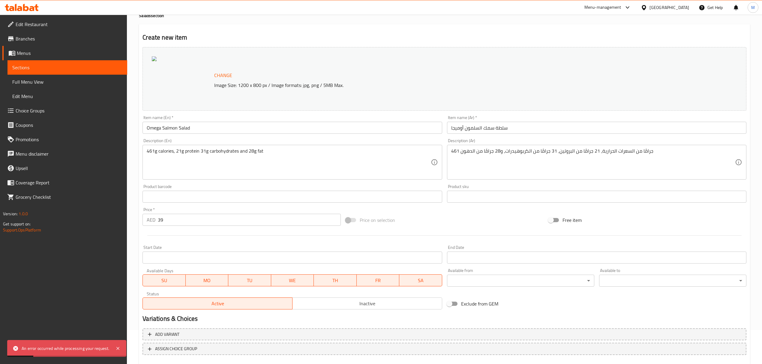
scroll to position [68, 0]
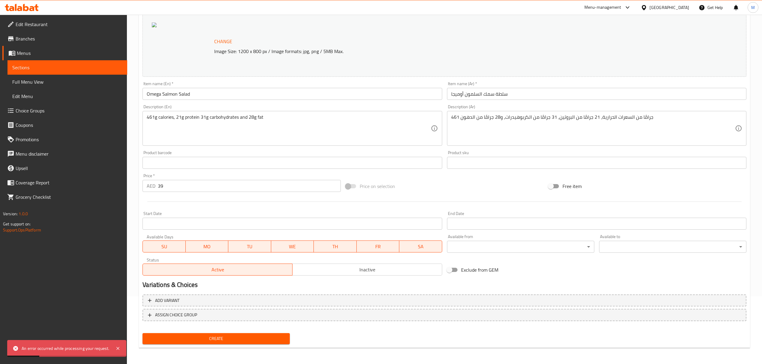
click at [236, 338] on span "Create" at bounding box center [216, 339] width 138 height 8
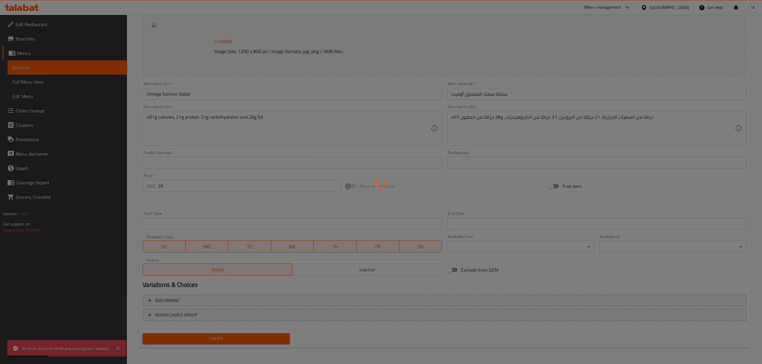
type input "0"
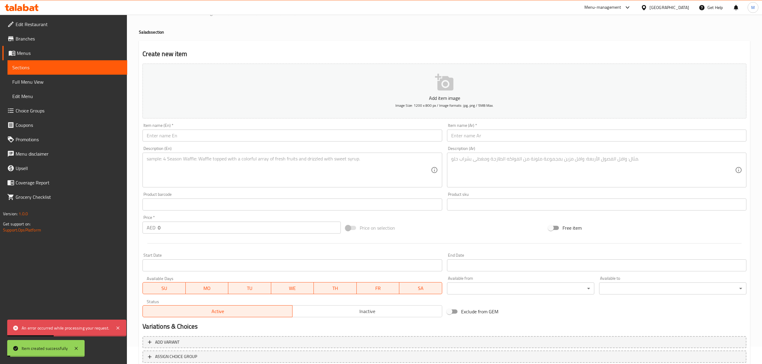
scroll to position [0, 0]
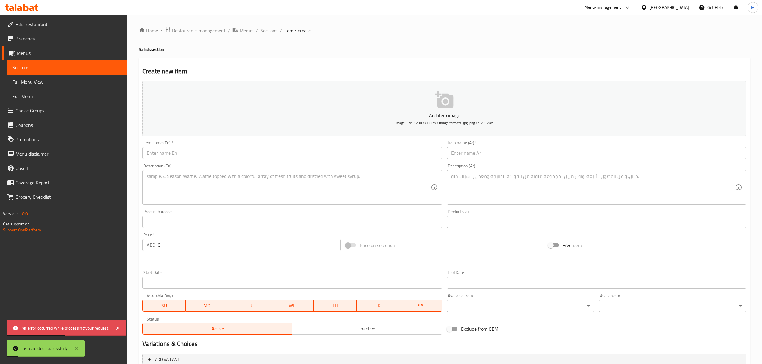
click at [276, 32] on span "Sections" at bounding box center [268, 30] width 17 height 7
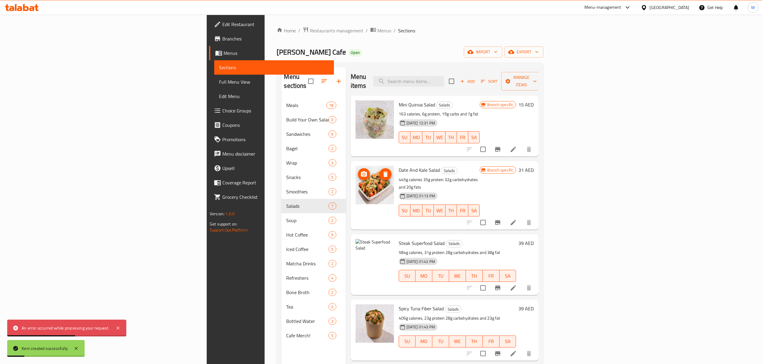
scroll to position [80, 0]
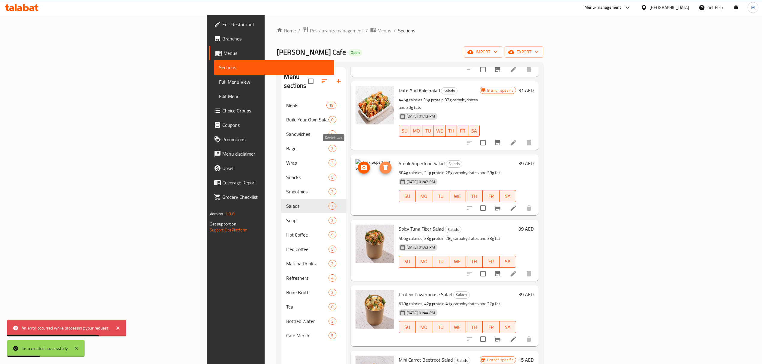
click at [383, 165] on icon "delete image" at bounding box center [385, 167] width 4 height 5
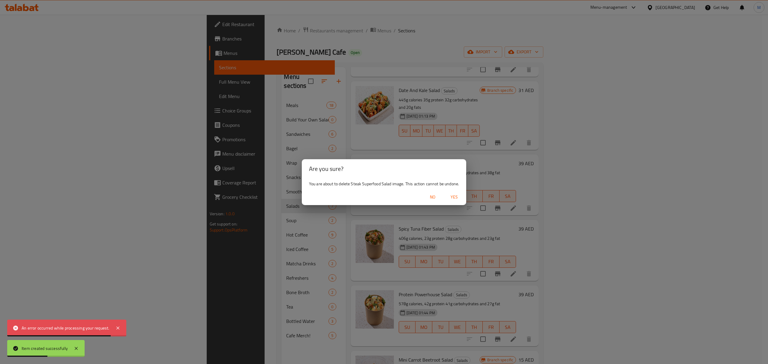
click at [453, 194] on span "Yes" at bounding box center [454, 198] width 14 height 8
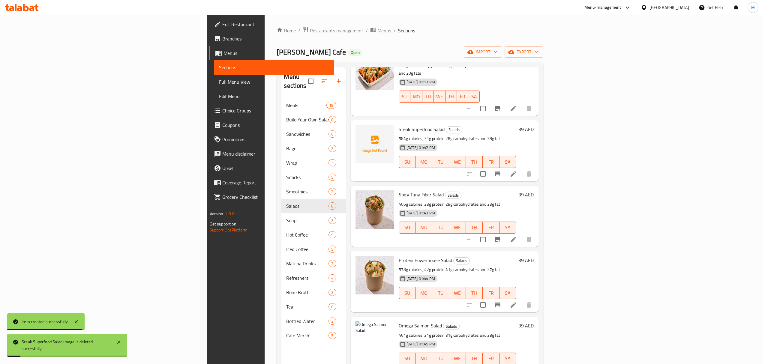
scroll to position [160, 0]
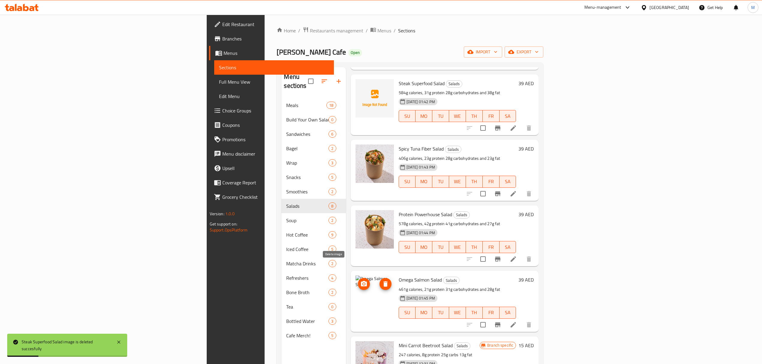
click at [382, 281] on icon "delete image" at bounding box center [385, 284] width 7 height 7
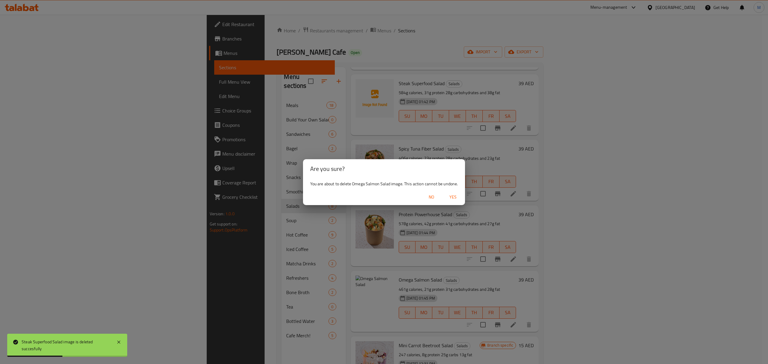
click at [452, 195] on span "Yes" at bounding box center [453, 198] width 14 height 8
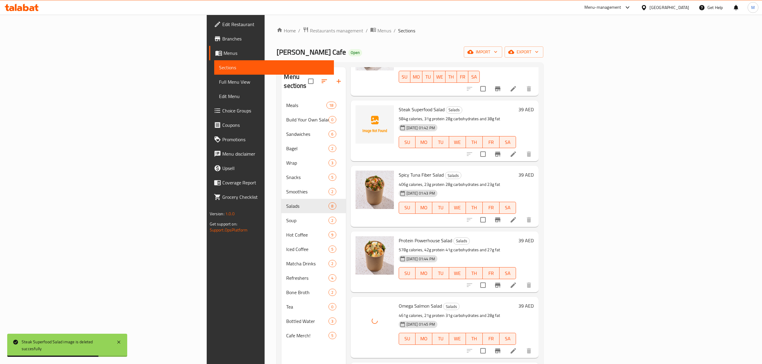
scroll to position [120, 0]
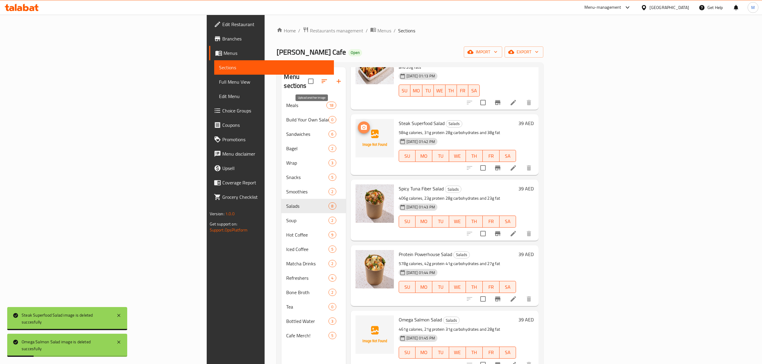
click at [360, 124] on icon "upload picture" at bounding box center [363, 127] width 7 height 7
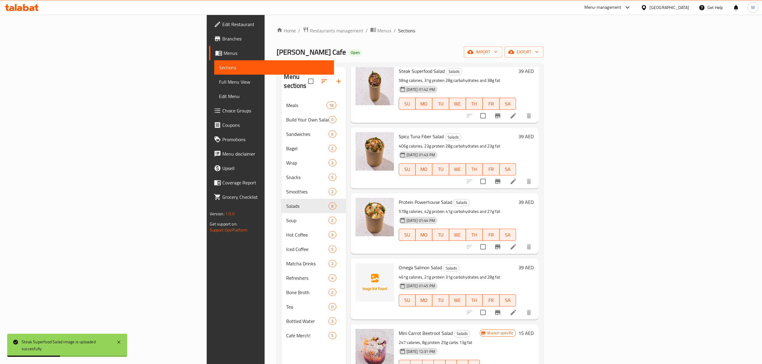
scroll to position [175, 0]
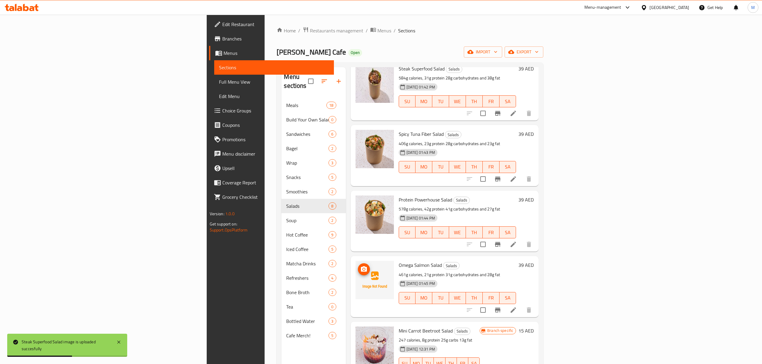
click at [360, 266] on icon "upload picture" at bounding box center [363, 269] width 7 height 7
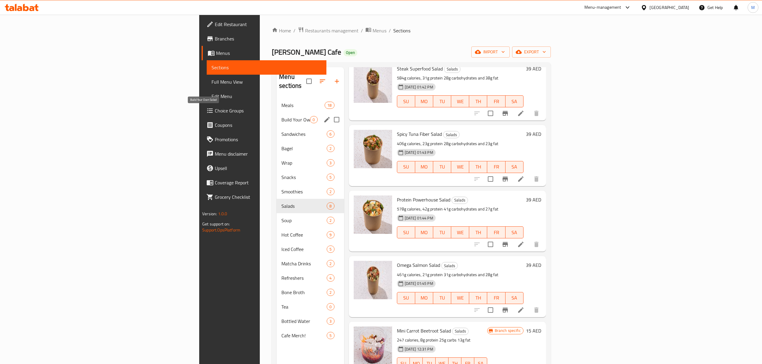
click at [281, 116] on span "Build Your Own Salad" at bounding box center [295, 119] width 29 height 7
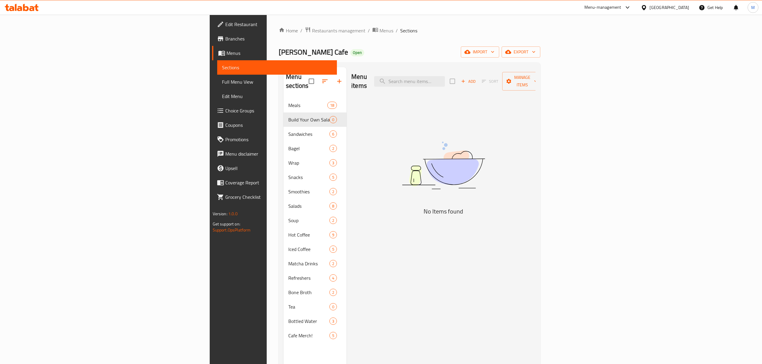
click at [466, 79] on icon "button" at bounding box center [463, 81] width 5 height 5
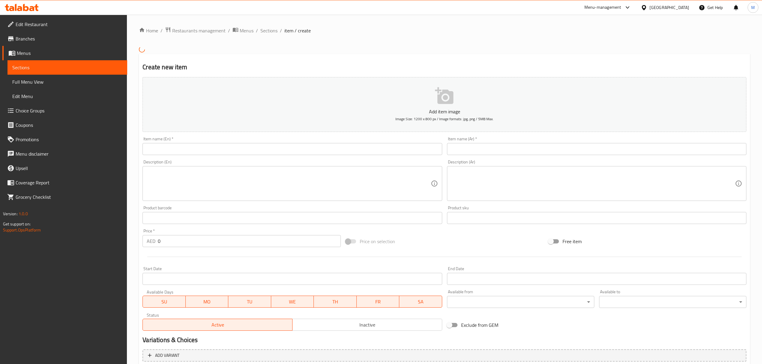
click at [244, 154] on input "text" at bounding box center [292, 149] width 299 height 12
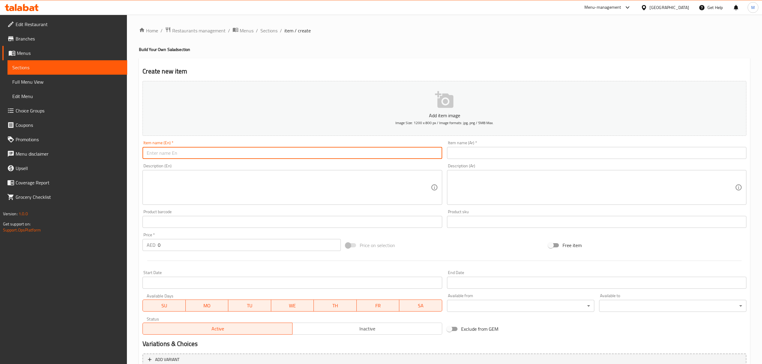
paste input "BYO Salad Regular"
type input "BYO Salad Regular"
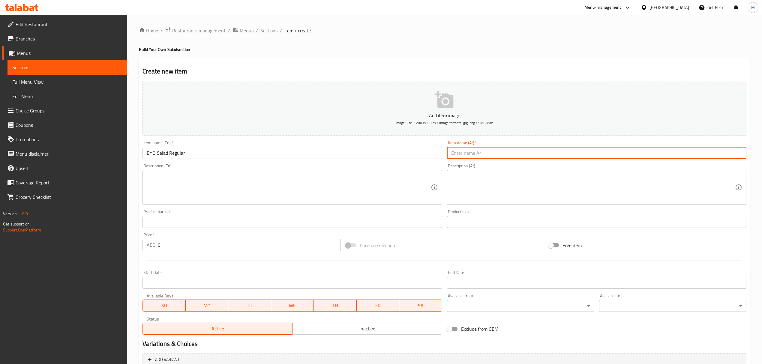
click at [488, 151] on input "text" at bounding box center [596, 153] width 299 height 12
paste input "اصنع سلطة عادية خاصة بك"
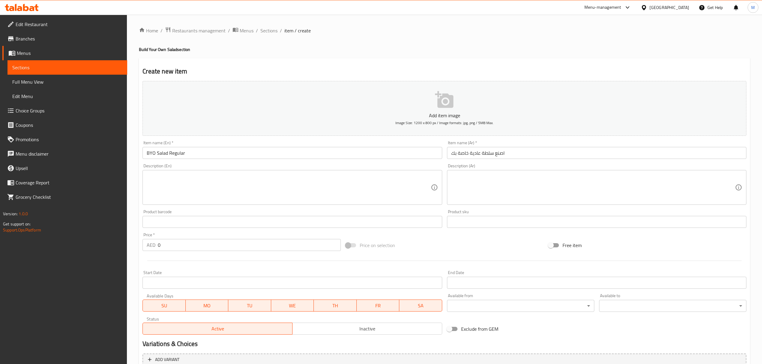
click at [490, 153] on input "اصنع سلطة عادية خاصة بك" at bounding box center [596, 153] width 299 height 12
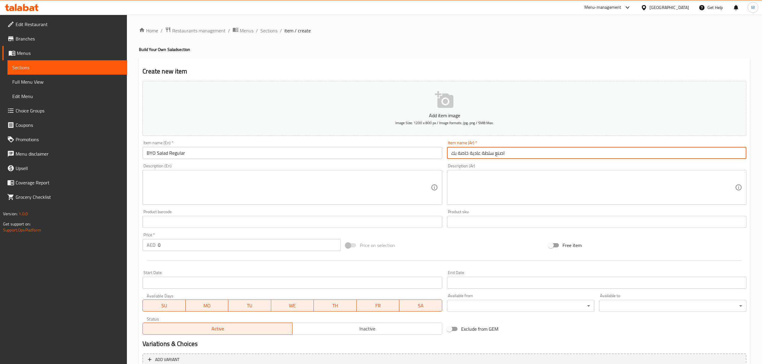
click at [490, 153] on input "اصنع سلطة عادية خاصة بك" at bounding box center [596, 153] width 299 height 12
paste input "ك الخاصة"
type input "اصنع سلطتك الخاصة"
click at [358, 190] on textarea at bounding box center [289, 187] width 284 height 29
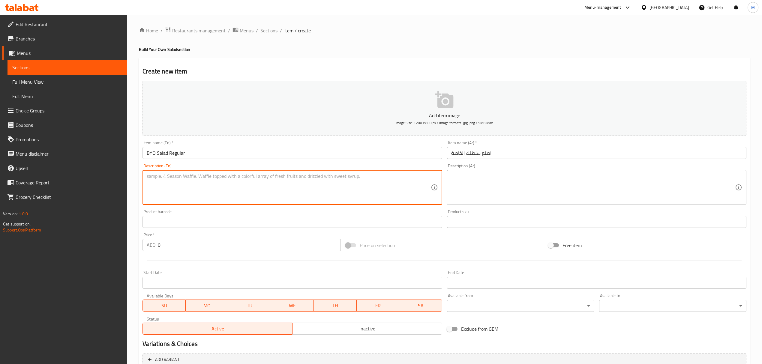
click at [182, 226] on input "text" at bounding box center [292, 222] width 299 height 12
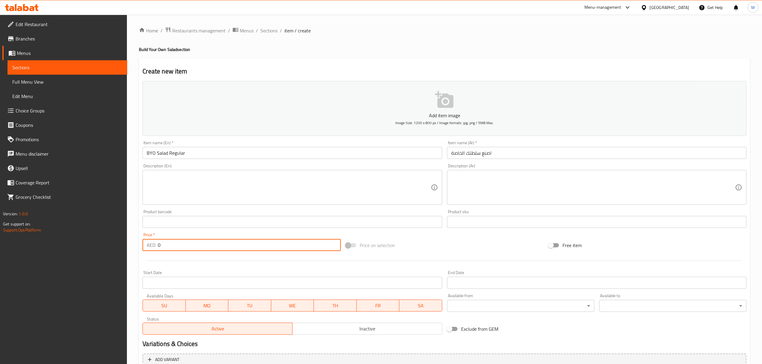
drag, startPoint x: 164, startPoint y: 245, endPoint x: 150, endPoint y: 245, distance: 13.8
click at [150, 245] on div "AED 0 Price *" at bounding box center [242, 245] width 198 height 12
type input "39"
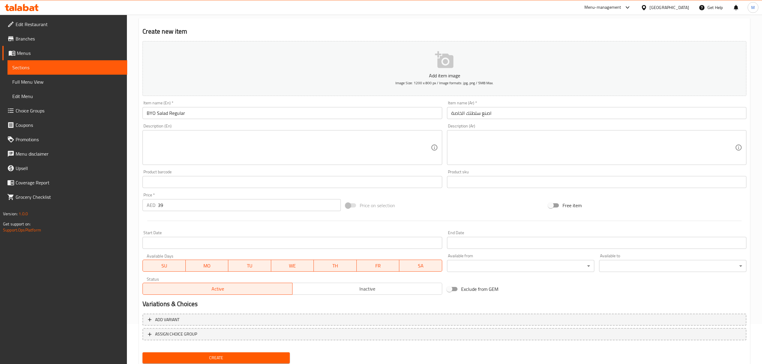
click at [412, 77] on p "Add item image" at bounding box center [444, 75] width 585 height 7
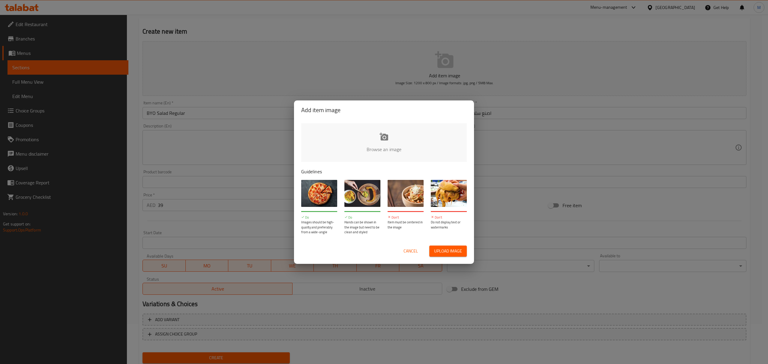
click at [383, 147] on input "file" at bounding box center [586, 151] width 571 height 56
type input "C:\fakepath\BYO Salad.jpg"
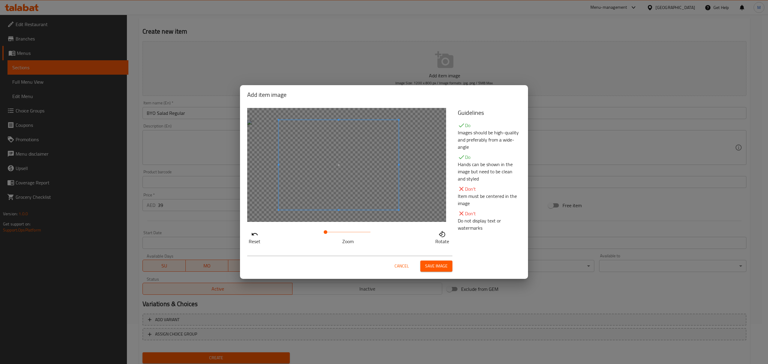
click at [349, 174] on span at bounding box center [339, 165] width 120 height 90
click at [439, 263] on span "Save image" at bounding box center [436, 267] width 23 height 8
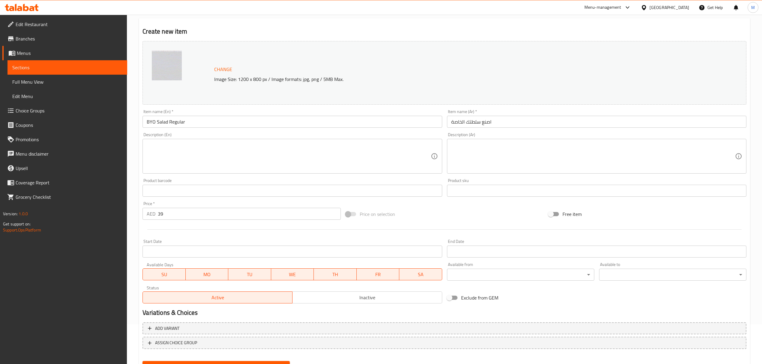
scroll to position [68, 0]
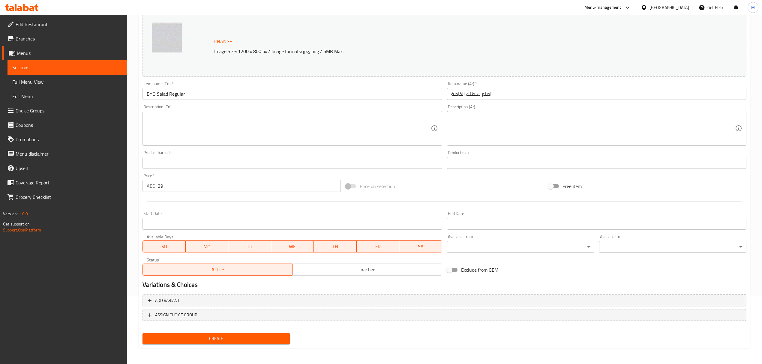
click at [252, 335] on span "Create" at bounding box center [216, 339] width 138 height 8
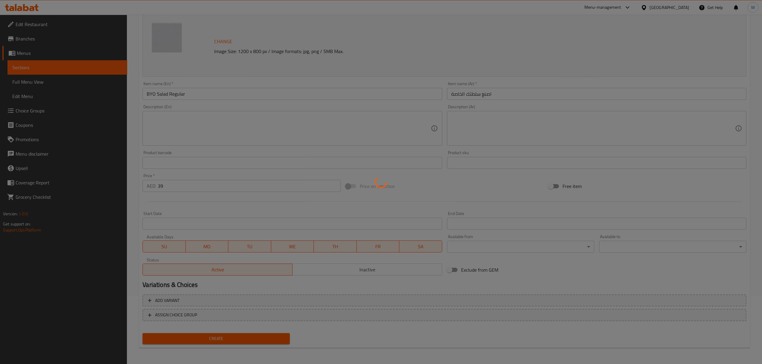
type input "0"
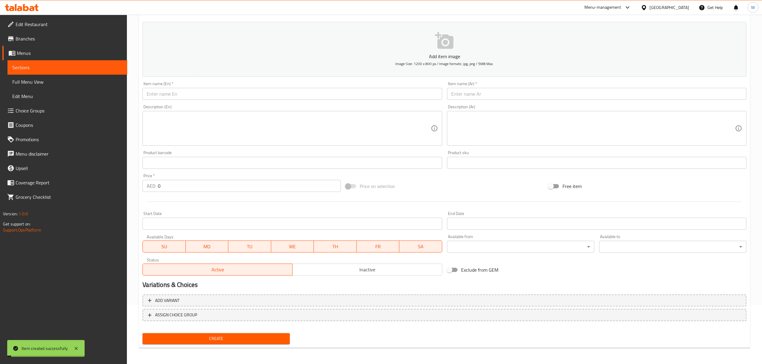
scroll to position [0, 0]
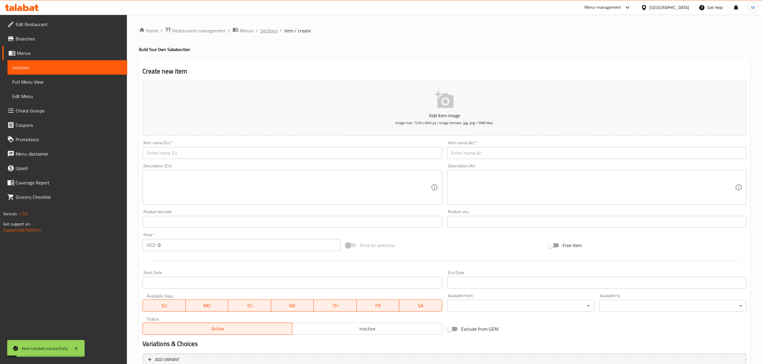
click at [273, 32] on span "Sections" at bounding box center [268, 30] width 17 height 7
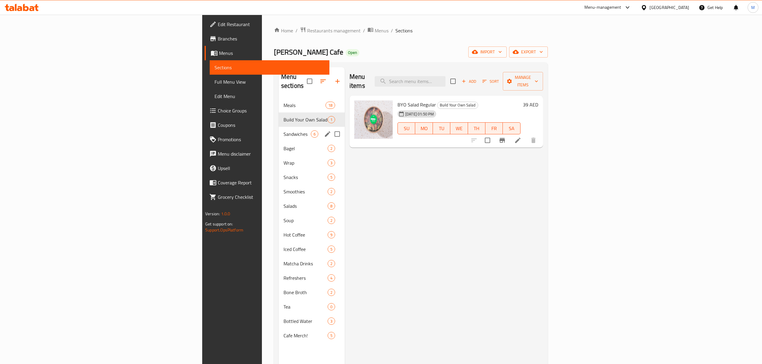
click at [279, 131] on div "Sandwiches 6" at bounding box center [312, 134] width 66 height 14
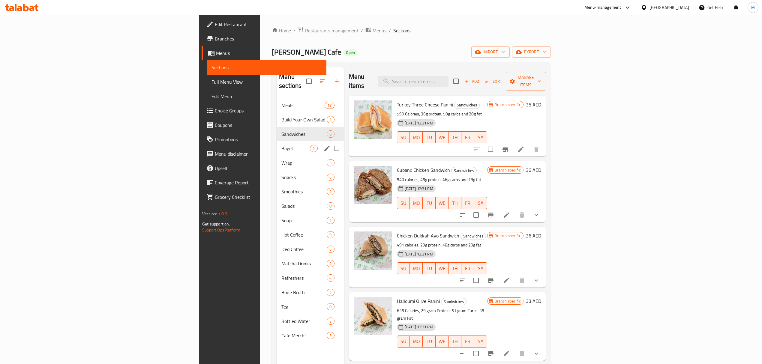
click at [277, 144] on div "Bagel 2" at bounding box center [310, 148] width 67 height 14
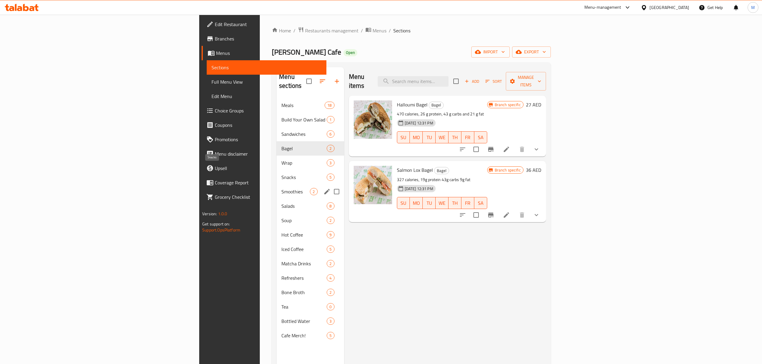
click at [277, 185] on div "Smoothies 2" at bounding box center [310, 192] width 67 height 14
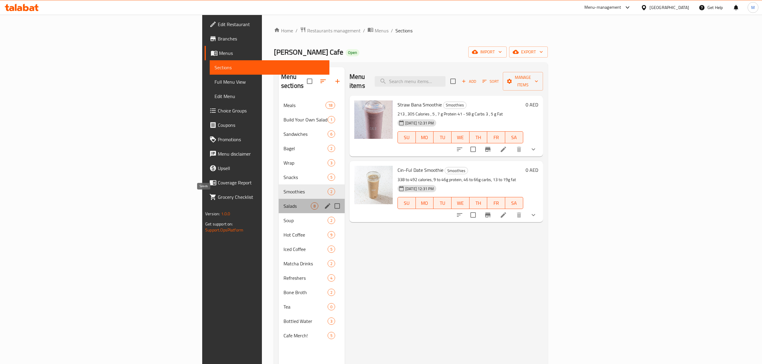
click at [284, 203] on span "Salads" at bounding box center [297, 206] width 27 height 7
